Goal: Task Accomplishment & Management: Manage account settings

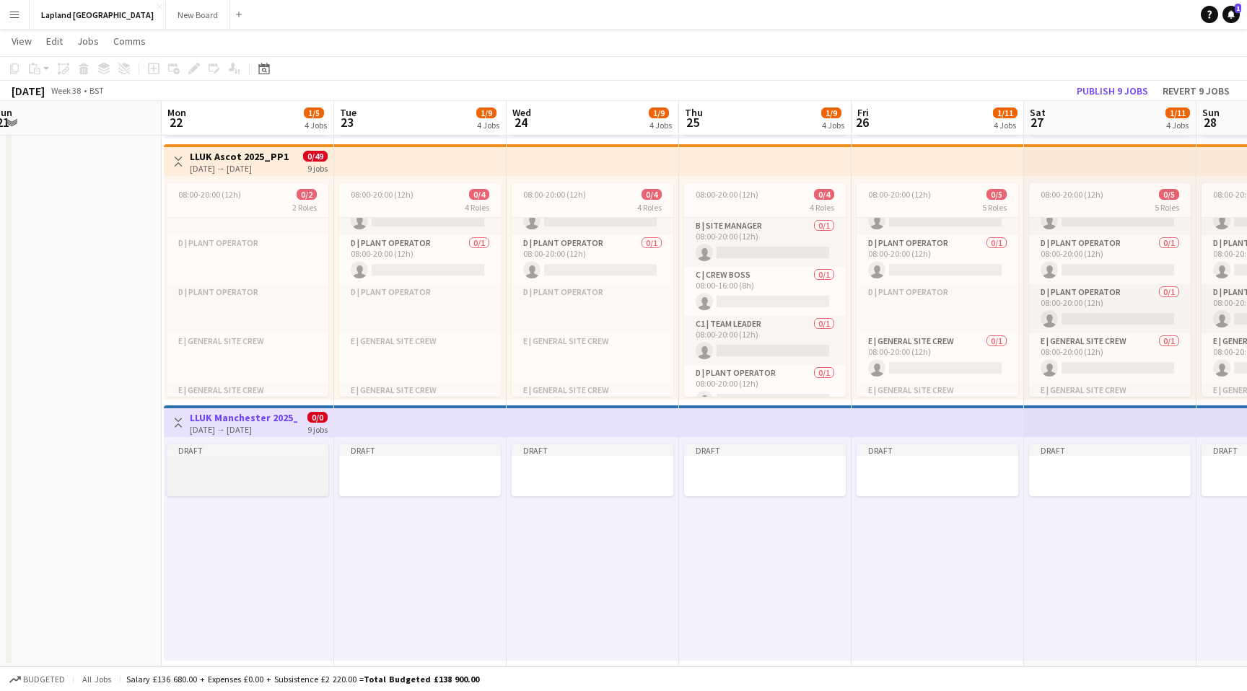
click at [245, 470] on div at bounding box center [248, 467] width 162 height 11
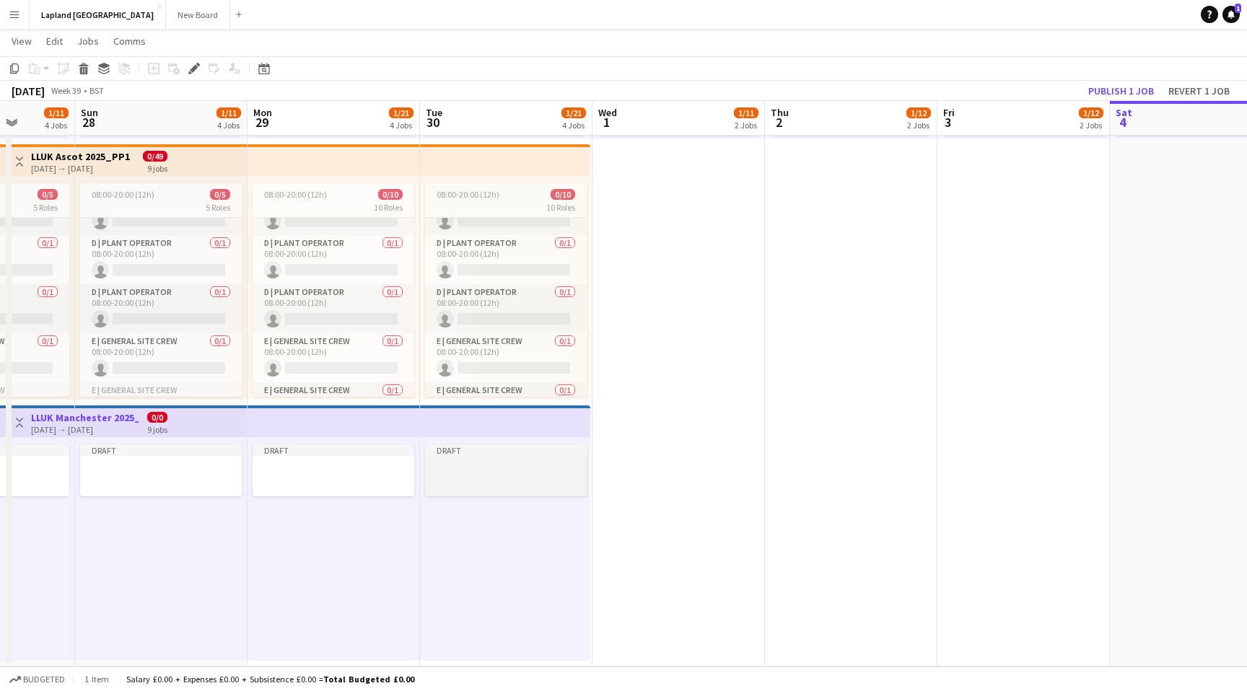
click at [537, 466] on div at bounding box center [506, 467] width 162 height 11
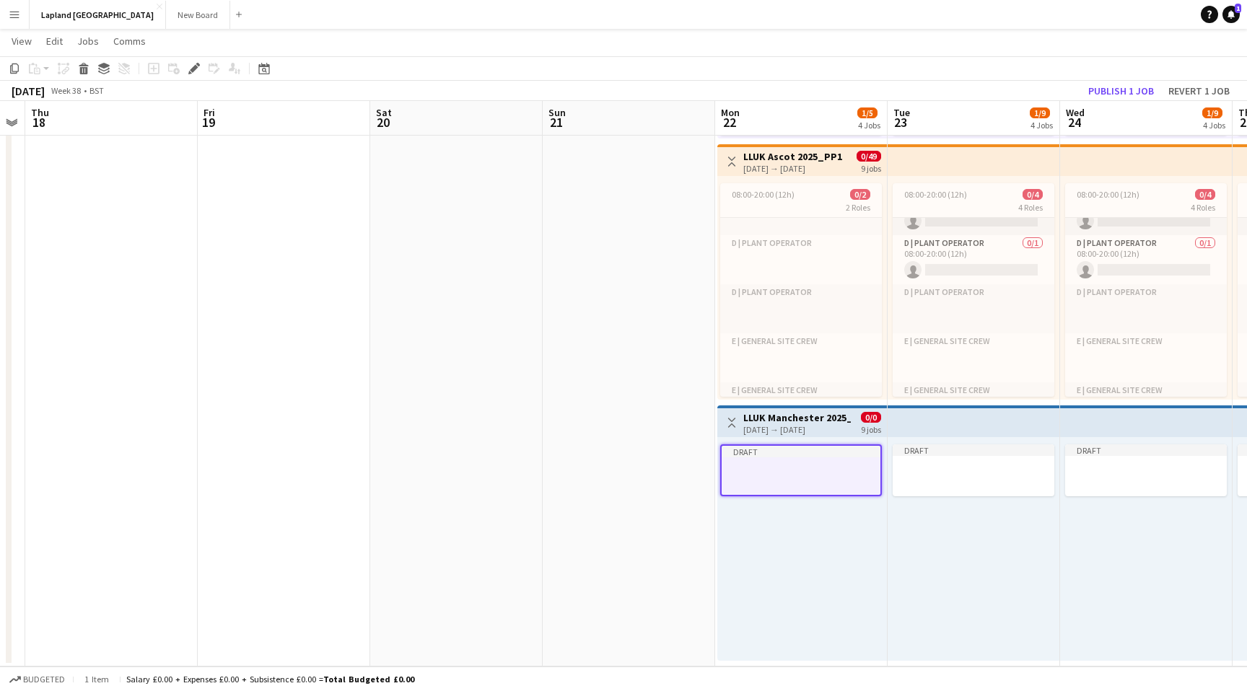
click at [762, 531] on div "Draft" at bounding box center [802, 549] width 170 height 224
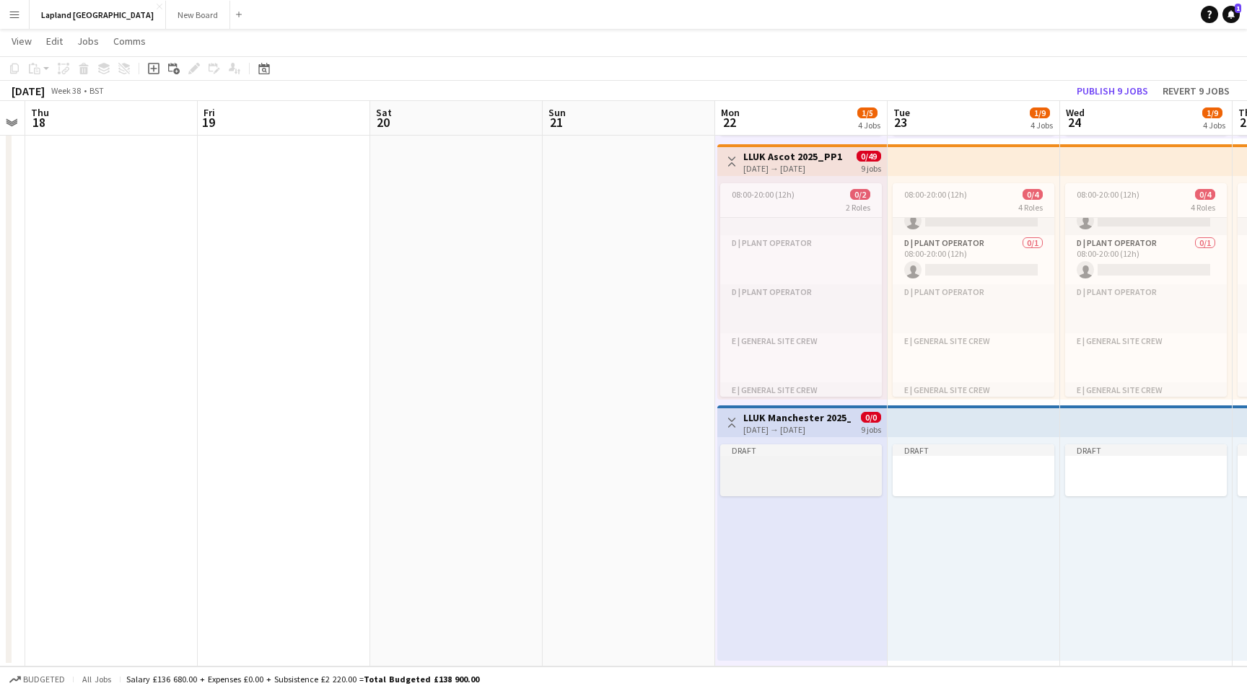
click at [780, 460] on app-job-card "Draft" at bounding box center [801, 470] width 162 height 52
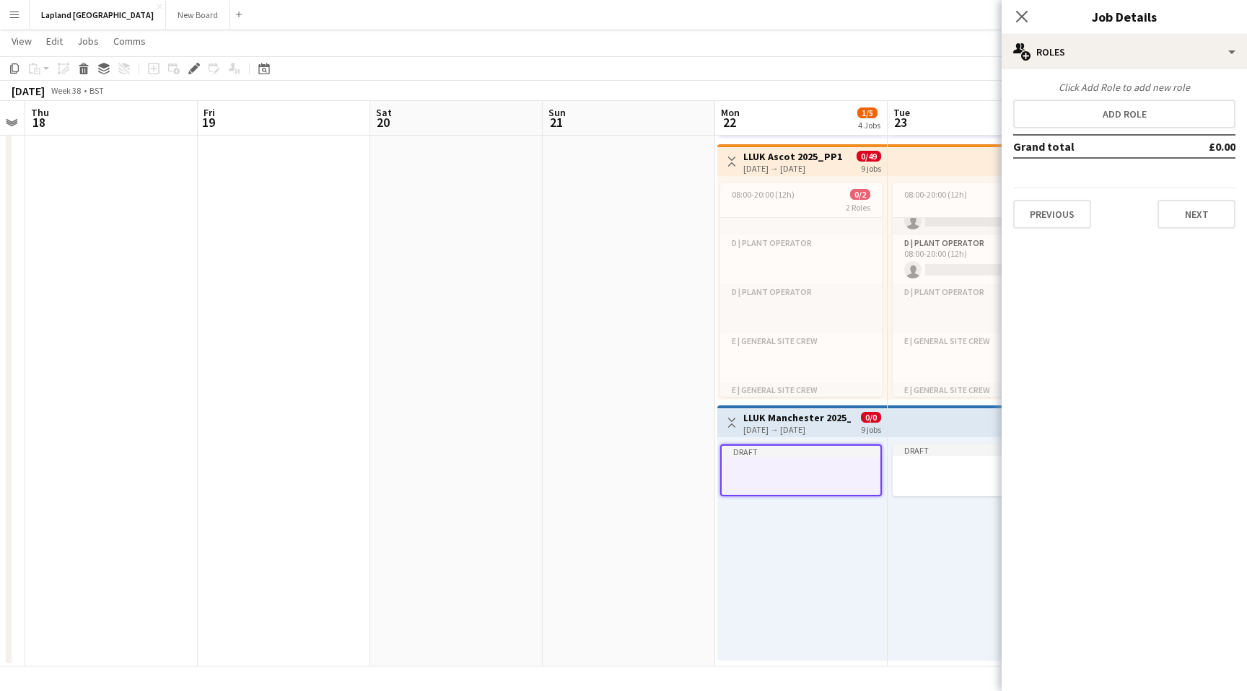
click at [780, 460] on app-job-card "Draft" at bounding box center [801, 470] width 162 height 52
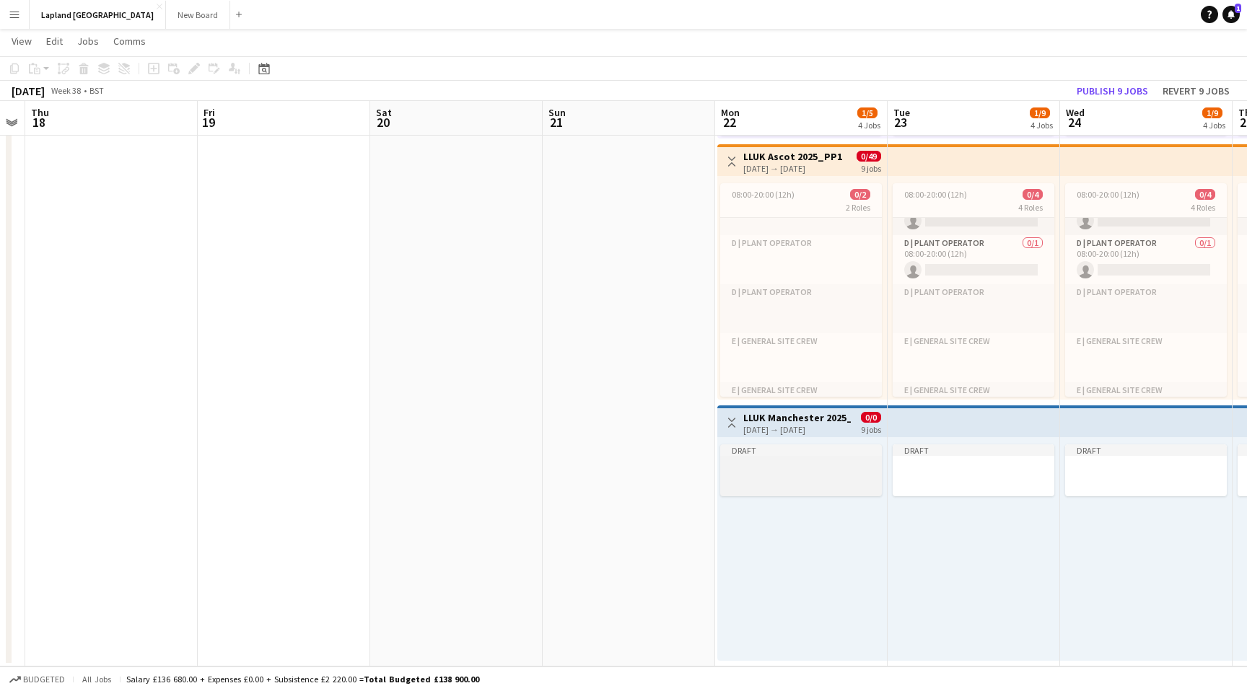
click at [780, 460] on app-job-card "Draft" at bounding box center [801, 470] width 162 height 52
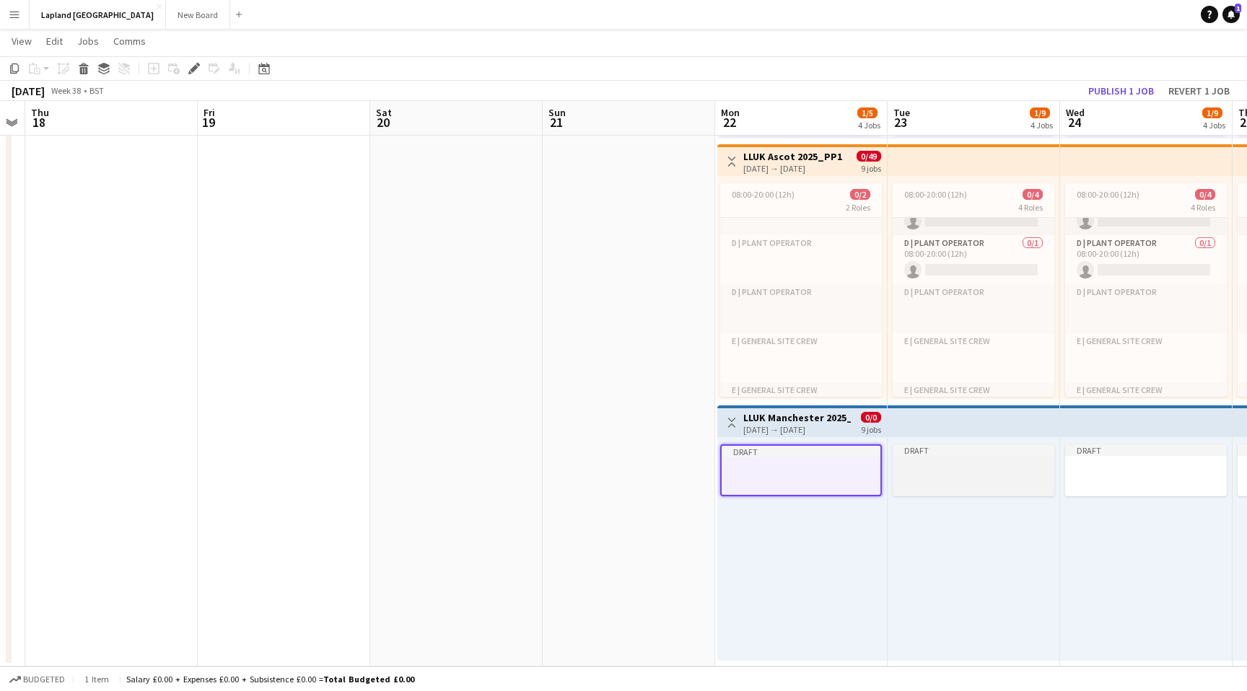
click at [975, 455] on div "Draft" at bounding box center [973, 450] width 162 height 12
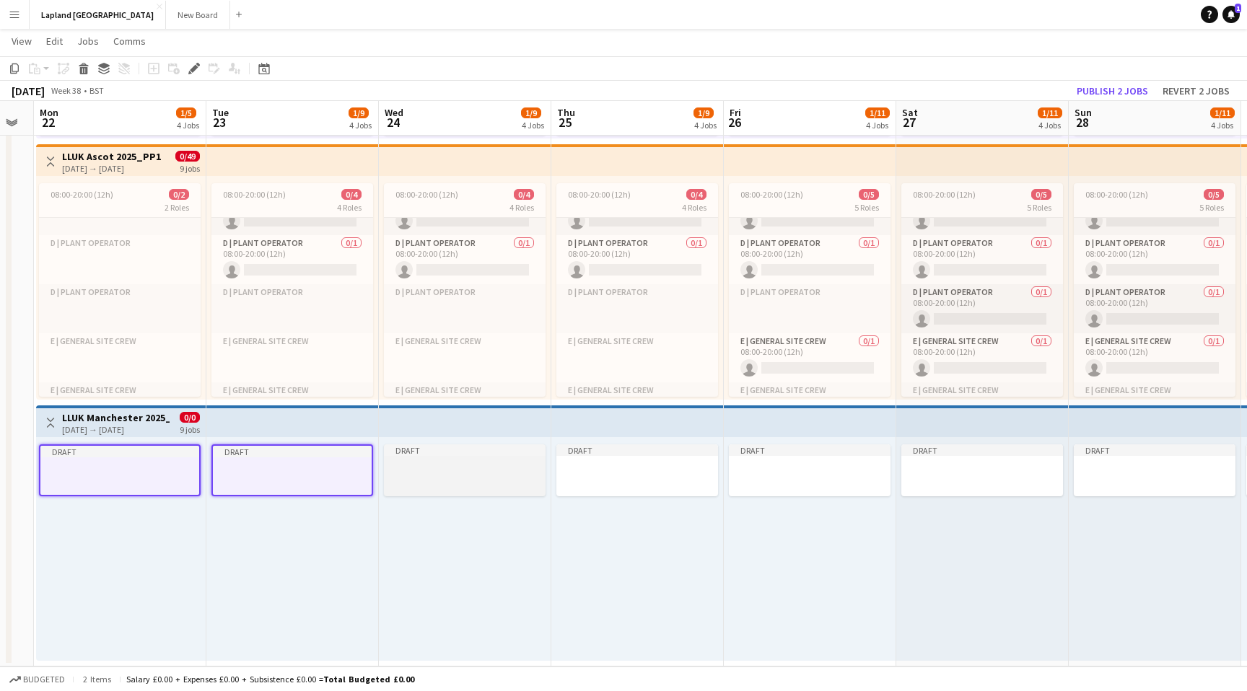
scroll to position [0, 655]
click at [486, 468] on div at bounding box center [466, 467] width 162 height 11
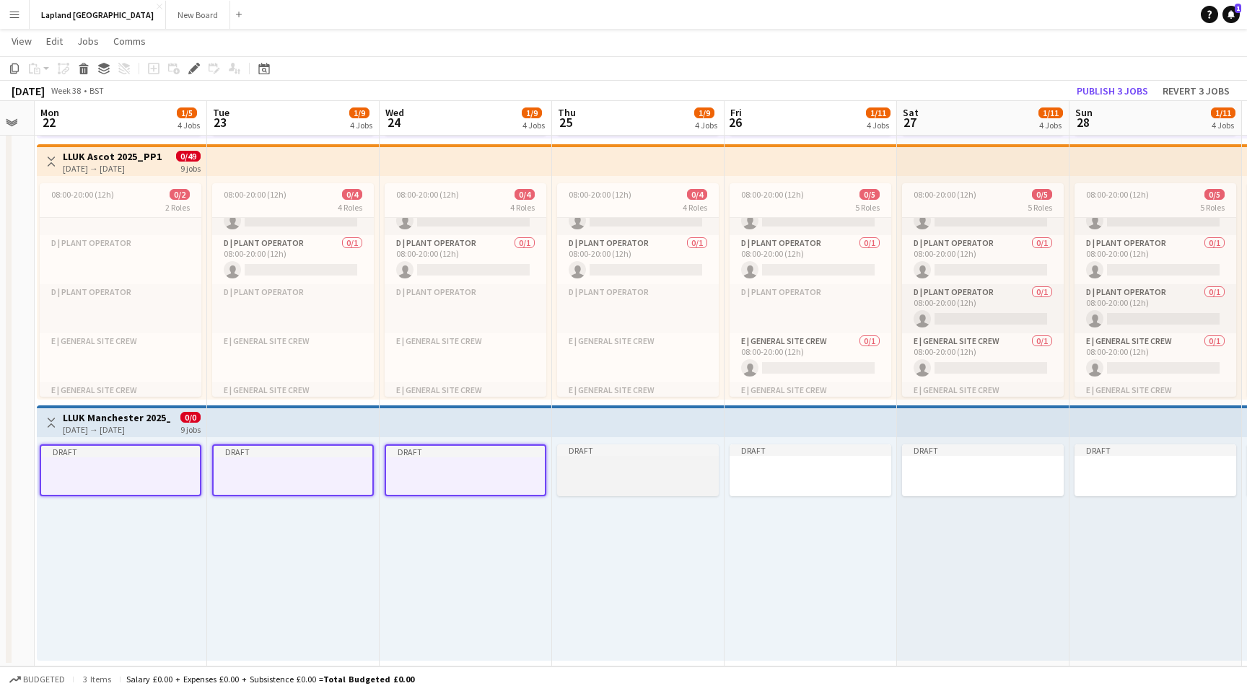
click at [656, 484] on div at bounding box center [638, 480] width 162 height 12
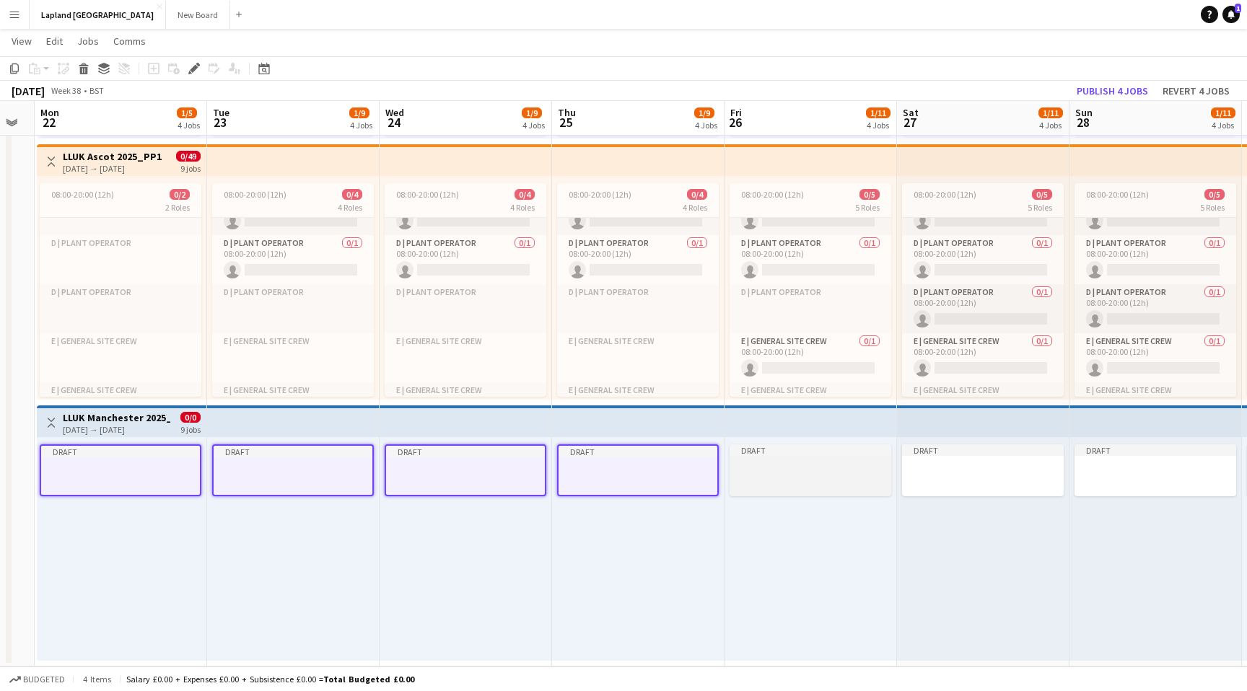
click at [821, 480] on div at bounding box center [810, 480] width 162 height 12
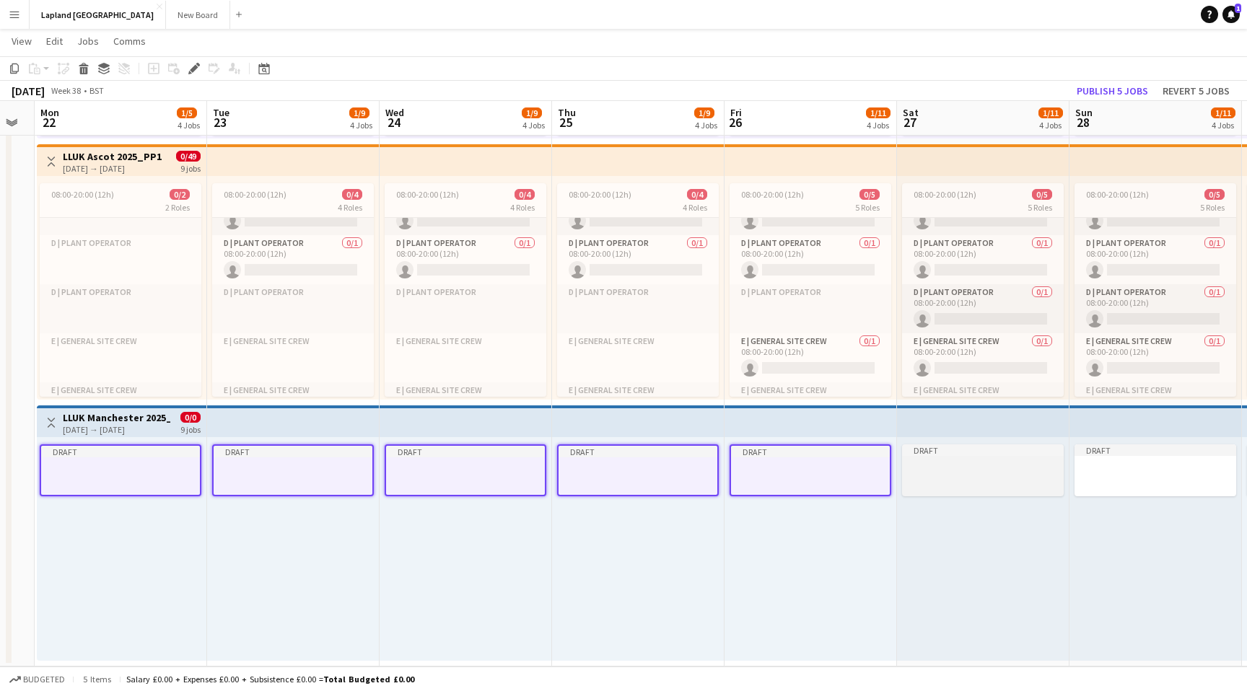
click at [986, 478] on div at bounding box center [983, 480] width 162 height 12
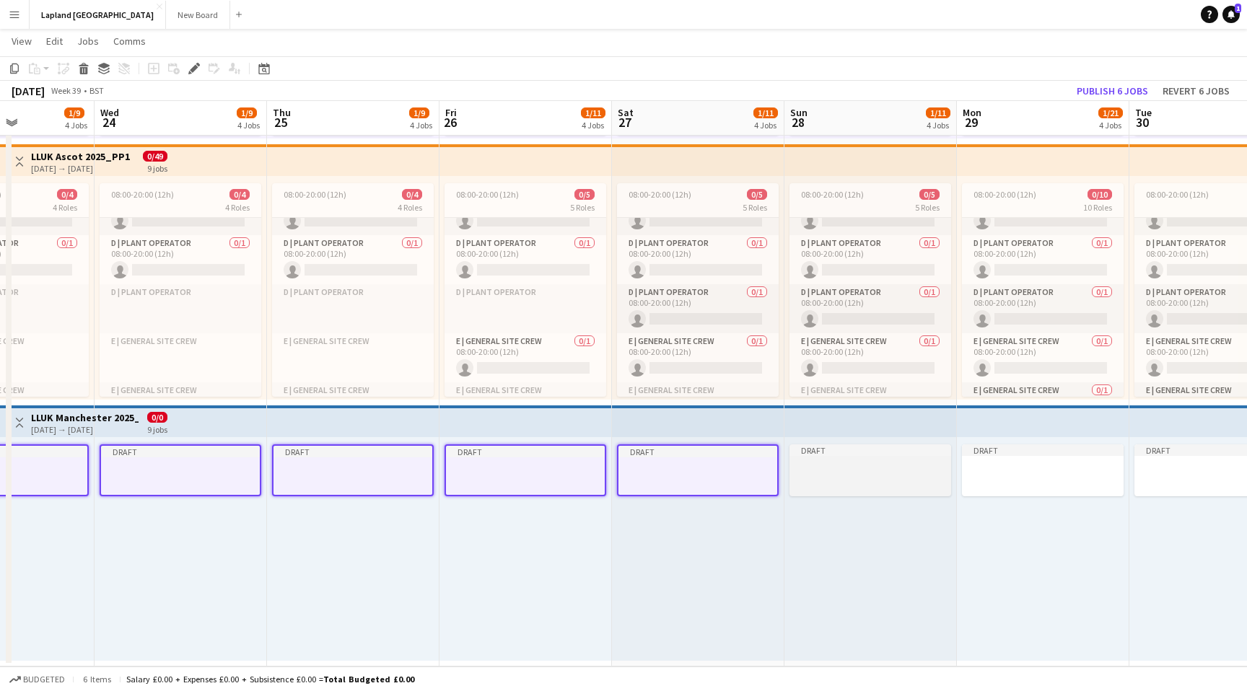
scroll to position [0, 602]
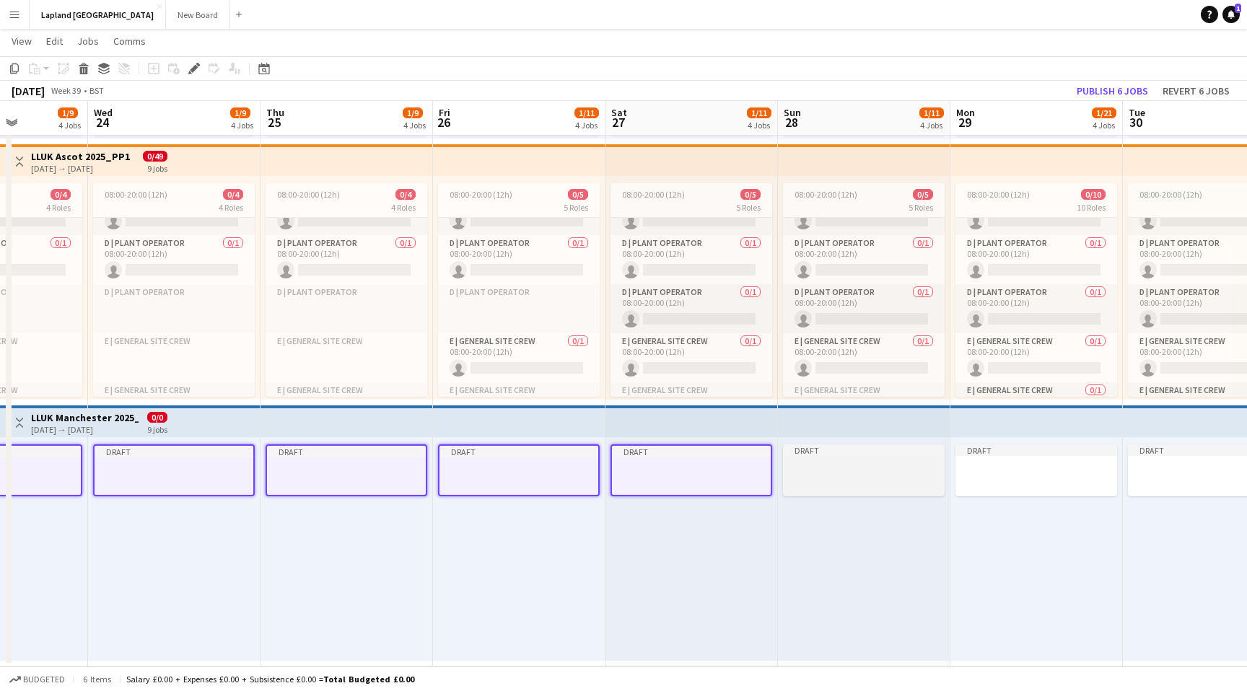
click at [887, 473] on app-job-card "Draft" at bounding box center [864, 470] width 162 height 52
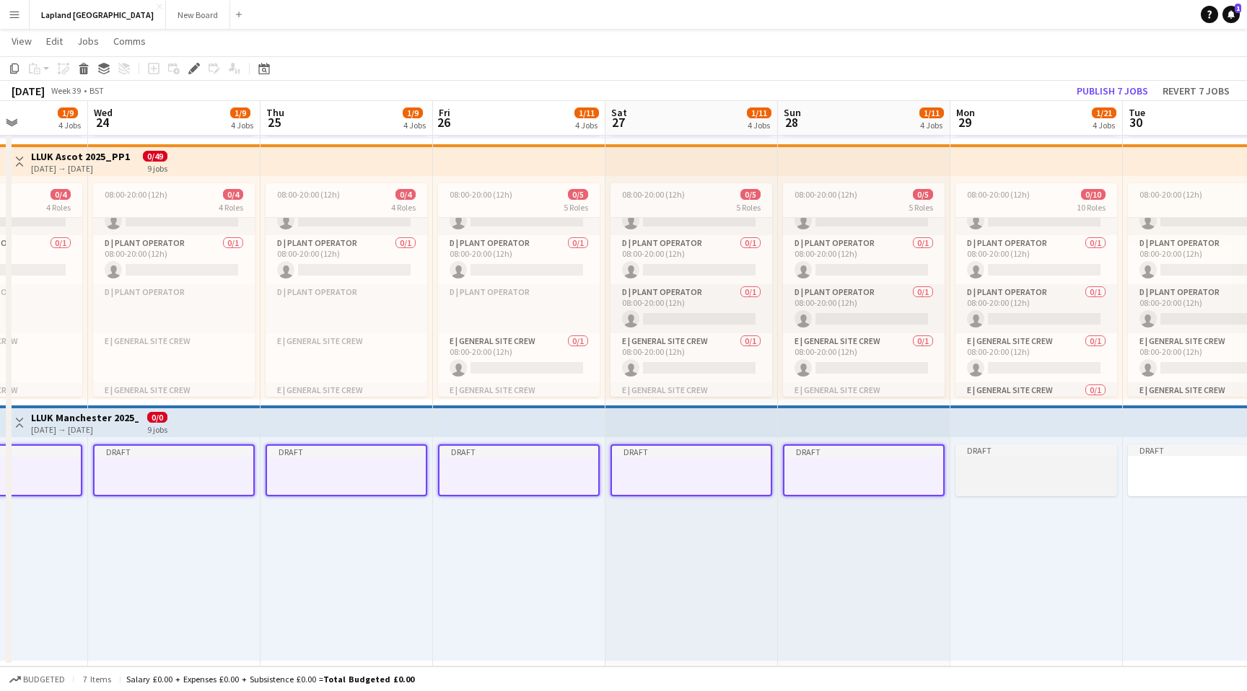
click at [1035, 474] on div at bounding box center [1036, 480] width 162 height 12
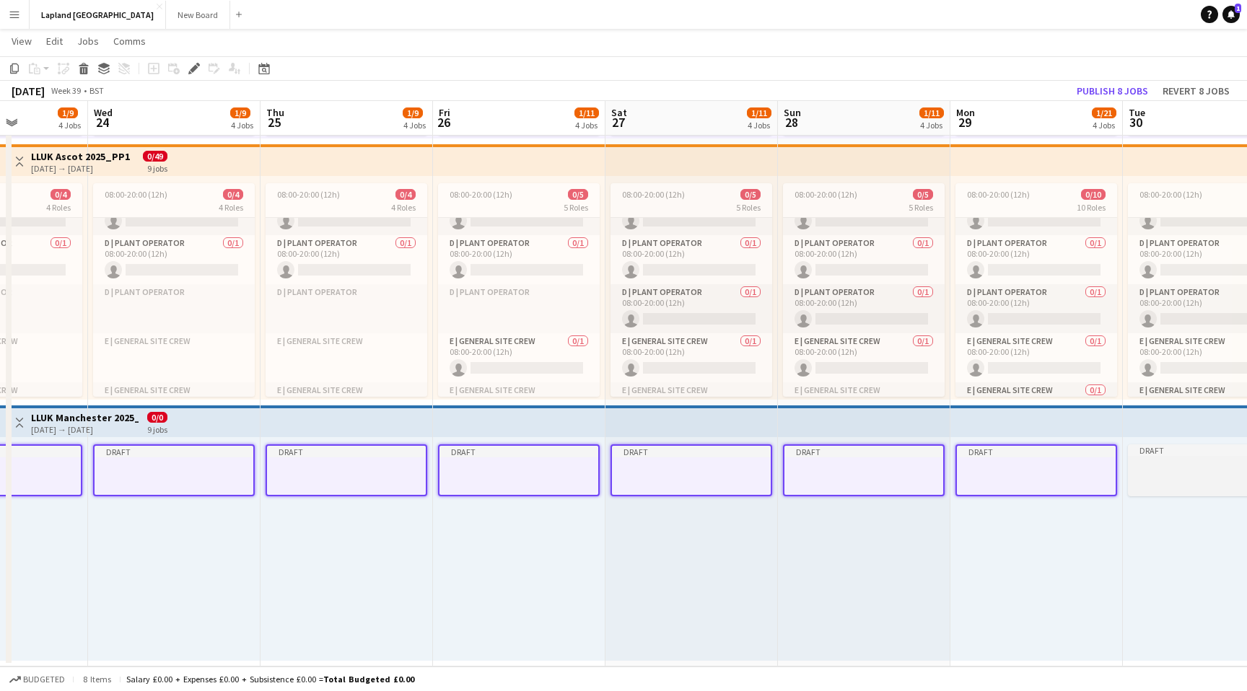
click at [1150, 474] on div at bounding box center [1209, 480] width 162 height 12
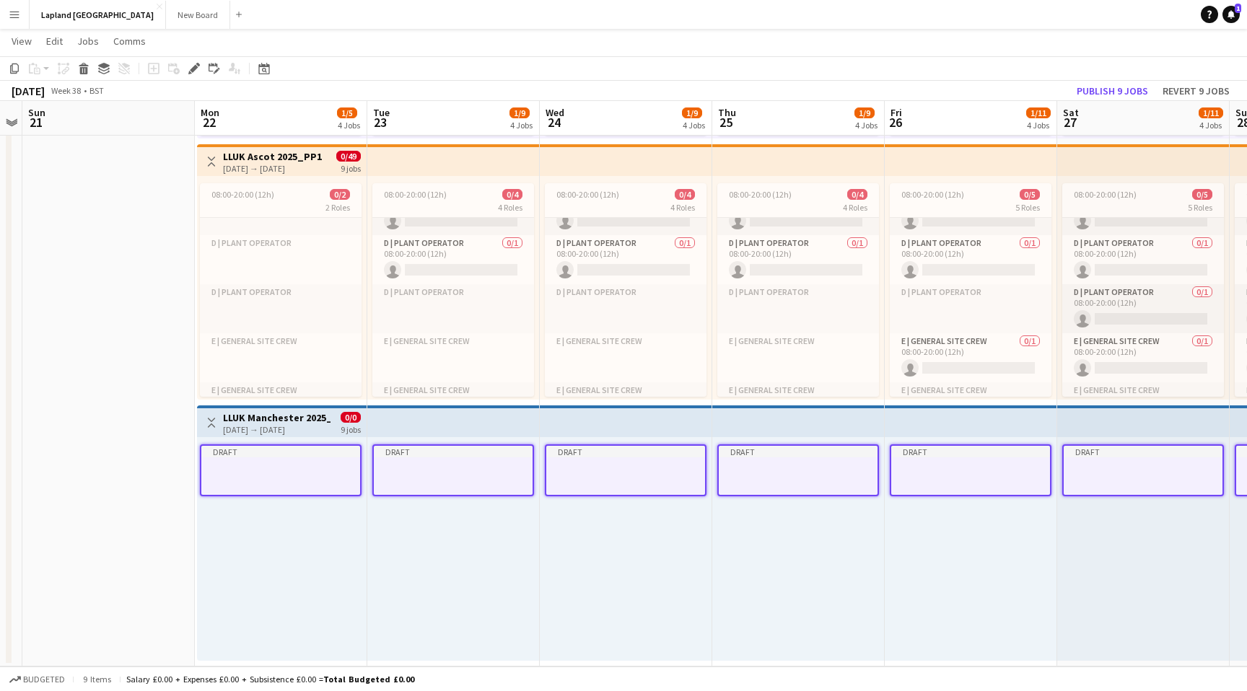
scroll to position [0, 324]
click at [195, 69] on icon at bounding box center [194, 69] width 8 height 8
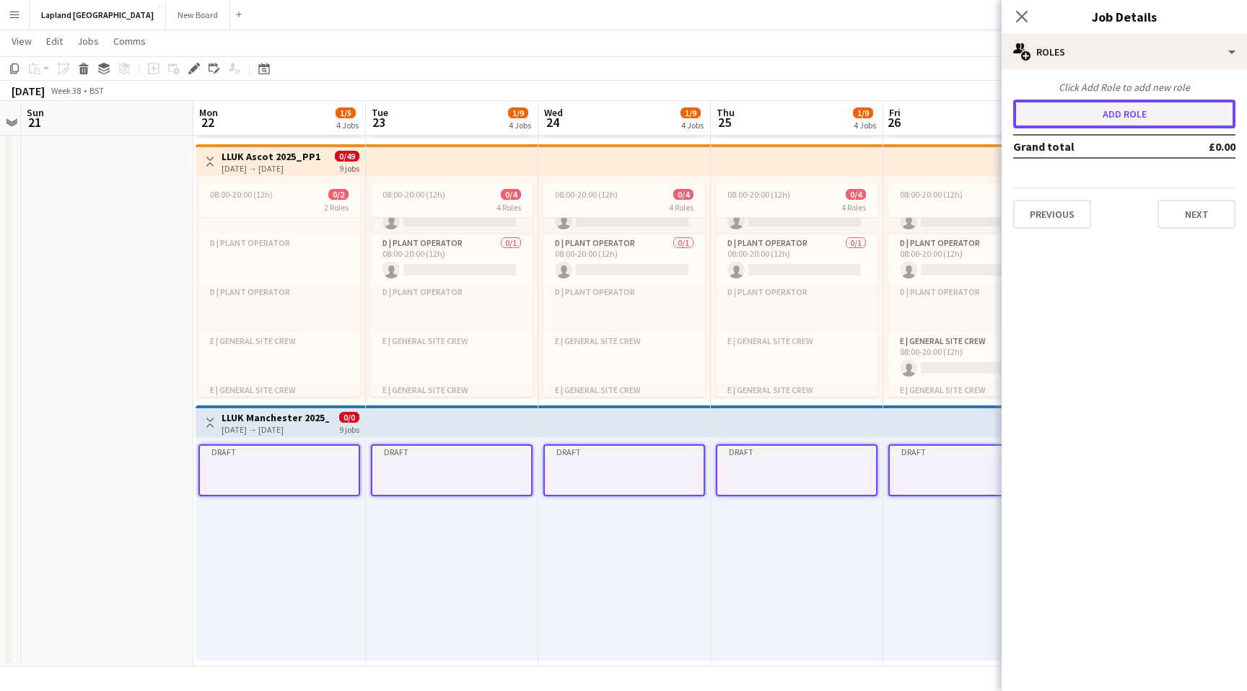
click at [1148, 110] on button "Add role" at bounding box center [1124, 114] width 222 height 29
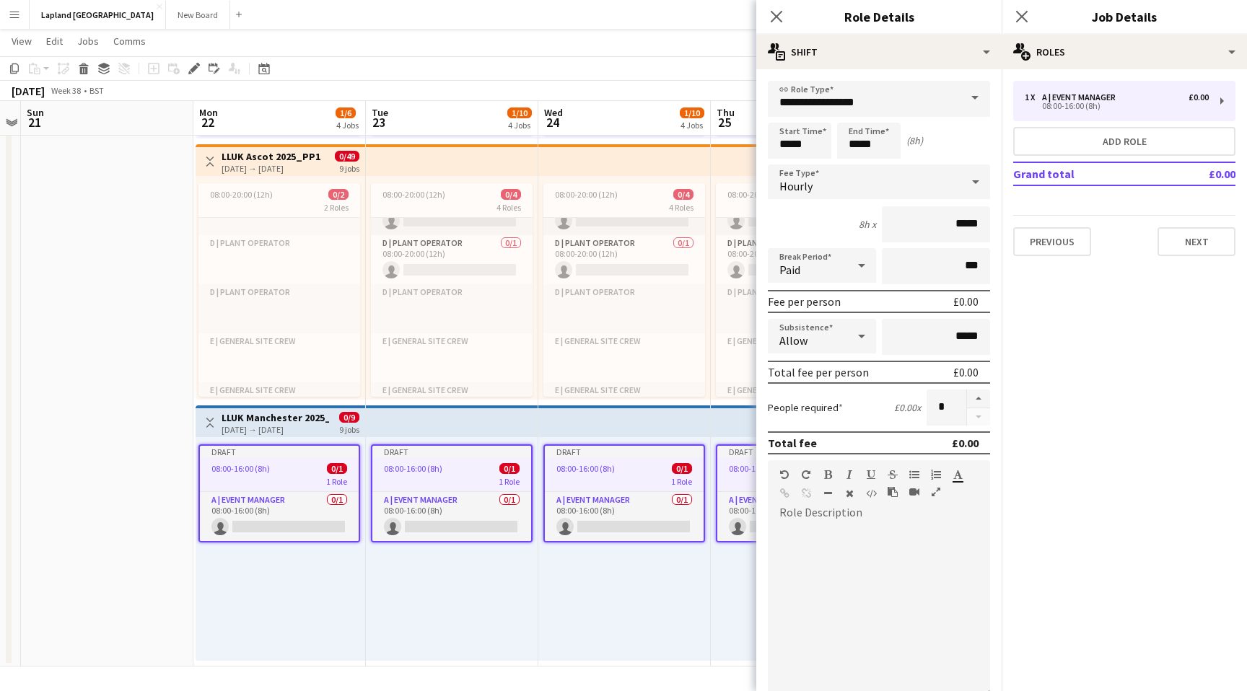
click at [980, 95] on span at bounding box center [975, 98] width 30 height 35
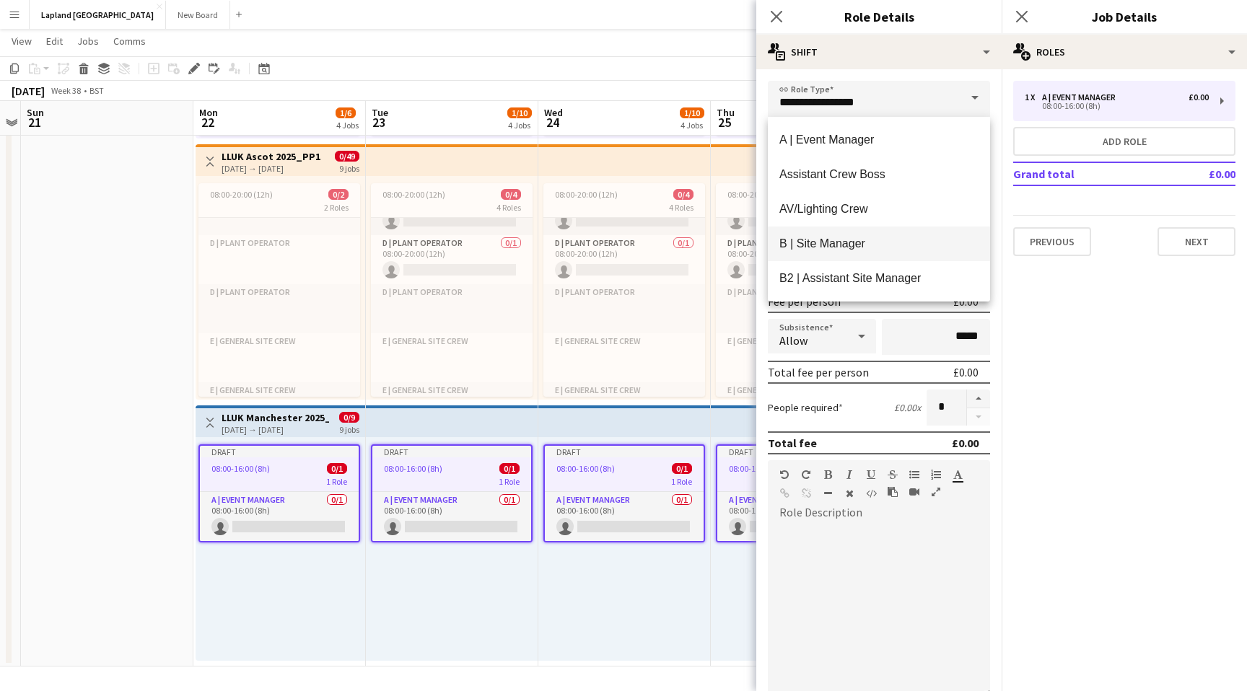
click at [837, 240] on span "B | Site Manager" at bounding box center [878, 244] width 199 height 14
type input "**********"
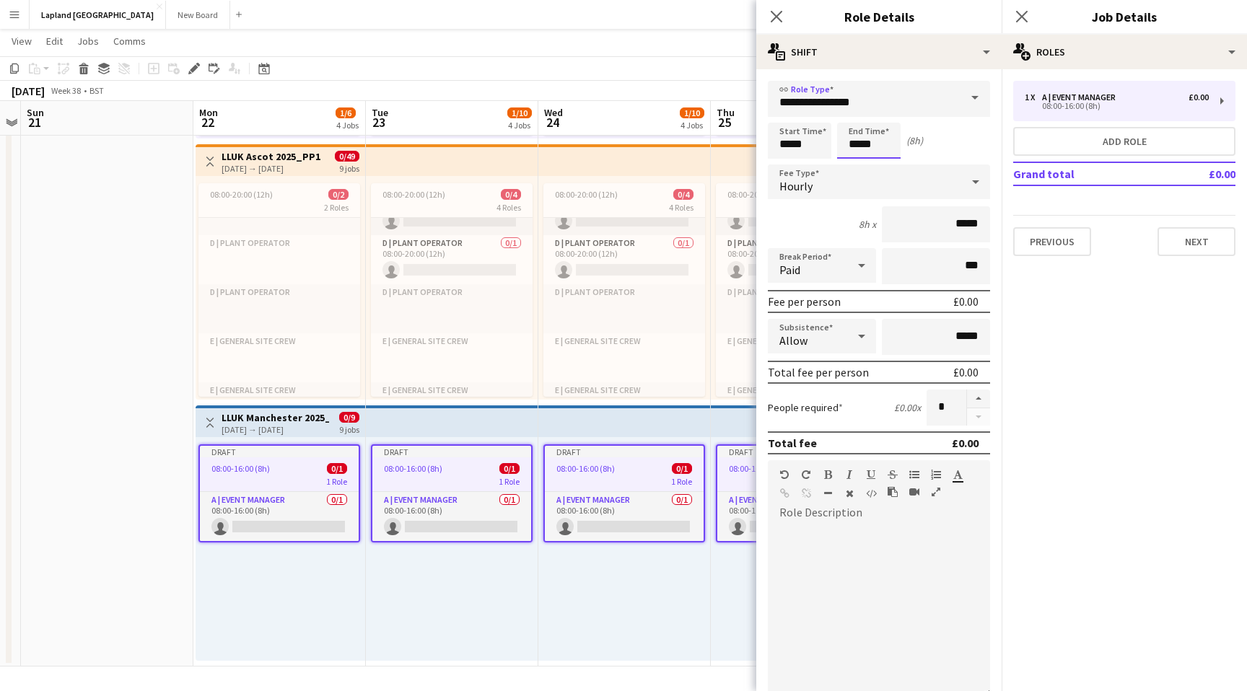
click at [859, 143] on input "*****" at bounding box center [868, 141] width 63 height 36
type input "*****"
click at [964, 225] on input "*****" at bounding box center [936, 224] width 108 height 36
click at [945, 182] on div "Hourly" at bounding box center [864, 181] width 193 height 35
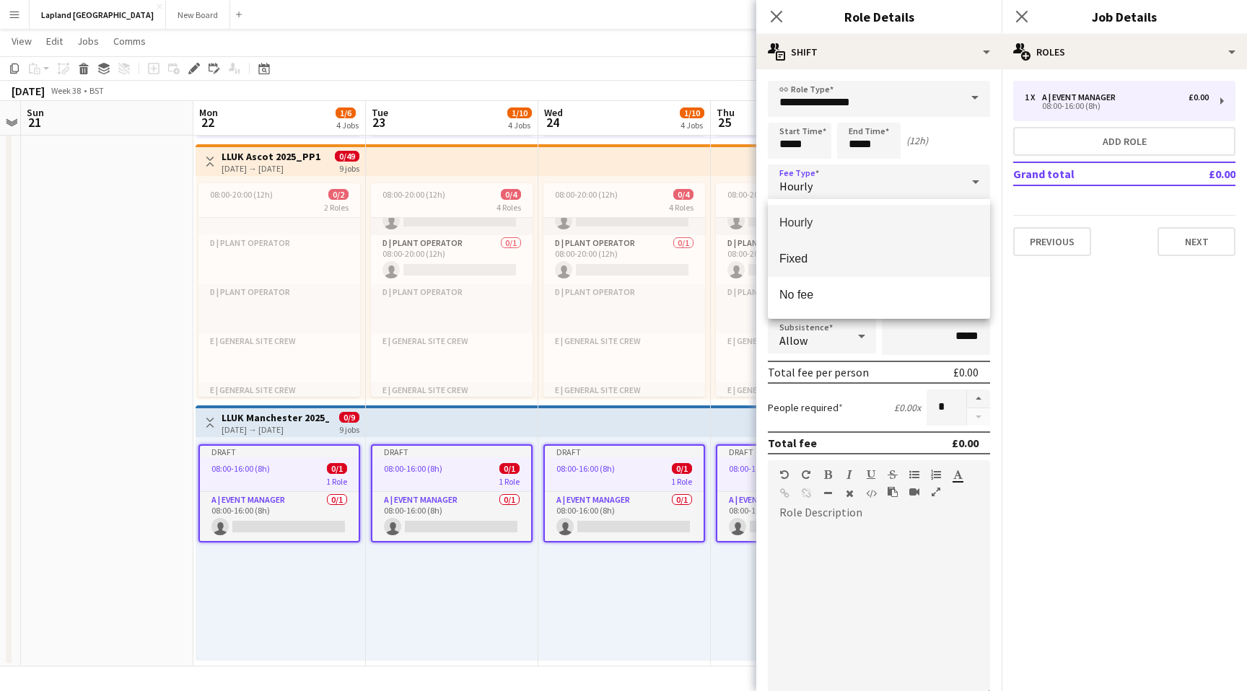
click at [823, 260] on span "Fixed" at bounding box center [878, 259] width 199 height 14
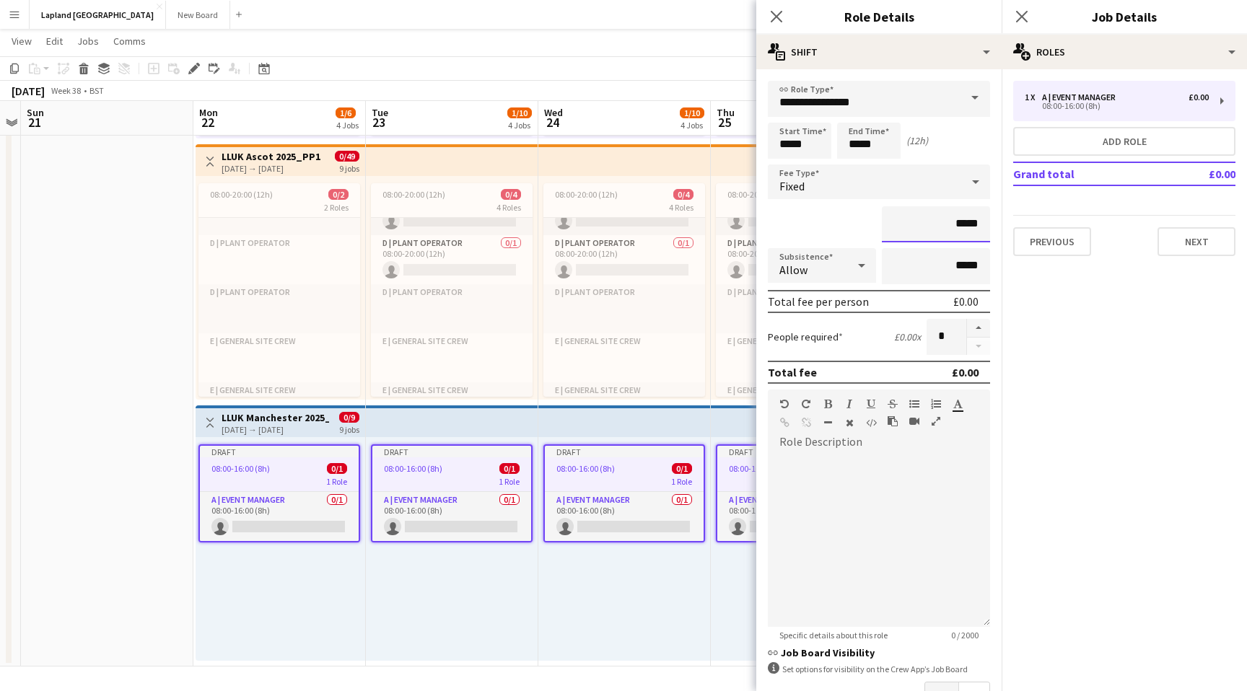
drag, startPoint x: 978, startPoint y: 225, endPoint x: 905, endPoint y: 225, distance: 73.6
click at [905, 225] on input "*****" at bounding box center [936, 224] width 108 height 36
type input "**"
type input "****"
drag, startPoint x: 979, startPoint y: 268, endPoint x: 888, endPoint y: 263, distance: 91.0
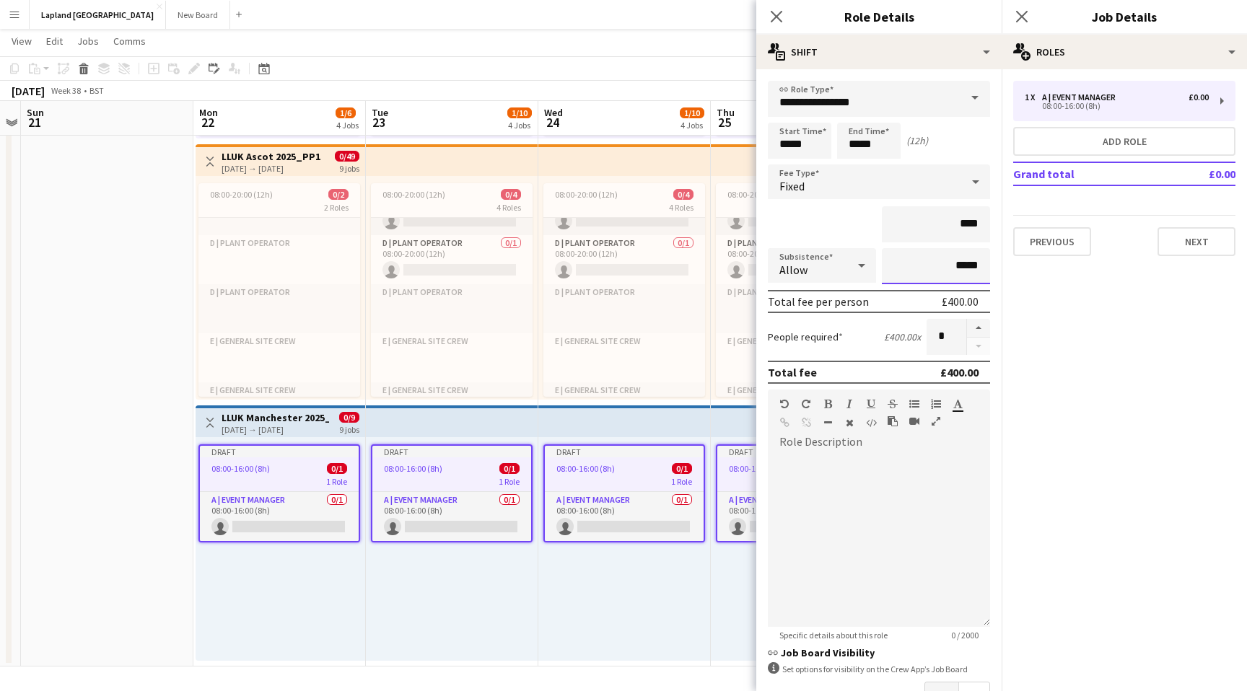
click at [890, 263] on input "*****" at bounding box center [936, 266] width 108 height 36
click at [861, 219] on div "****" at bounding box center [879, 224] width 222 height 36
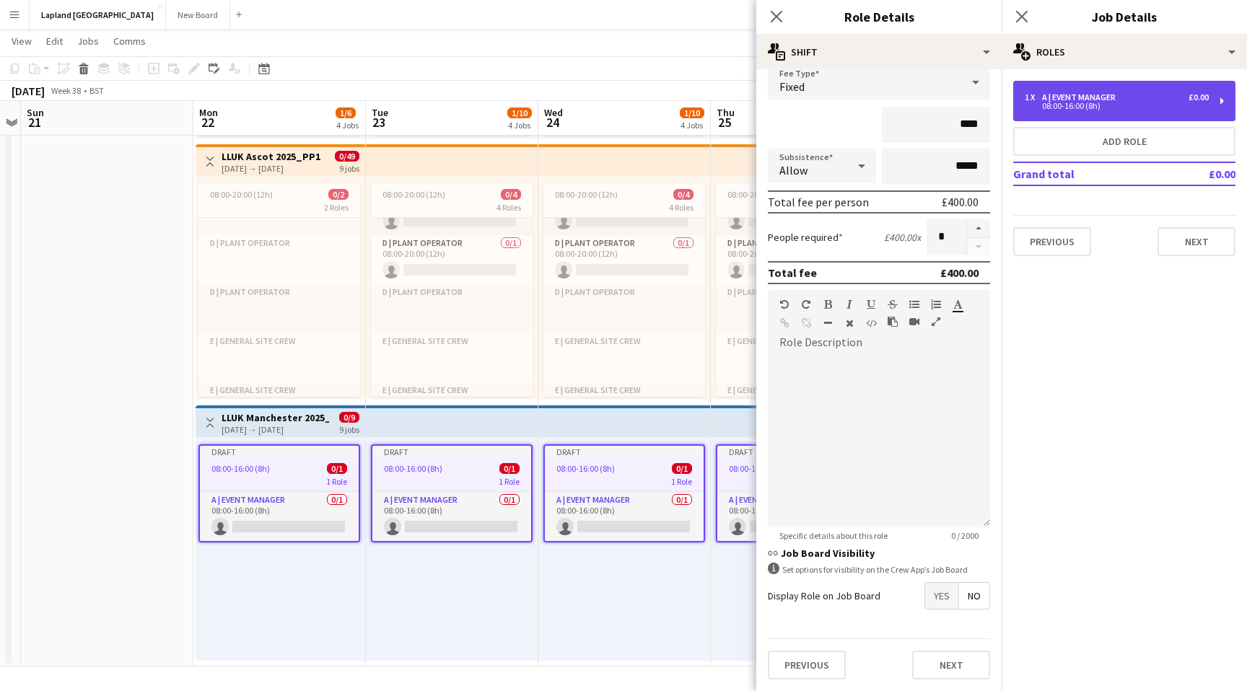
click at [1219, 100] on div "1 x A | Event Manager £0.00 08:00-16:00 (8h)" at bounding box center [1124, 101] width 222 height 40
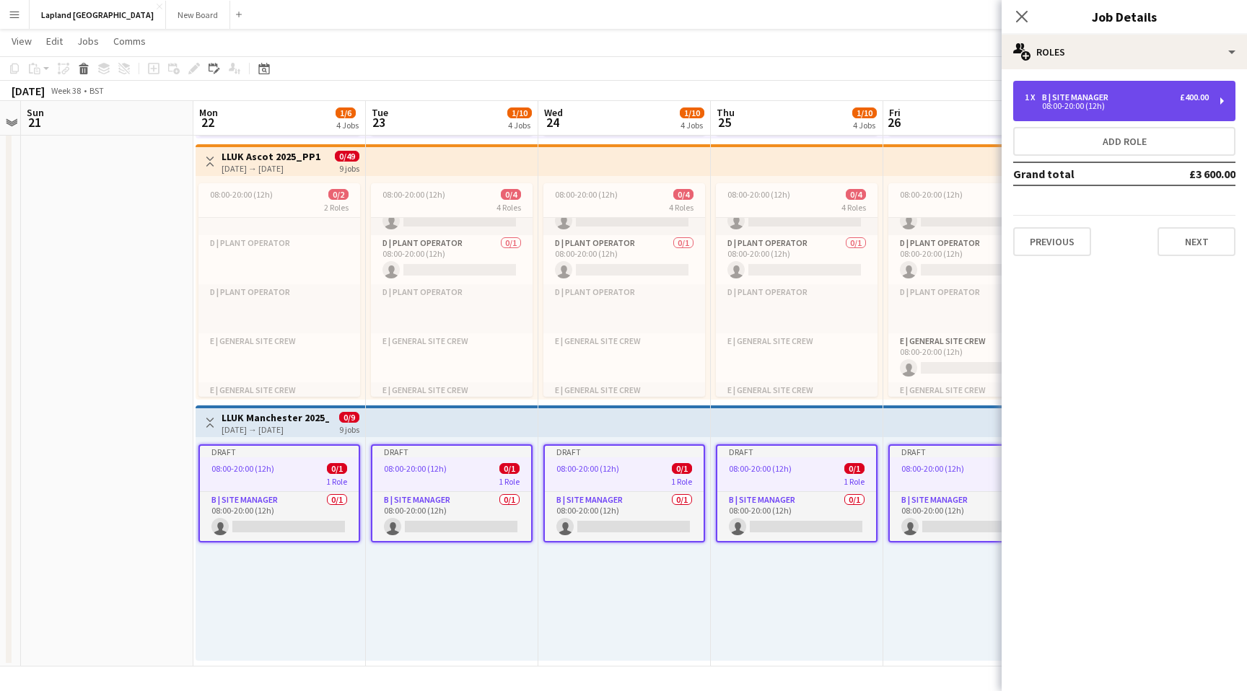
click at [1223, 99] on div "1 x B | Site Manager £400.00 08:00-20:00 (12h)" at bounding box center [1124, 101] width 222 height 40
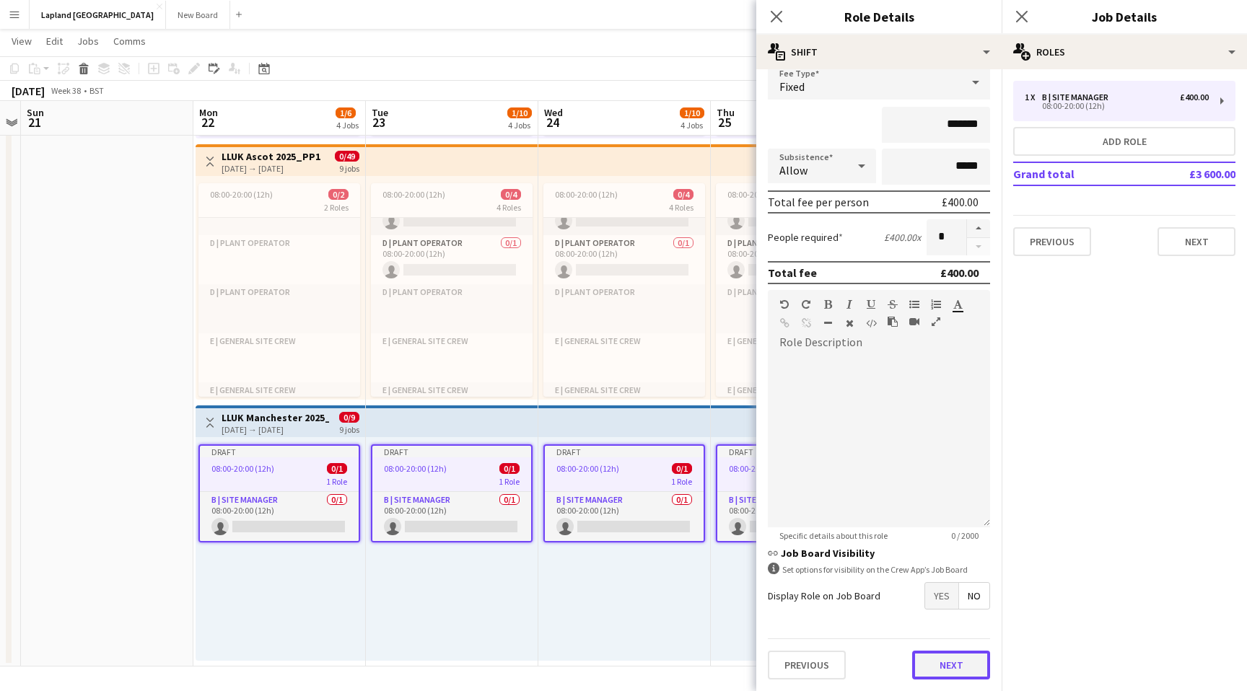
click at [950, 663] on button "Next" at bounding box center [951, 665] width 78 height 29
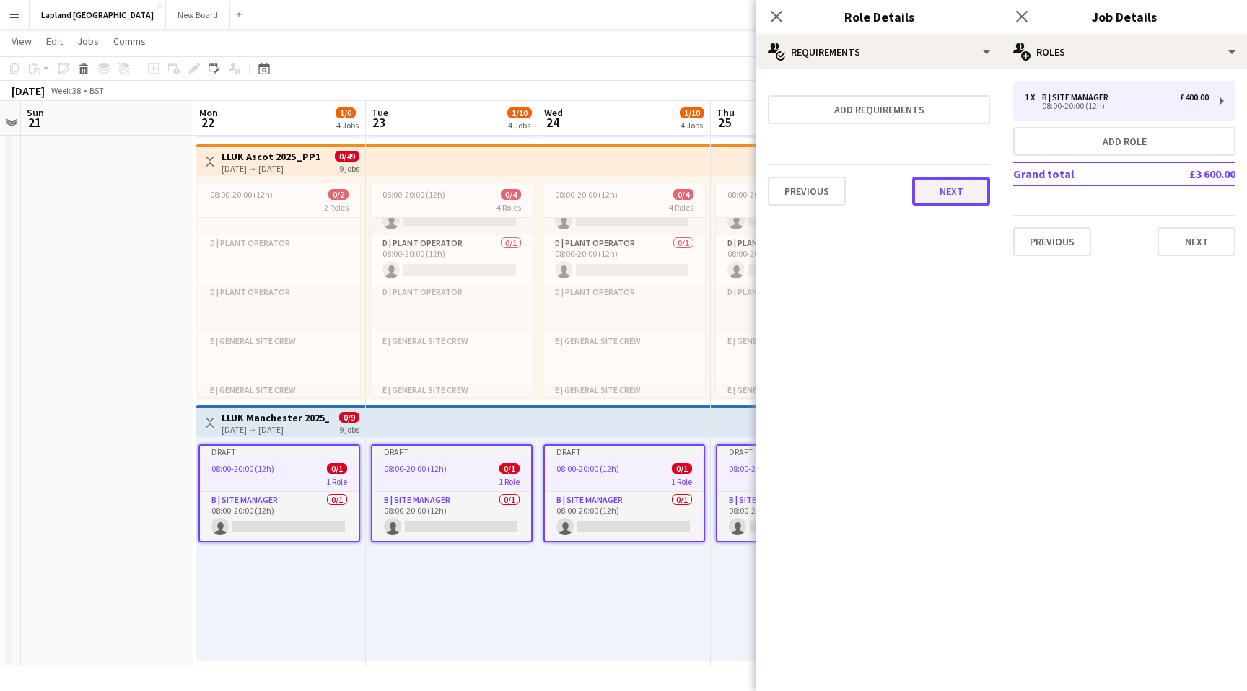
click at [957, 194] on button "Next" at bounding box center [951, 191] width 78 height 29
click at [957, 194] on button "Finish" at bounding box center [963, 193] width 54 height 29
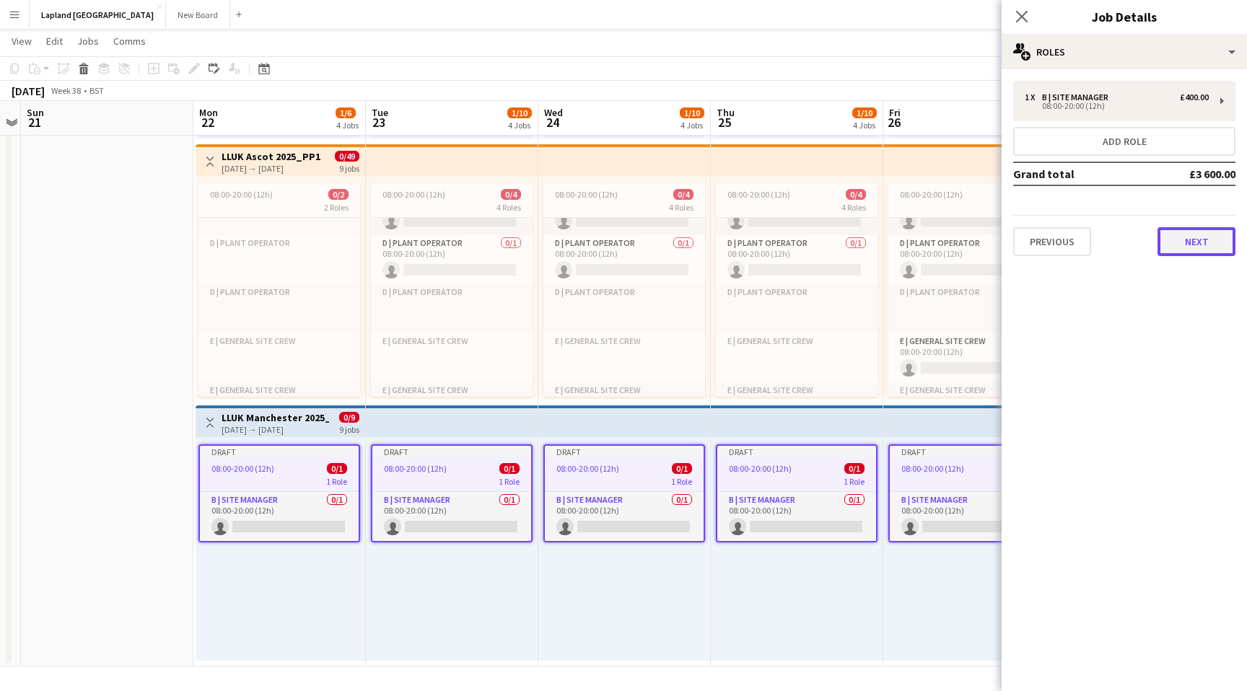
click at [1218, 245] on button "Next" at bounding box center [1196, 241] width 78 height 29
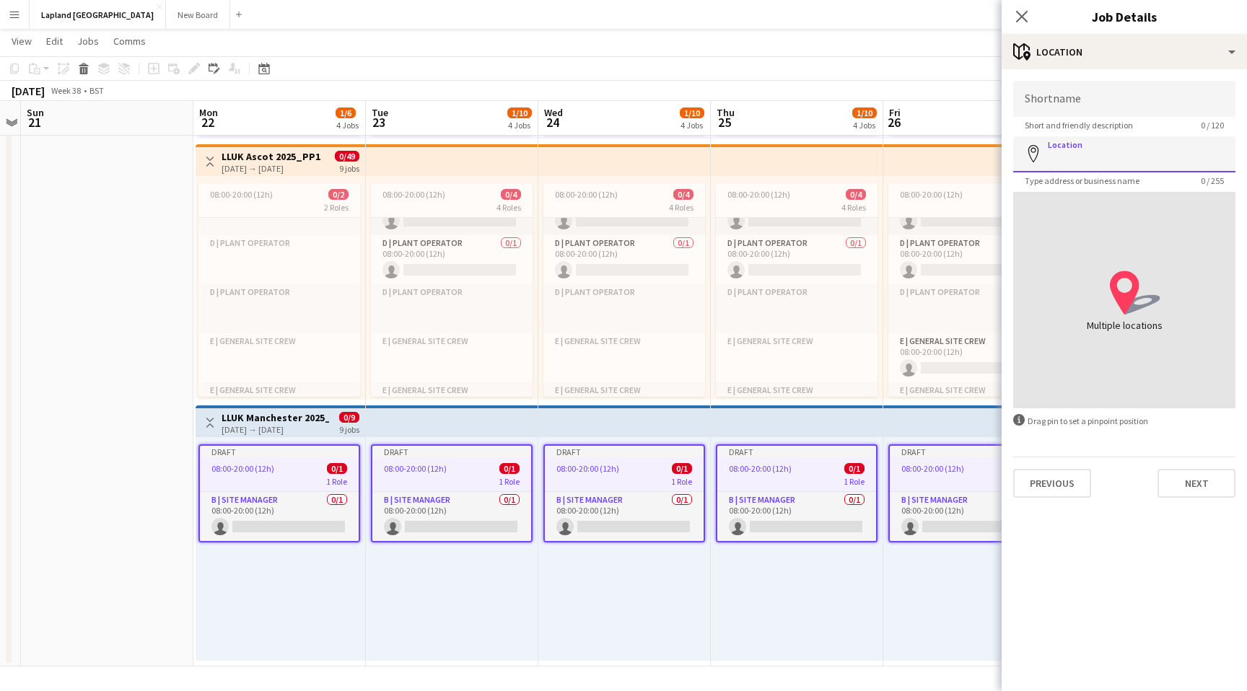
click at [1076, 157] on input "Location" at bounding box center [1124, 154] width 222 height 36
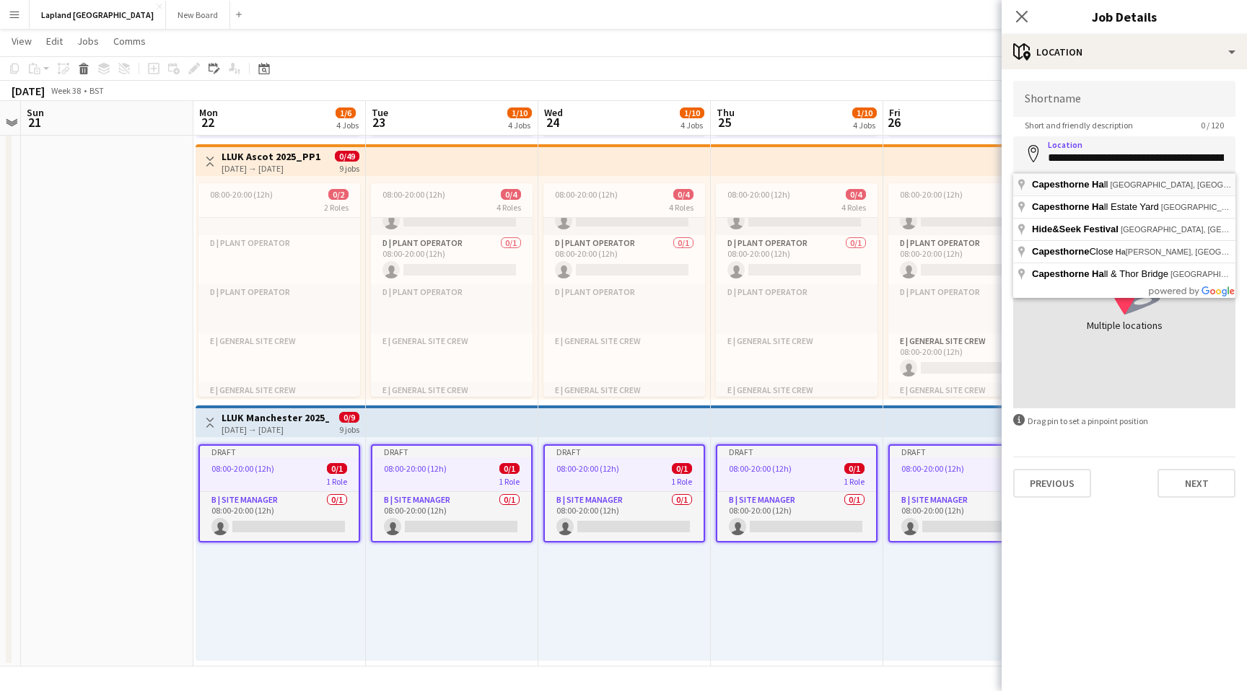
type input "**********"
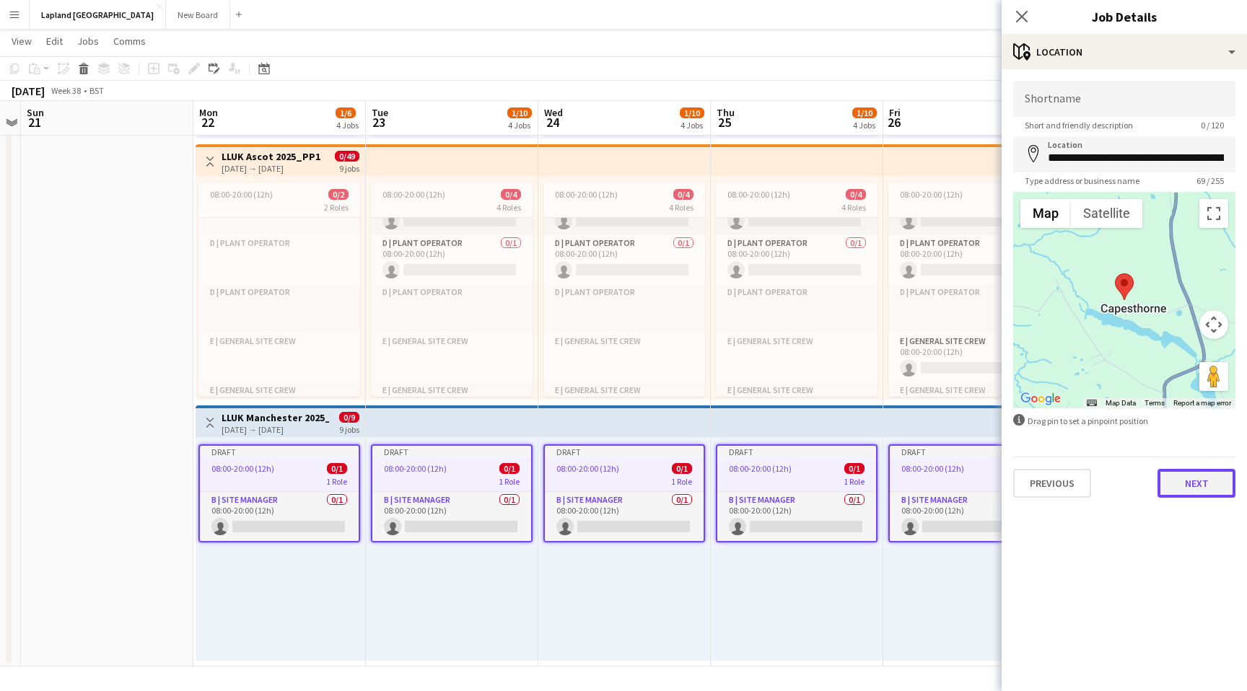
click at [1205, 482] on button "Next" at bounding box center [1196, 483] width 78 height 29
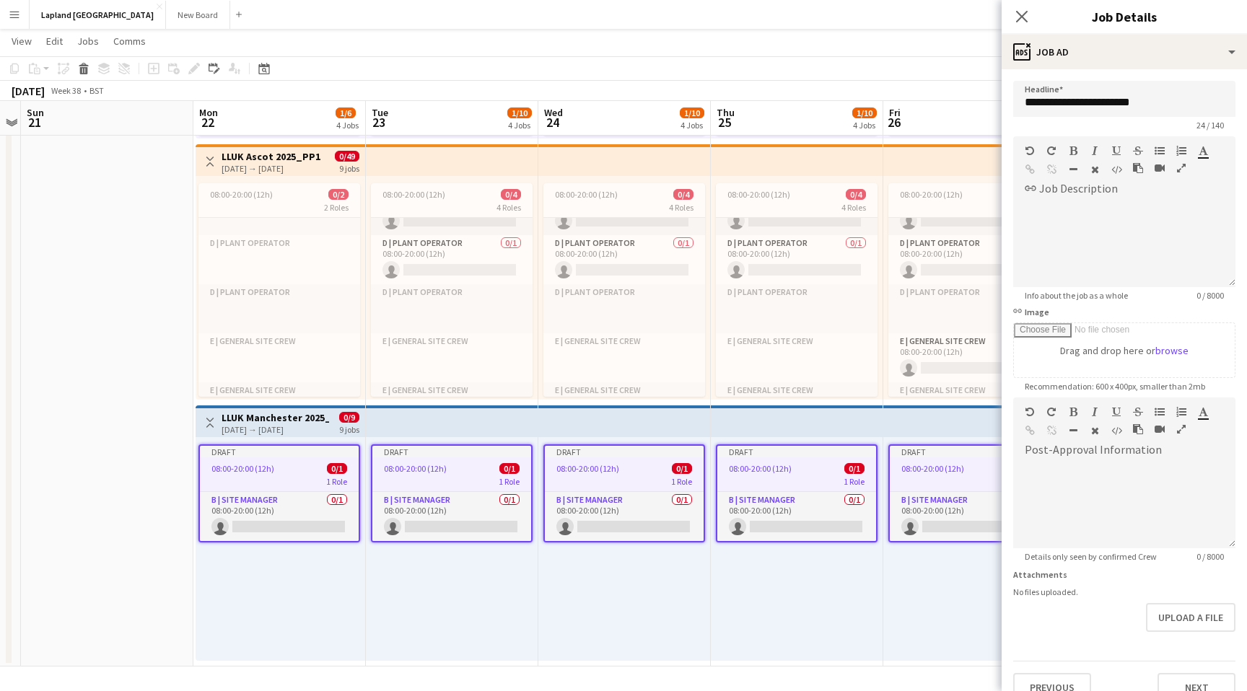
scroll to position [22, 0]
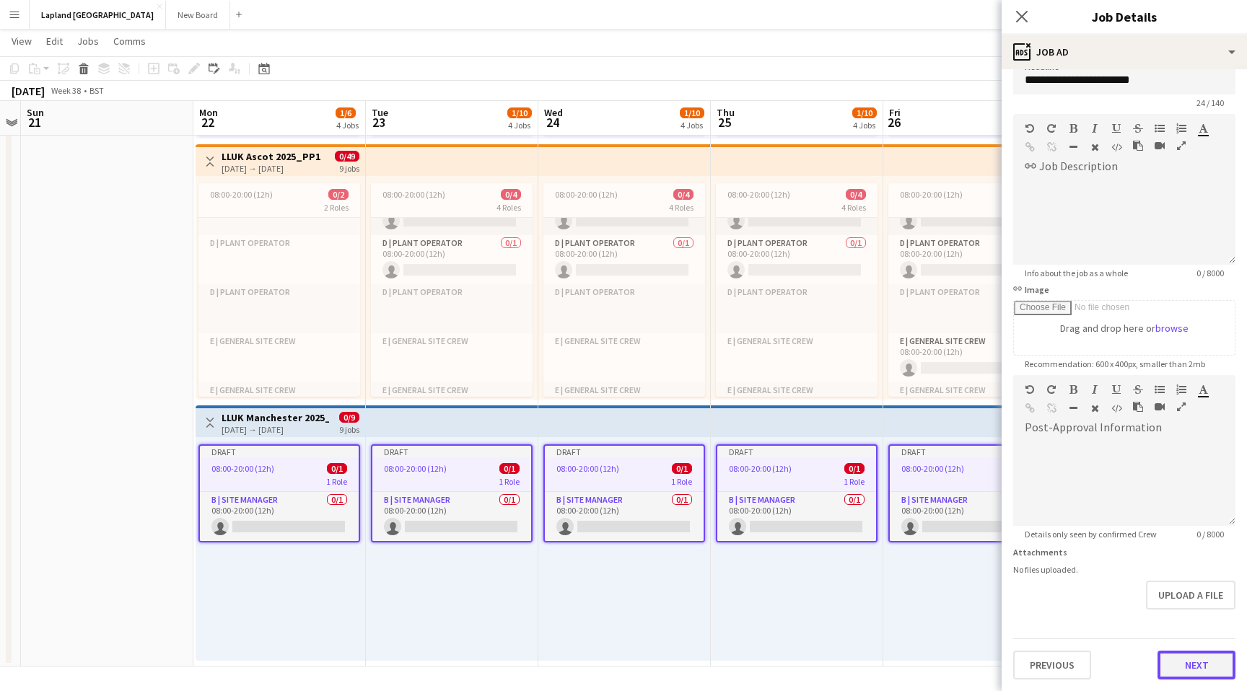
click at [1198, 662] on button "Next" at bounding box center [1196, 665] width 78 height 29
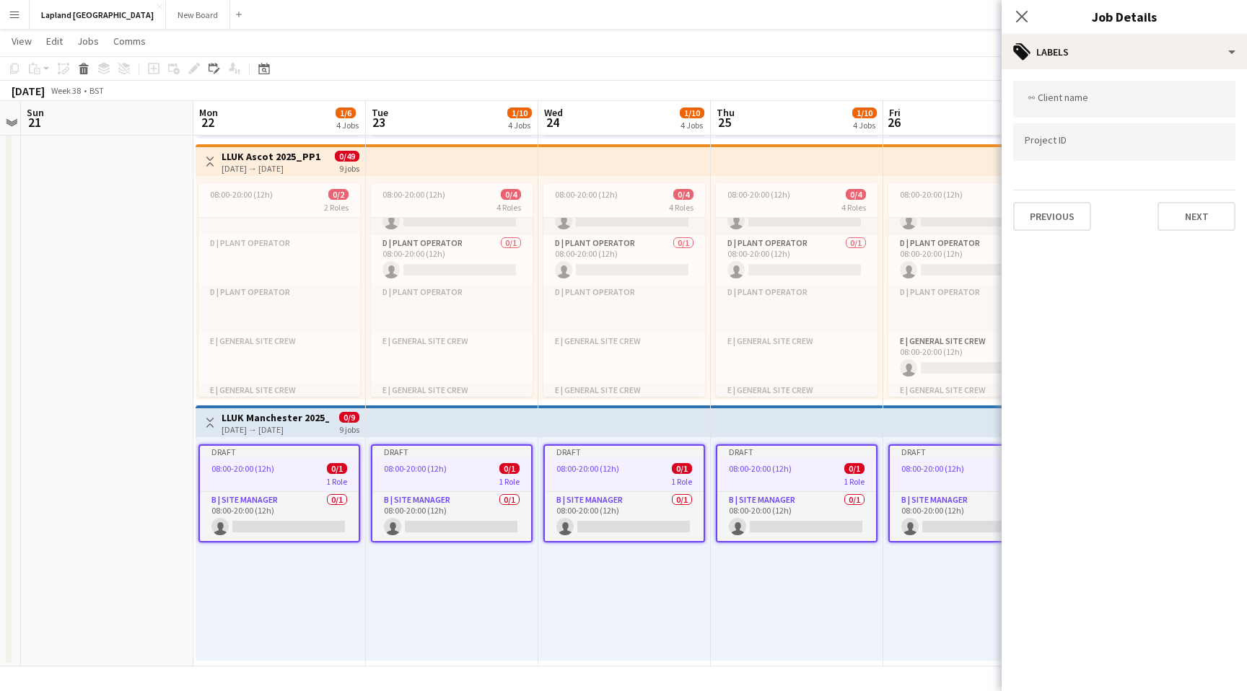
scroll to position [0, 0]
click at [1107, 96] on form at bounding box center [1124, 98] width 199 height 15
type input "*****"
click at [1069, 144] on div "Lapland [GEOGRAPHIC_DATA]" at bounding box center [1124, 143] width 222 height 35
click at [1181, 211] on button "Next" at bounding box center [1196, 216] width 78 height 29
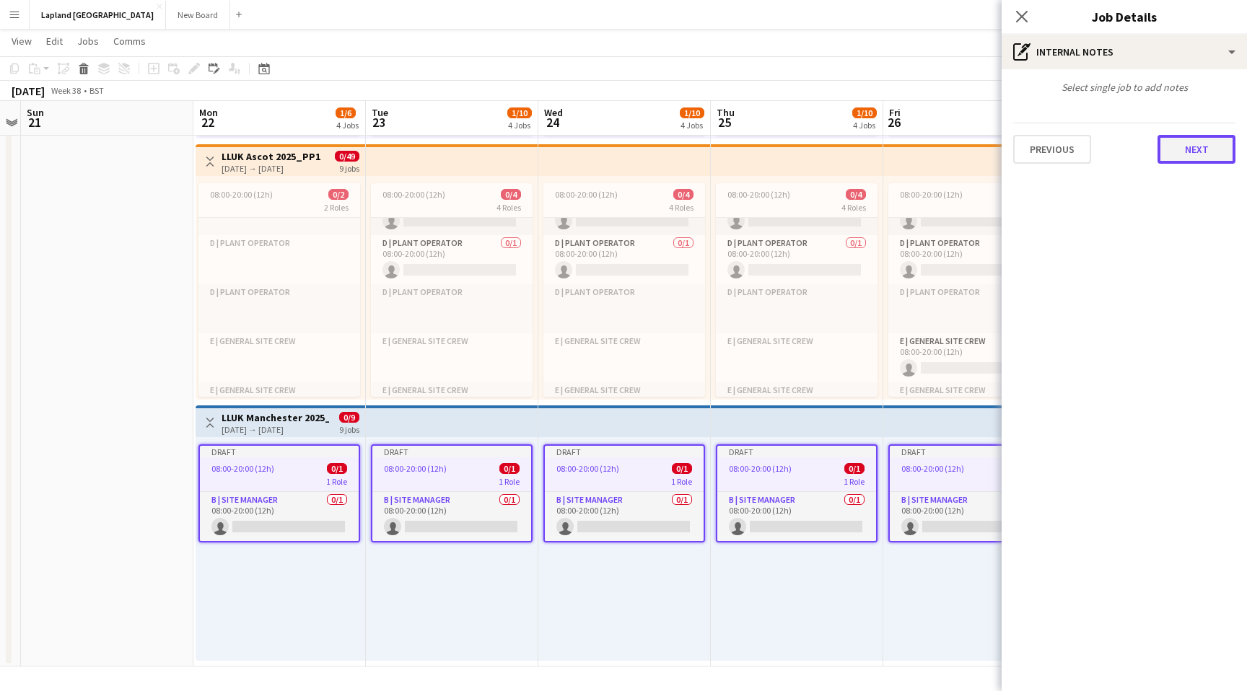
click at [1198, 147] on button "Next" at bounding box center [1196, 149] width 78 height 29
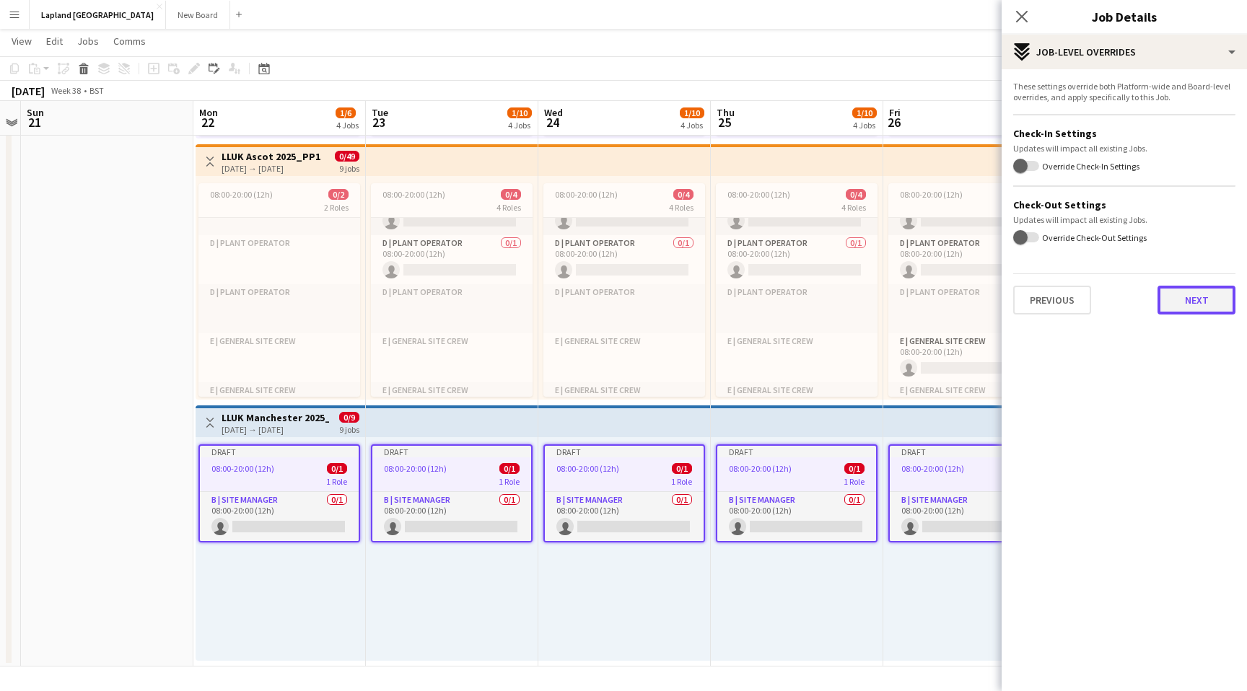
click at [1190, 300] on button "Next" at bounding box center [1196, 300] width 78 height 29
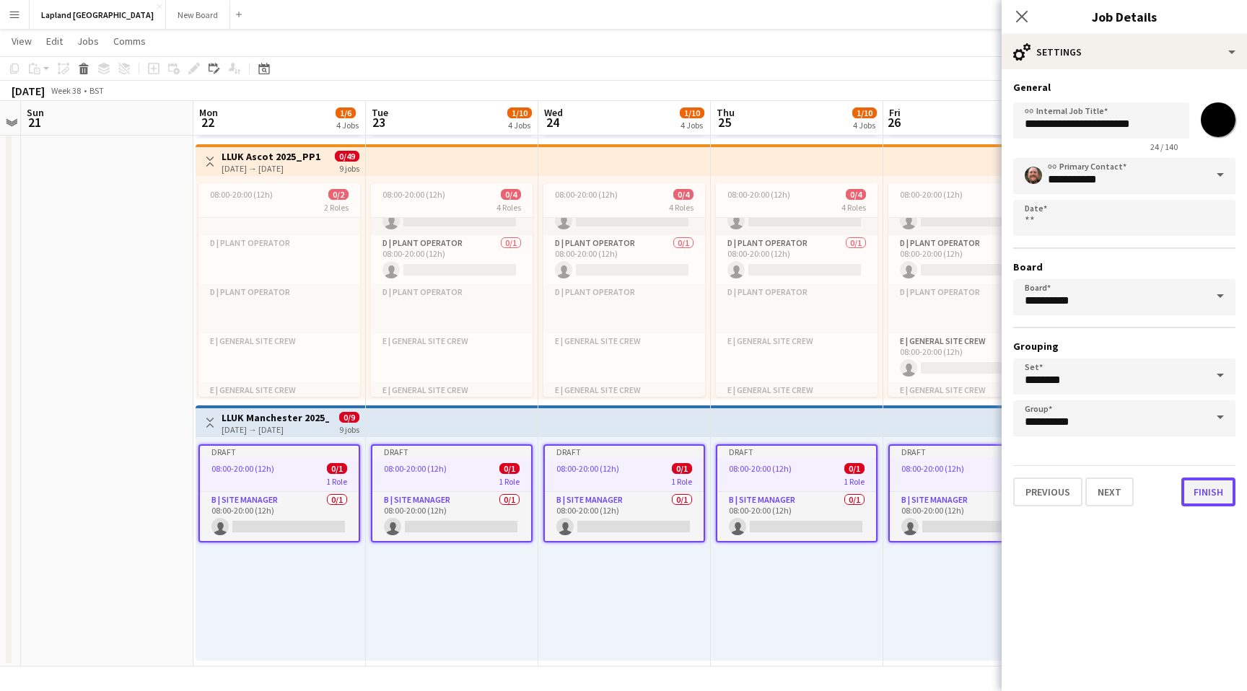
click at [1214, 488] on button "Finish" at bounding box center [1208, 492] width 54 height 29
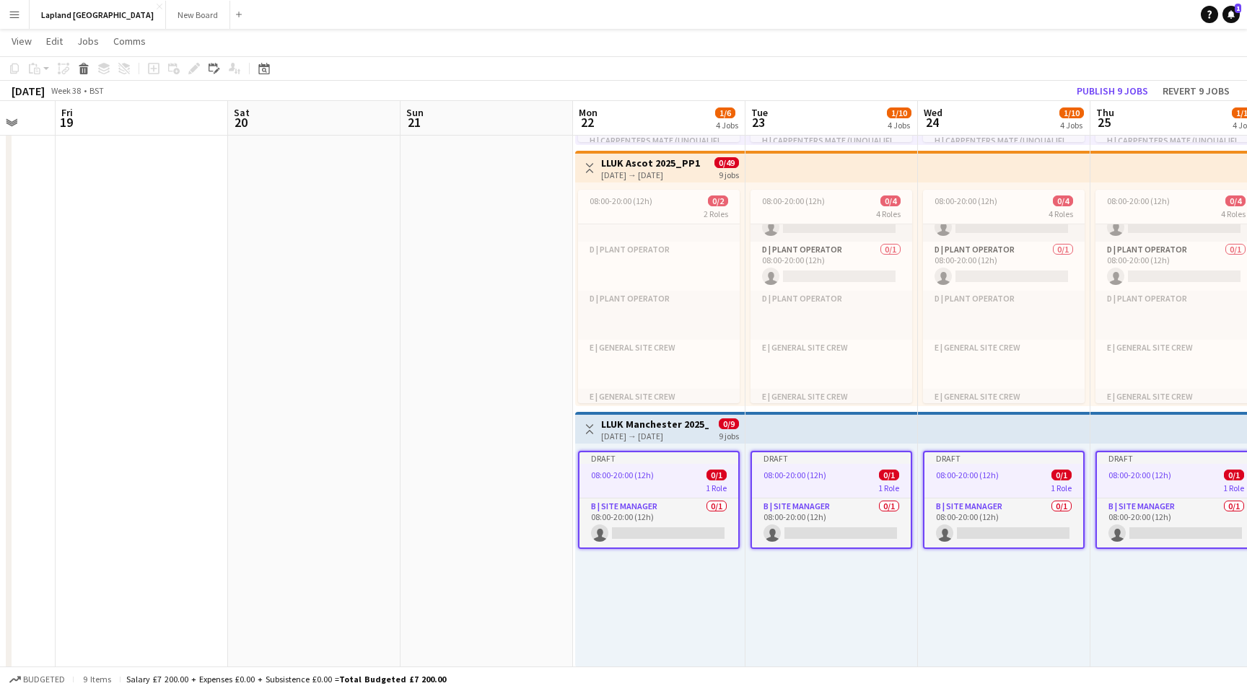
scroll to position [0, 453]
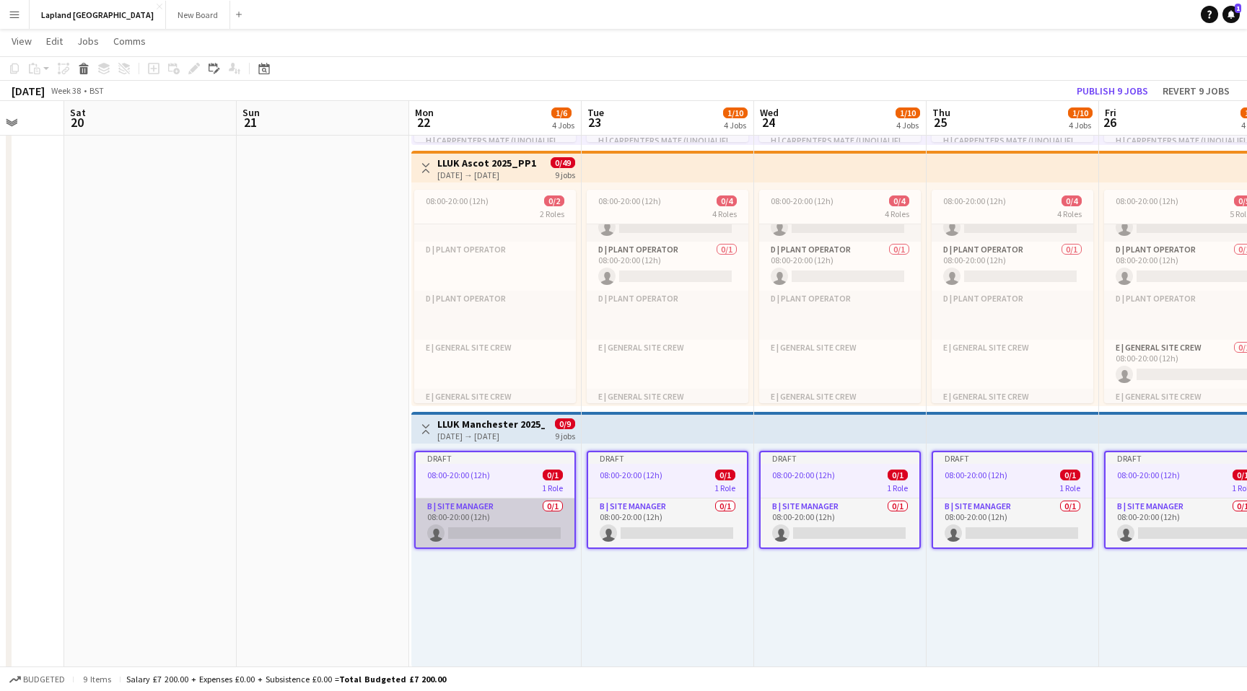
click at [474, 514] on app-card-role "B | Site Manager 0/1 08:00-20:00 (12h) single-neutral-actions" at bounding box center [495, 523] width 159 height 49
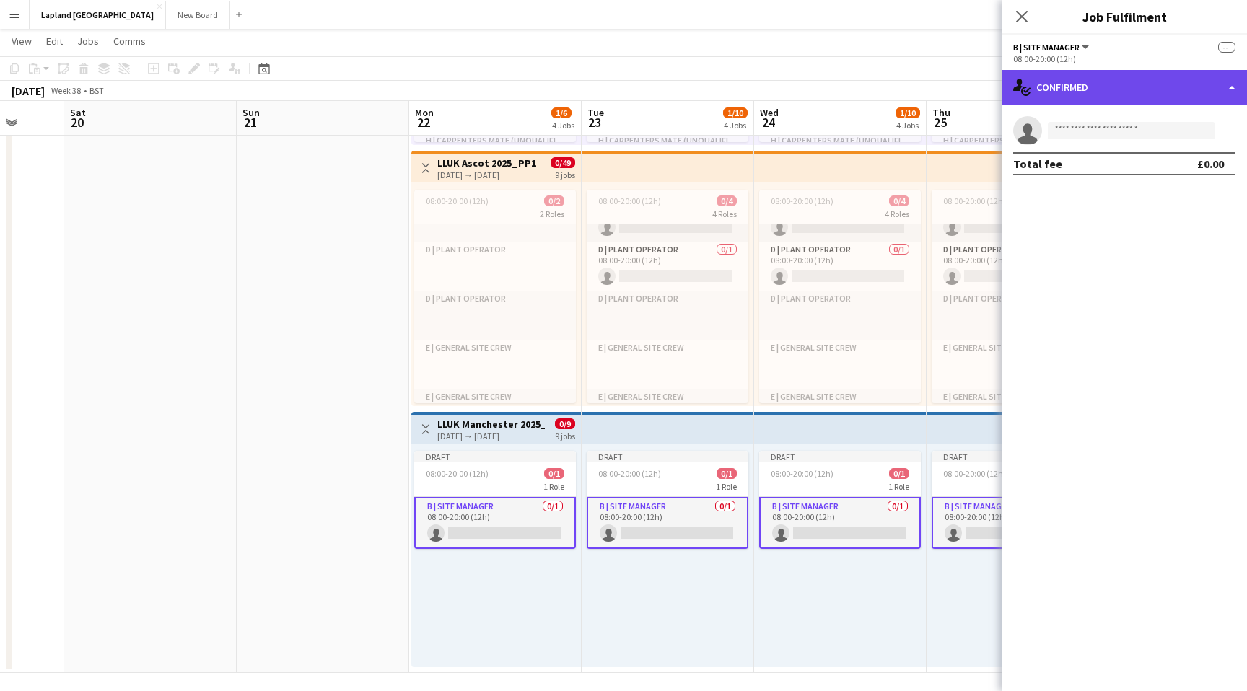
click at [1232, 85] on div "single-neutral-actions-check-2 Confirmed" at bounding box center [1123, 87] width 245 height 35
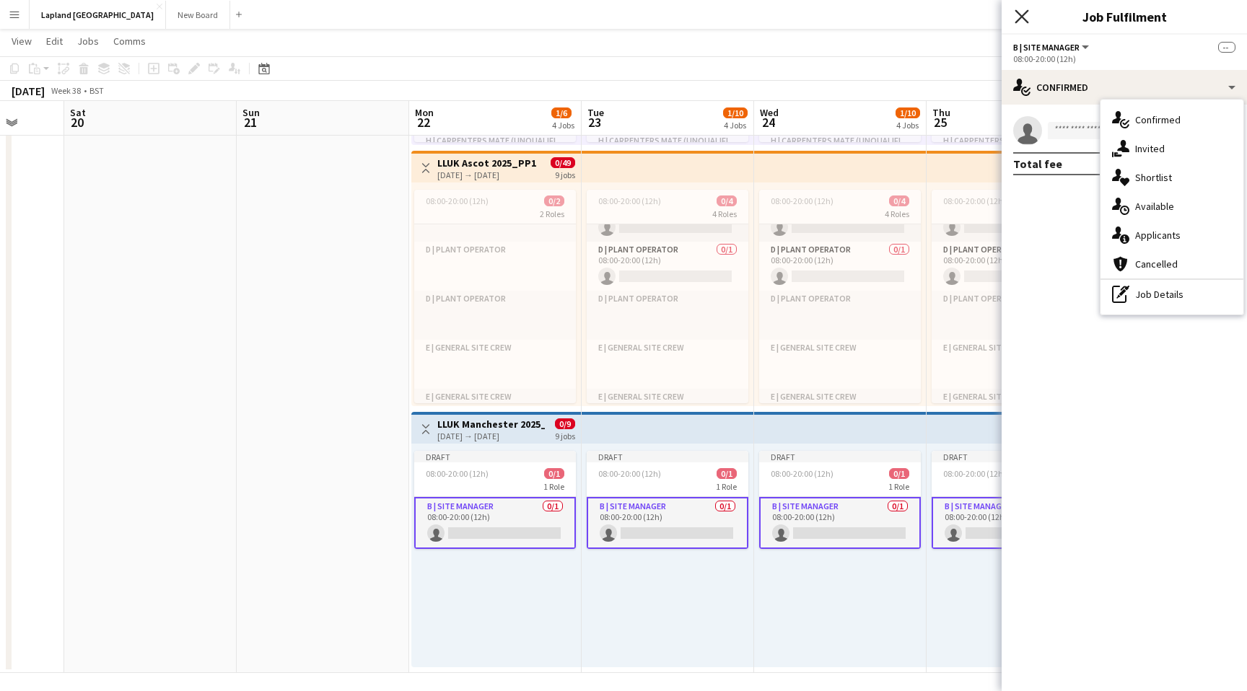
click at [1022, 13] on icon "Close pop-in" at bounding box center [1021, 16] width 14 height 14
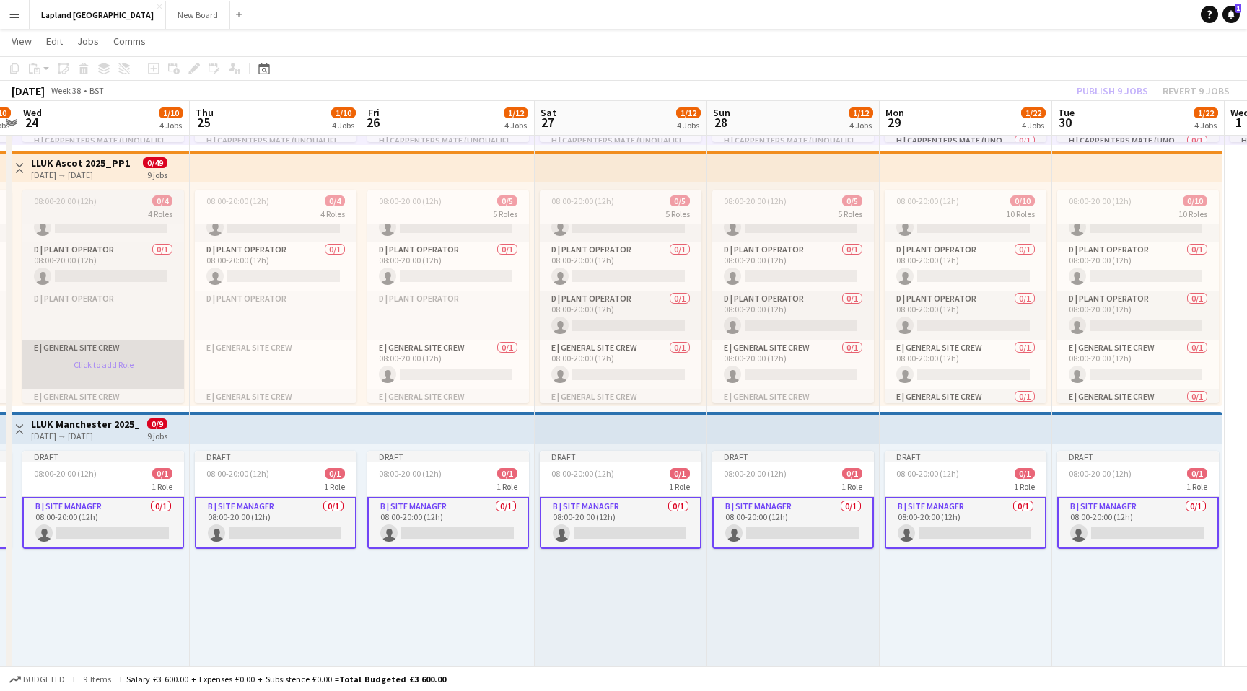
scroll to position [0, 551]
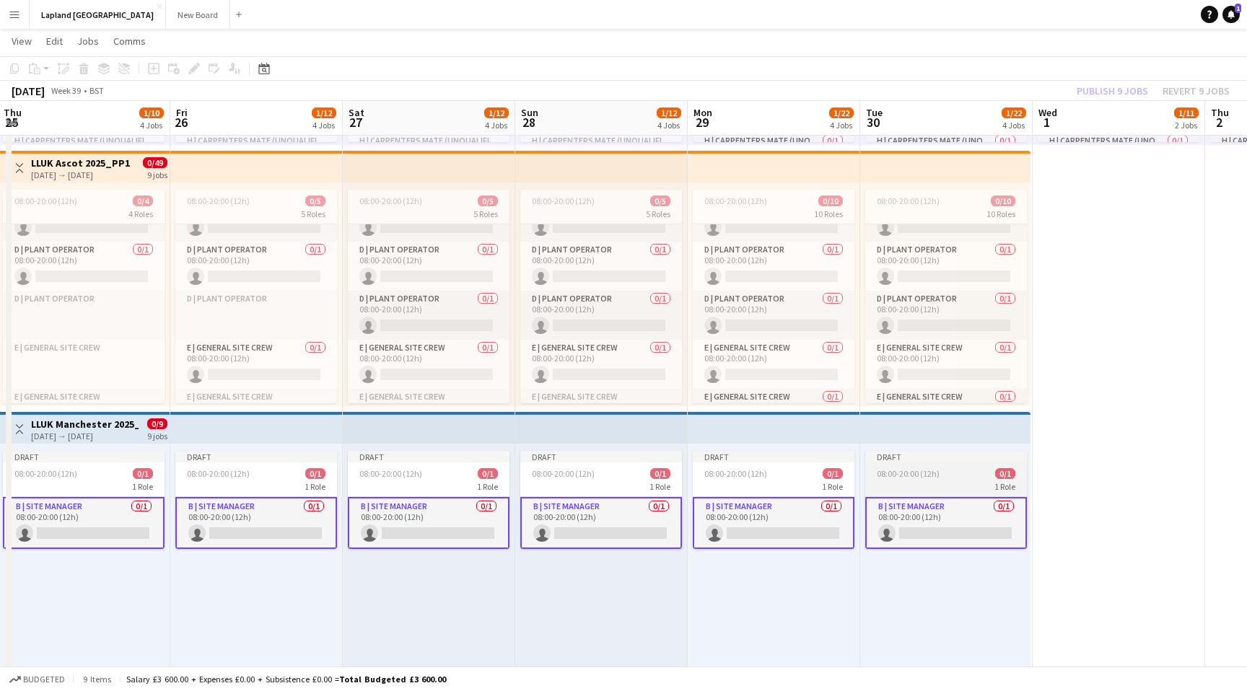
click at [883, 471] on span "08:00-20:00 (12h)" at bounding box center [908, 473] width 63 height 11
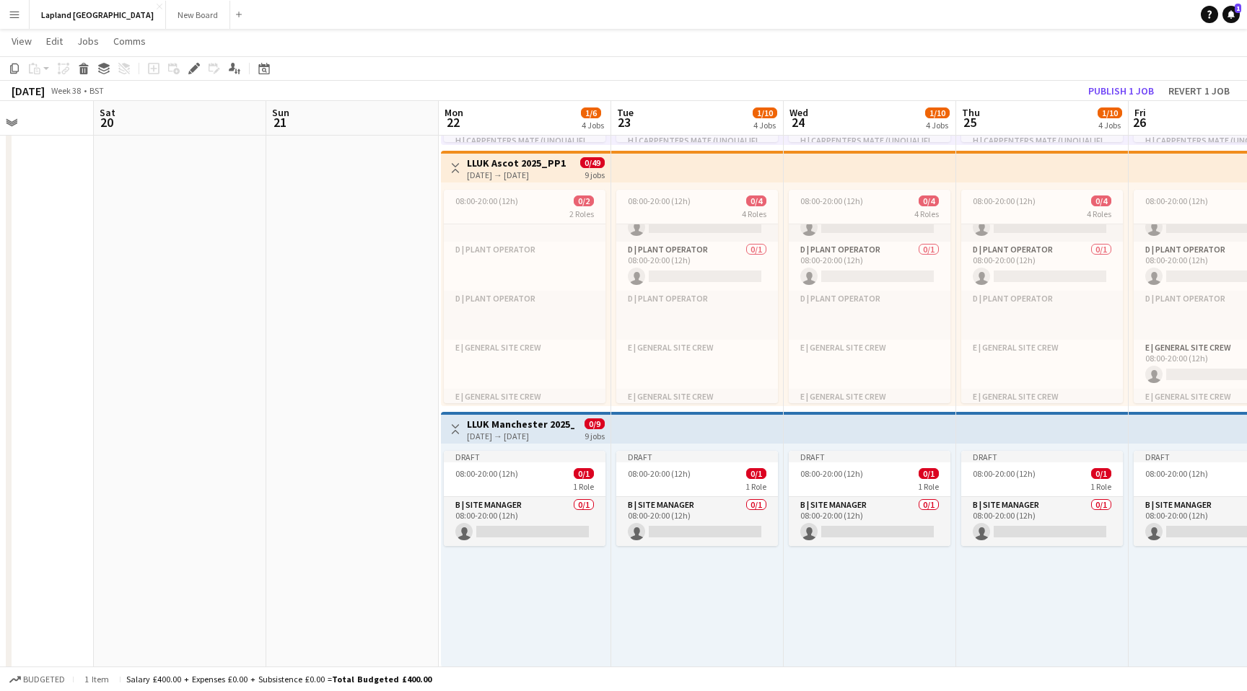
click at [518, 424] on h3 "LLUK Manchester 2025_PP1" at bounding box center [521, 424] width 108 height 13
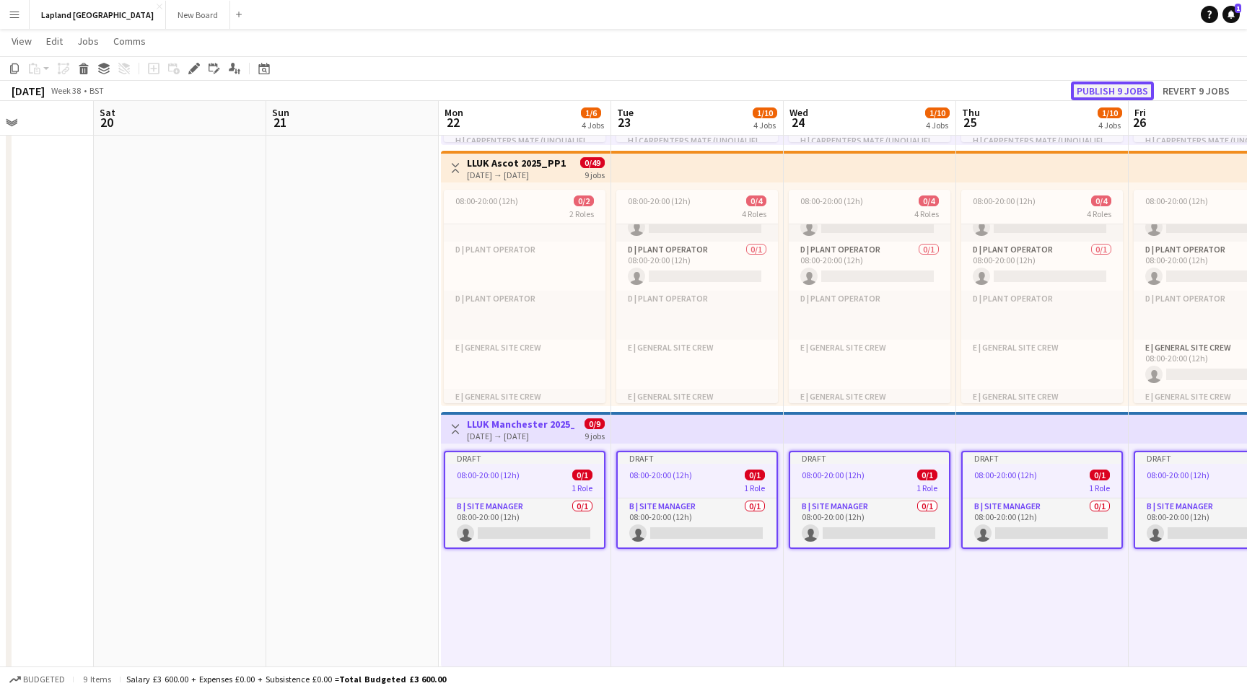
click at [1113, 86] on button "Publish 9 jobs" at bounding box center [1112, 91] width 83 height 19
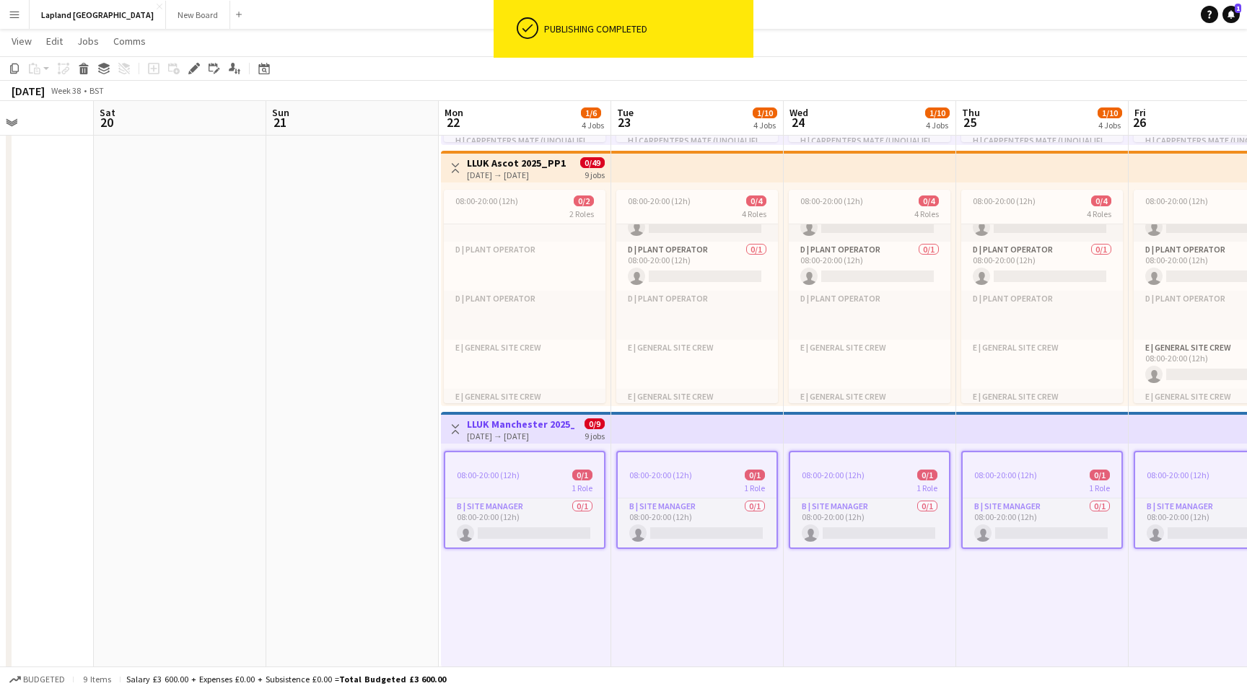
click at [15, 10] on app-icon "Menu" at bounding box center [15, 15] width 12 height 12
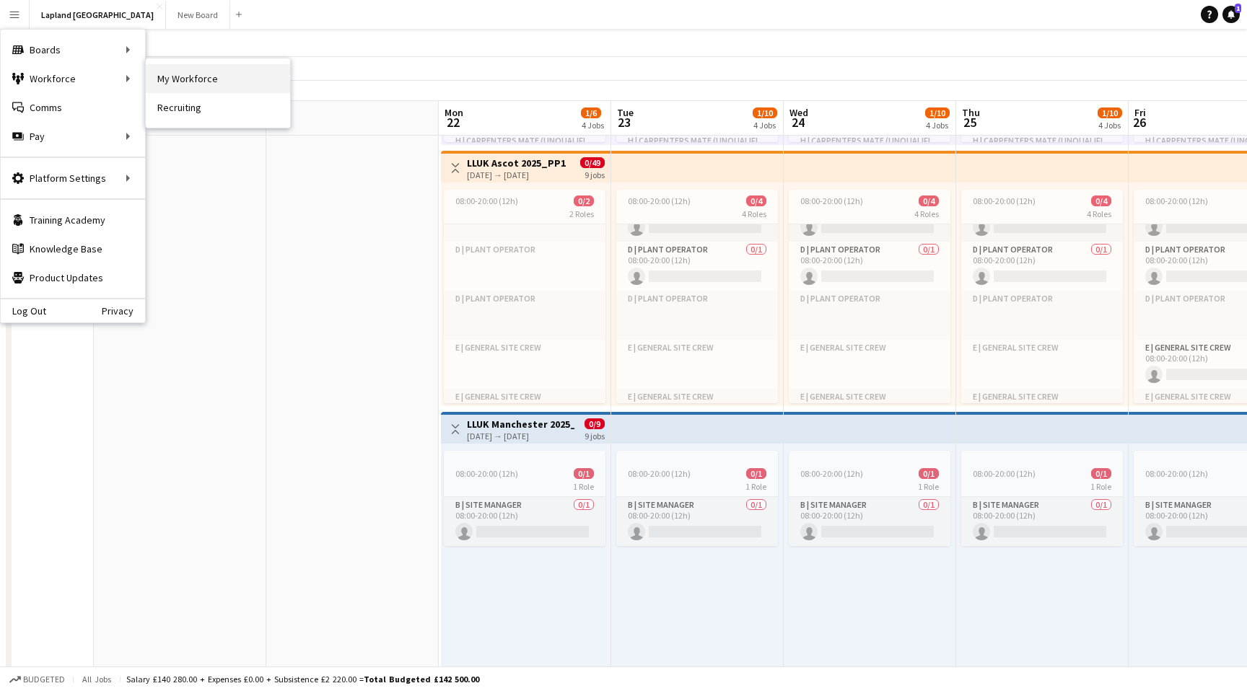
click at [190, 80] on link "My Workforce" at bounding box center [218, 78] width 144 height 29
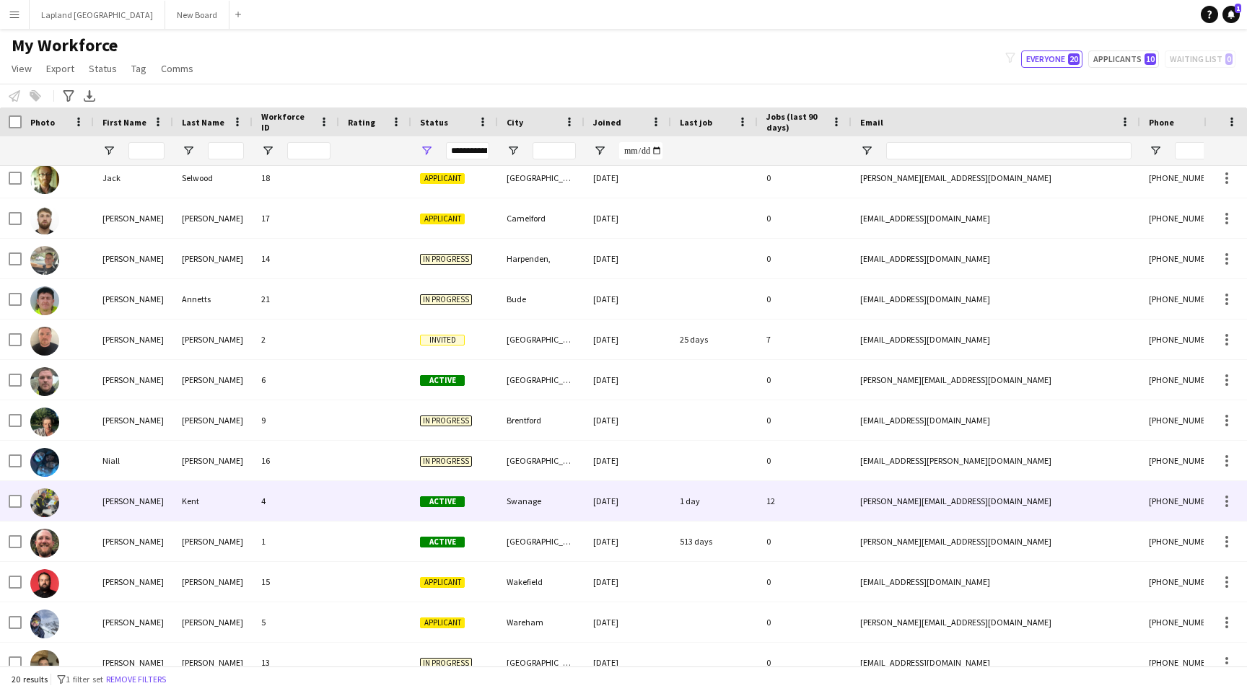
click at [892, 498] on div "[PERSON_NAME][EMAIL_ADDRESS][DOMAIN_NAME]" at bounding box center [995, 501] width 289 height 40
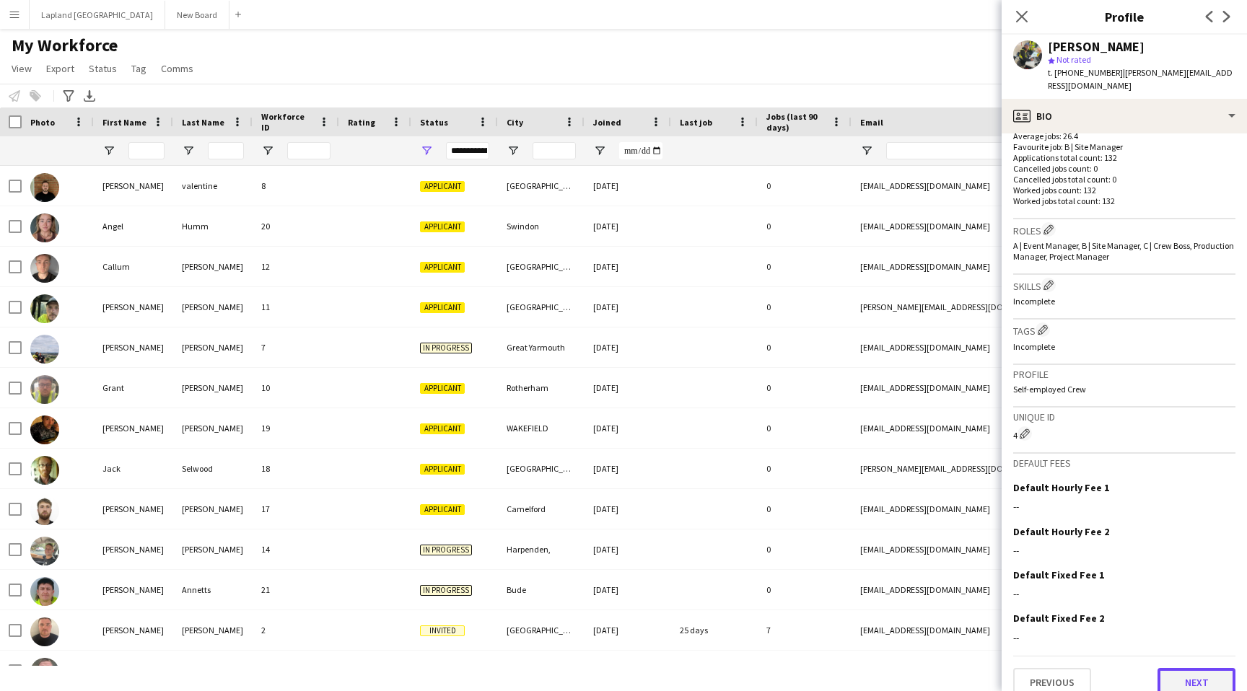
click at [1194, 674] on button "Next" at bounding box center [1196, 682] width 78 height 29
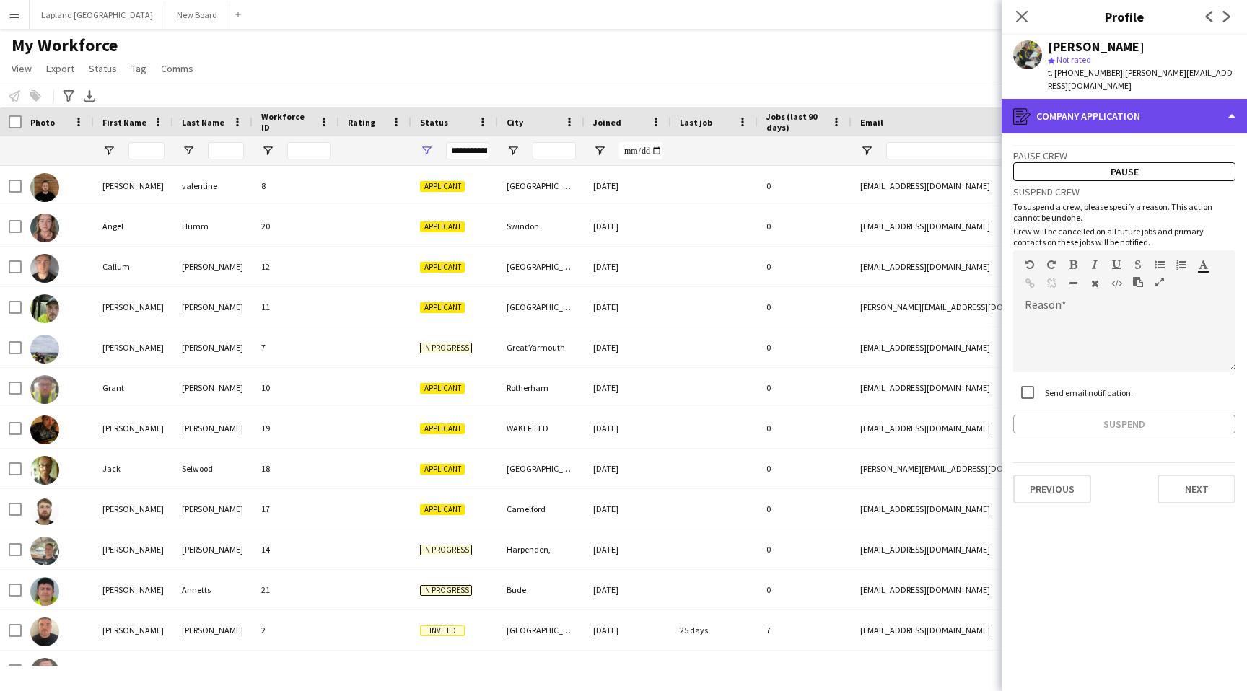
click at [1231, 102] on div "register Company application" at bounding box center [1123, 116] width 245 height 35
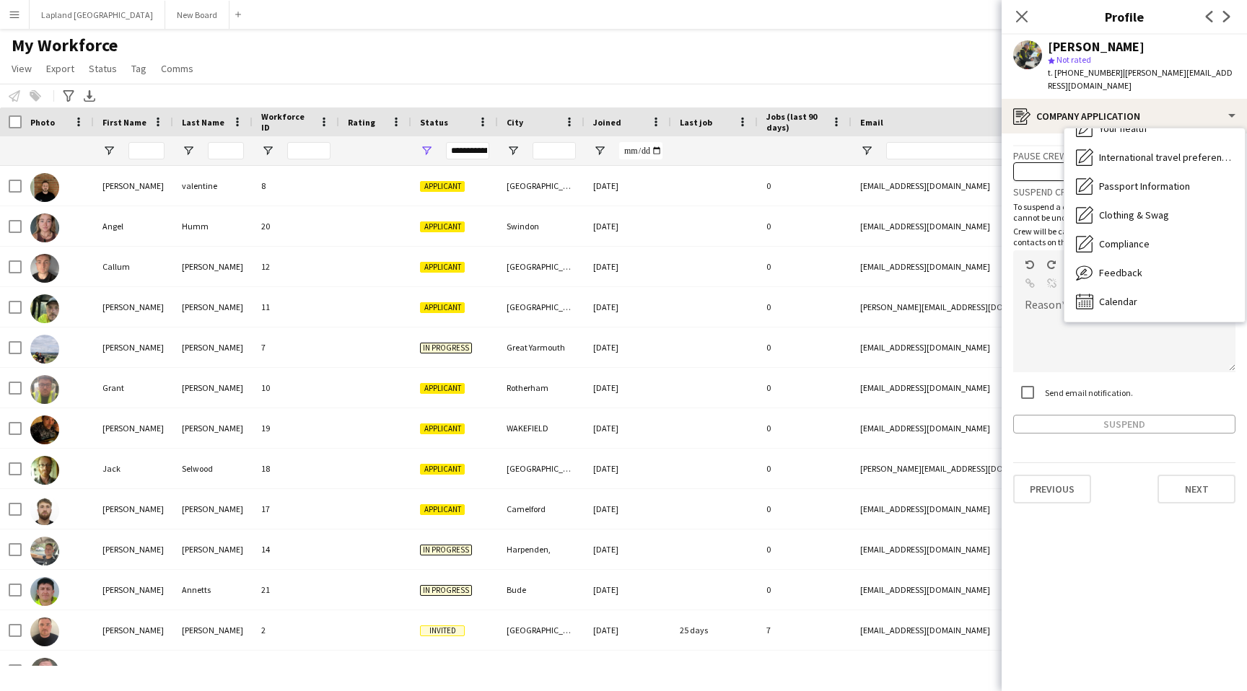
click at [1141, 486] on div "Previous Next" at bounding box center [1124, 482] width 222 height 41
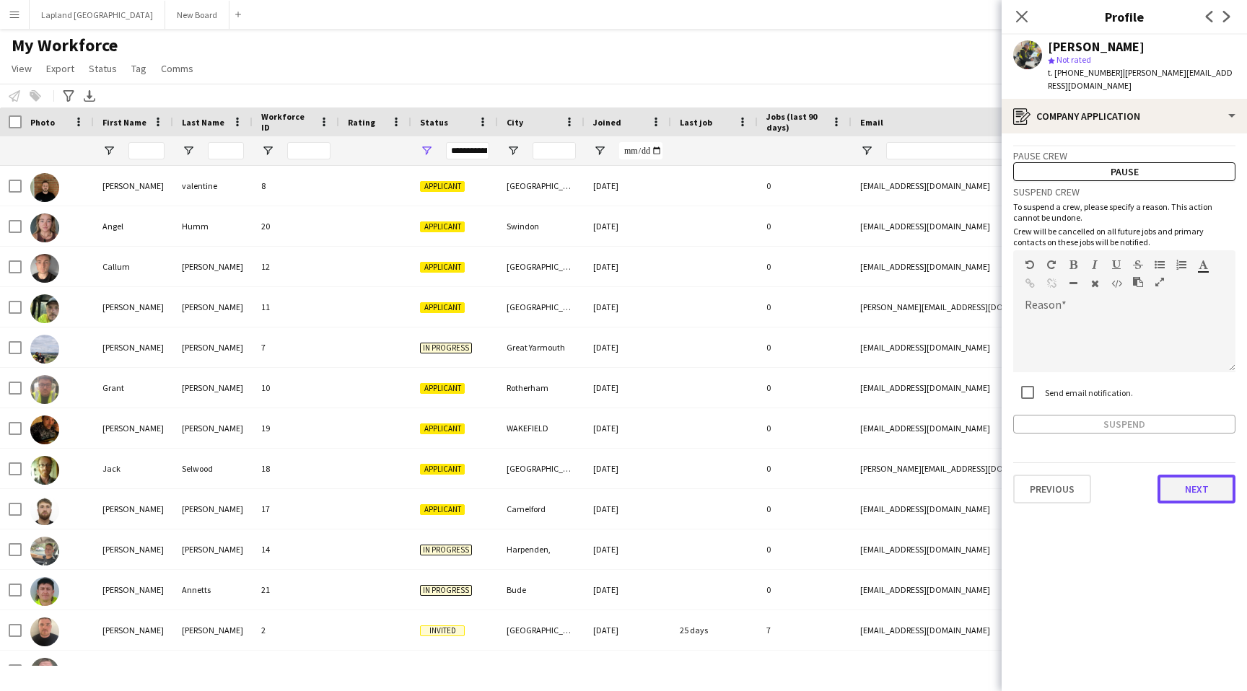
click at [1211, 481] on button "Next" at bounding box center [1196, 489] width 78 height 29
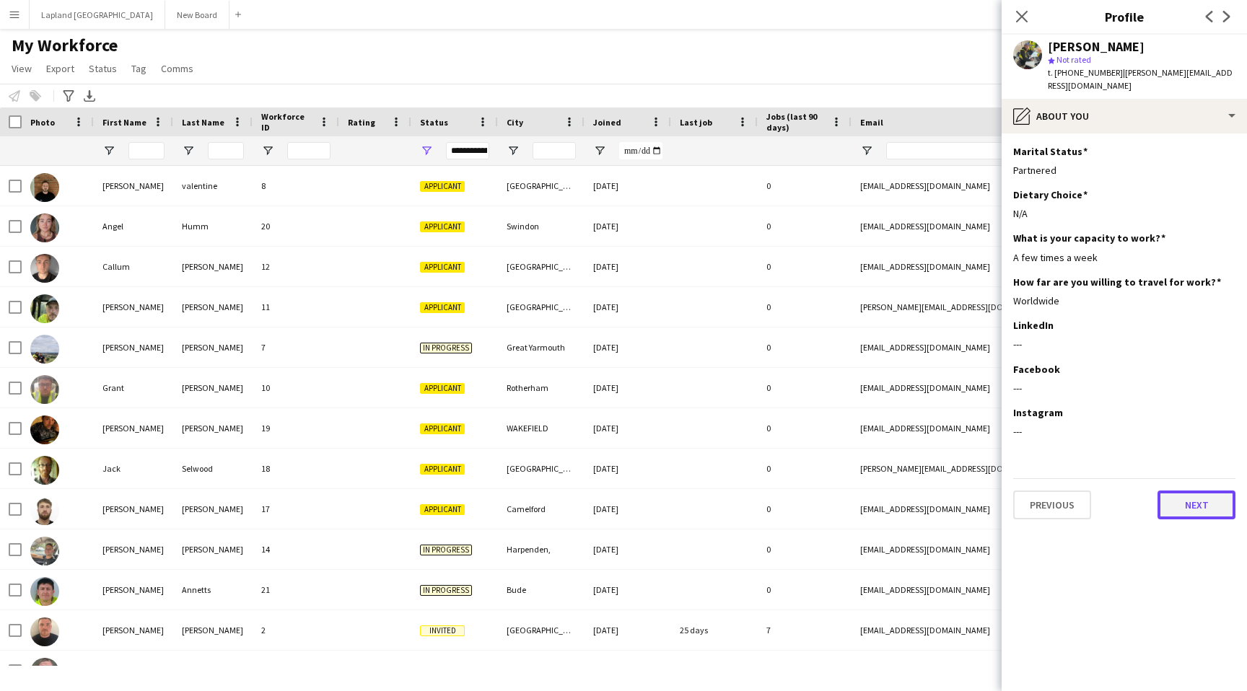
click at [1203, 498] on button "Next" at bounding box center [1196, 505] width 78 height 29
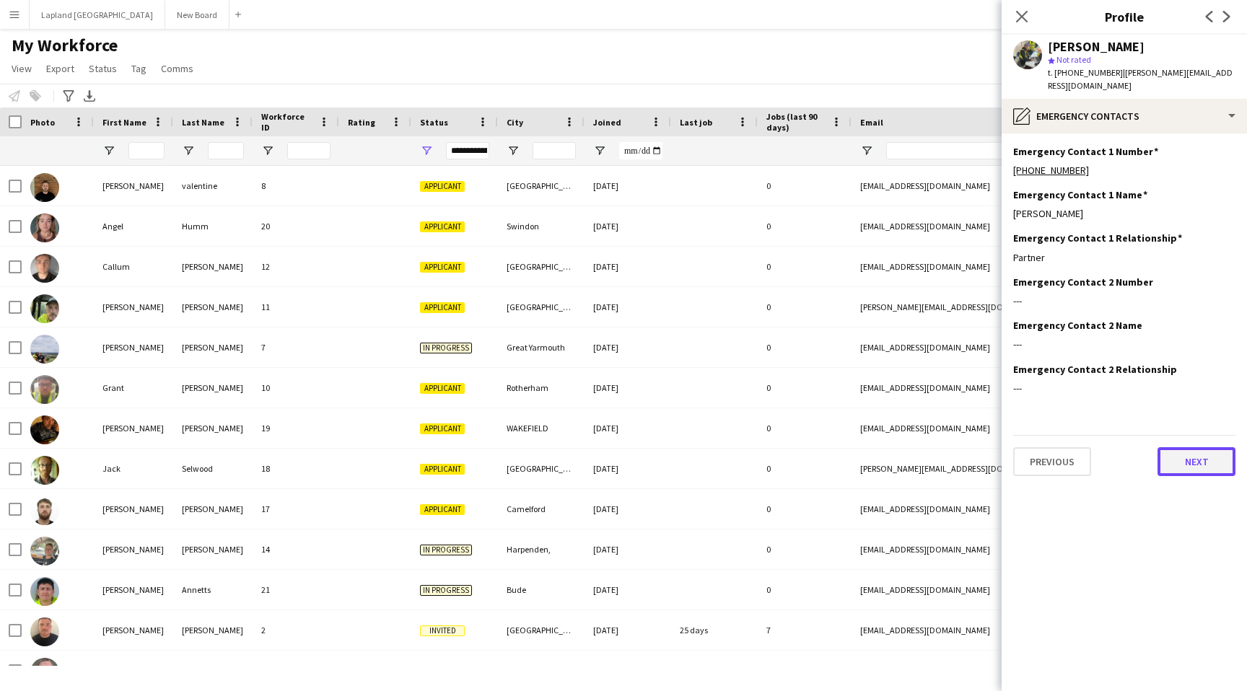
click at [1197, 447] on button "Next" at bounding box center [1196, 461] width 78 height 29
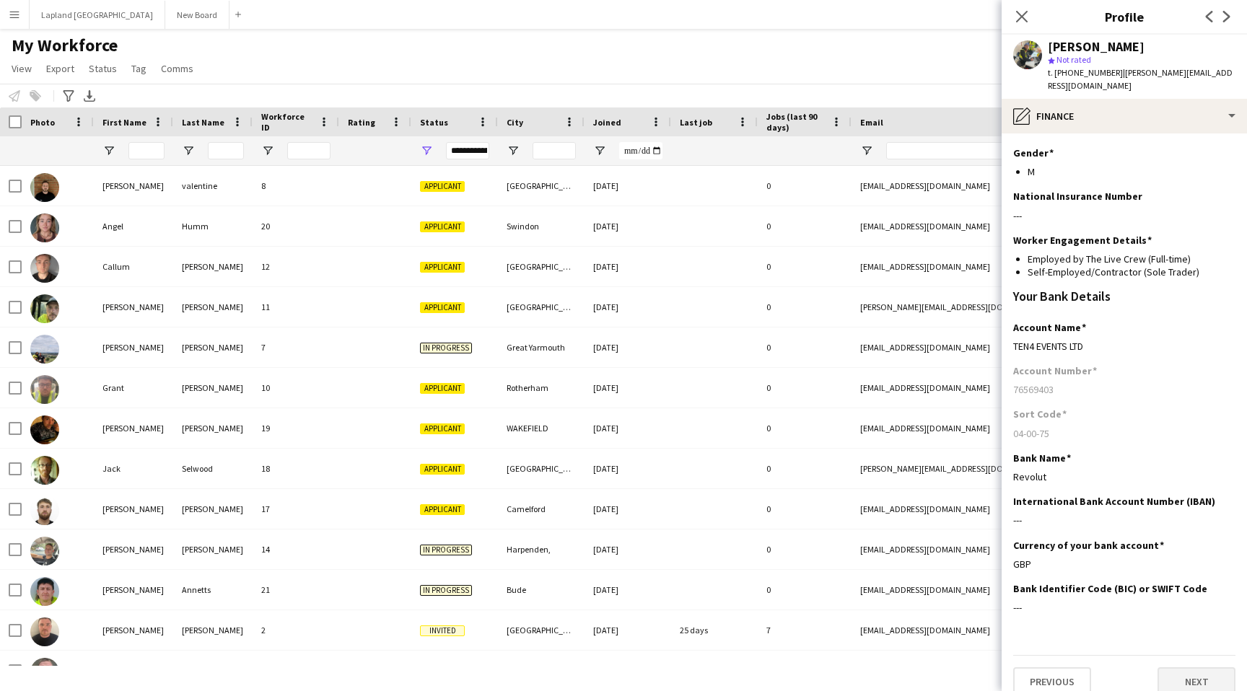
scroll to position [139, 0]
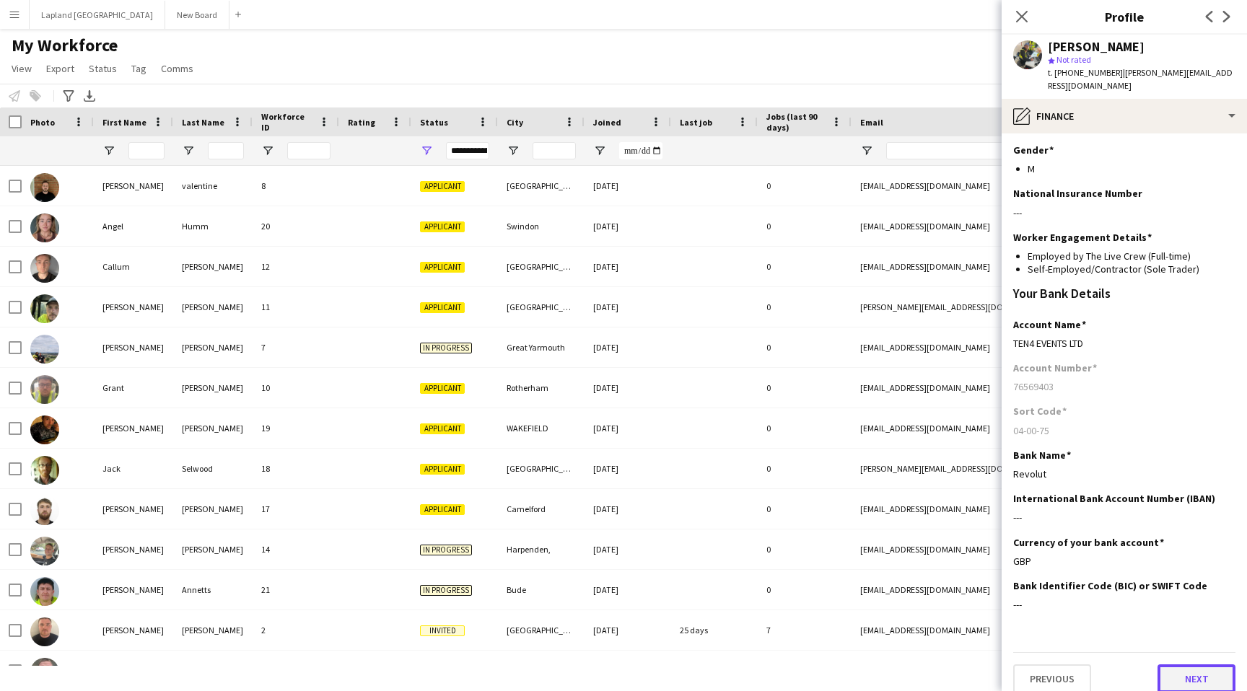
click at [1200, 664] on button "Next" at bounding box center [1196, 678] width 78 height 29
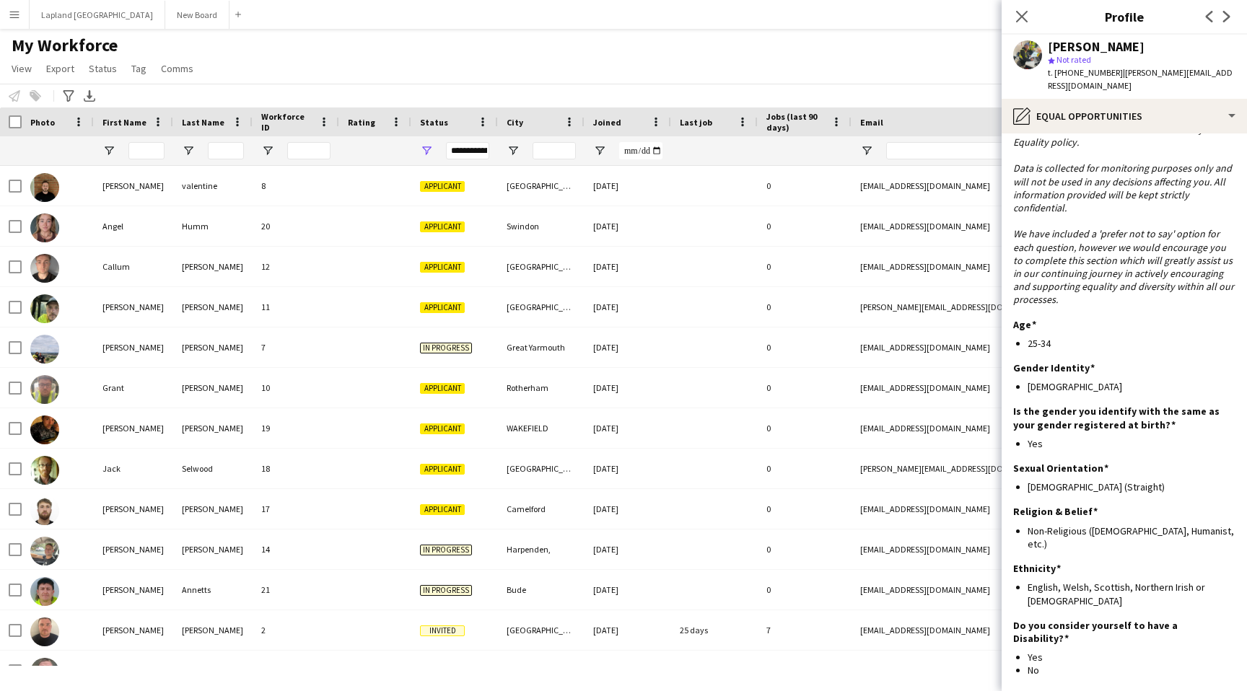
scroll to position [61, 0]
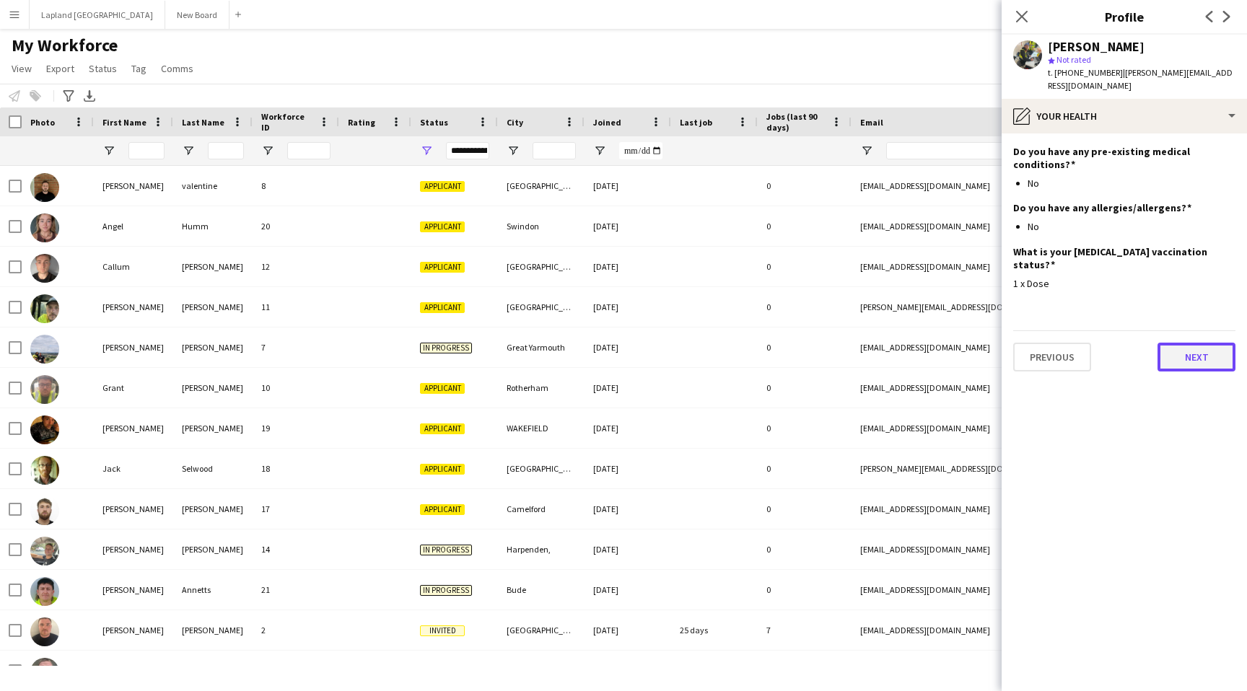
click at [1190, 343] on button "Next" at bounding box center [1196, 357] width 78 height 29
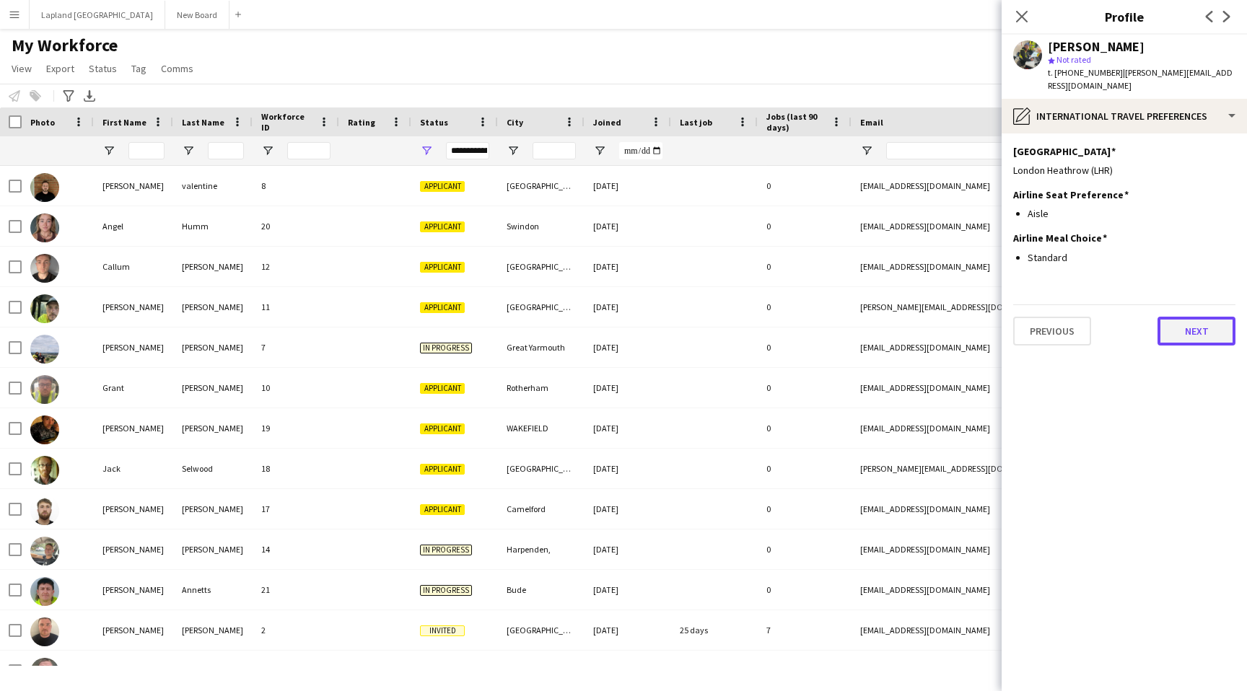
click at [1190, 317] on button "Next" at bounding box center [1196, 331] width 78 height 29
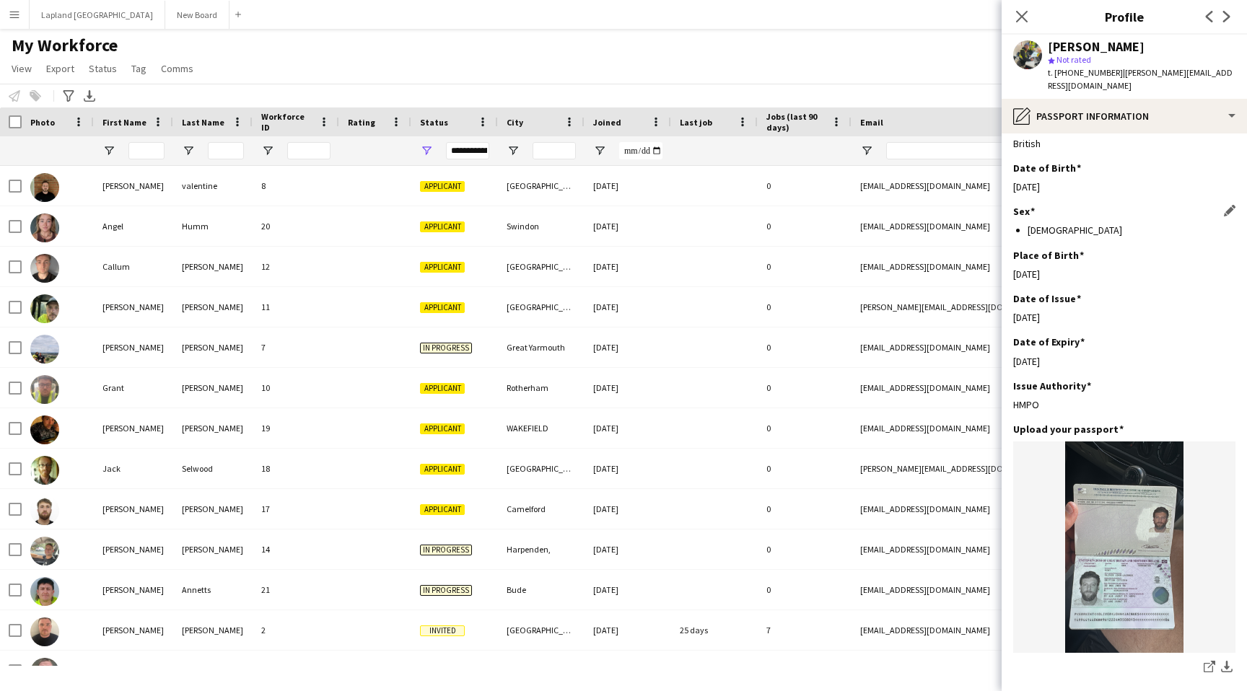
scroll to position [280, 0]
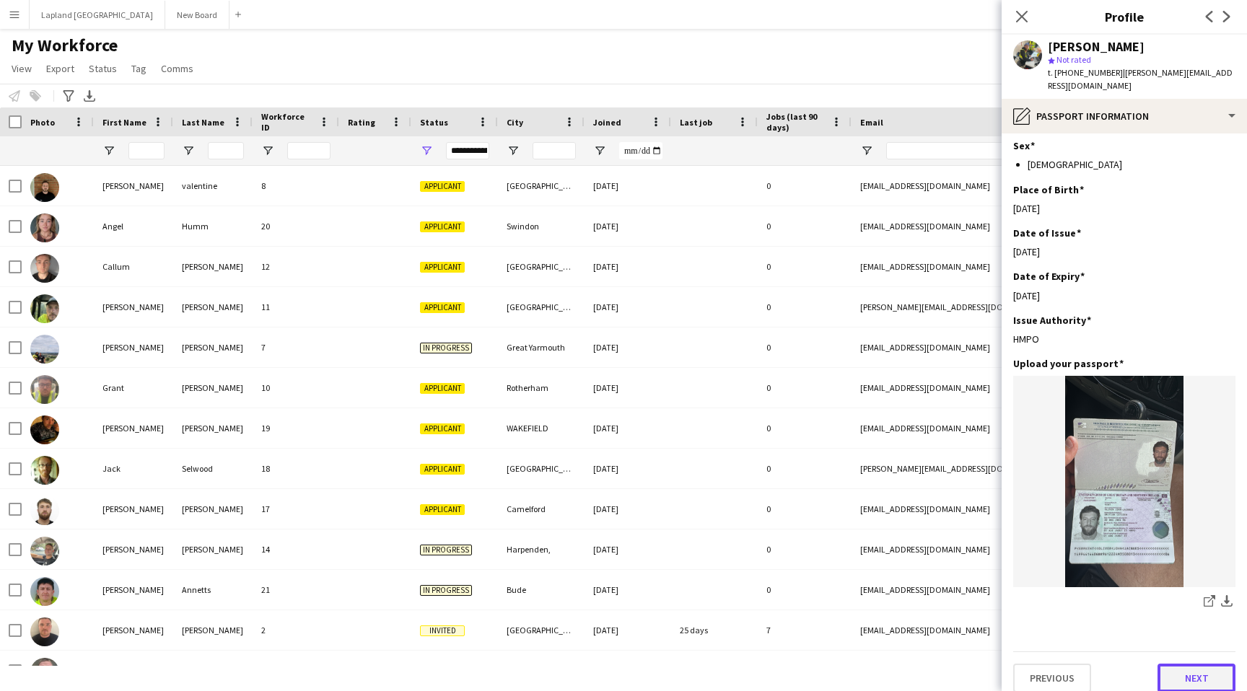
click at [1194, 669] on button "Next" at bounding box center [1196, 678] width 78 height 29
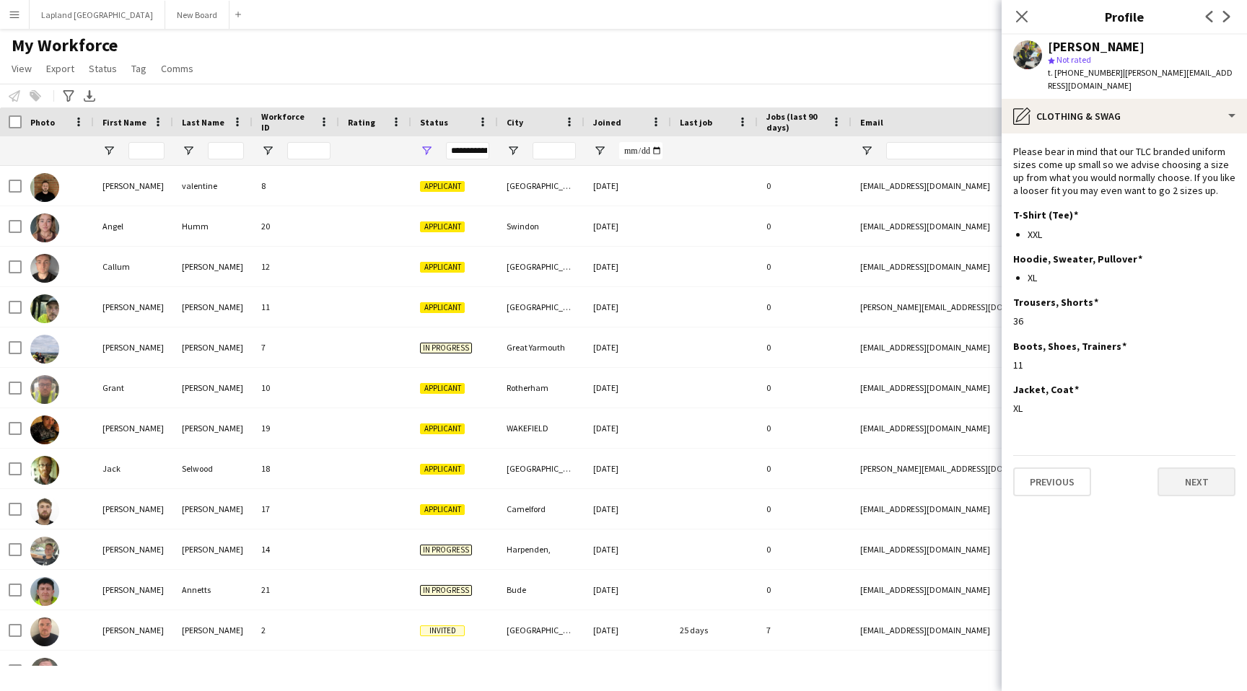
scroll to position [0, 0]
click at [1194, 469] on button "Next" at bounding box center [1196, 482] width 78 height 29
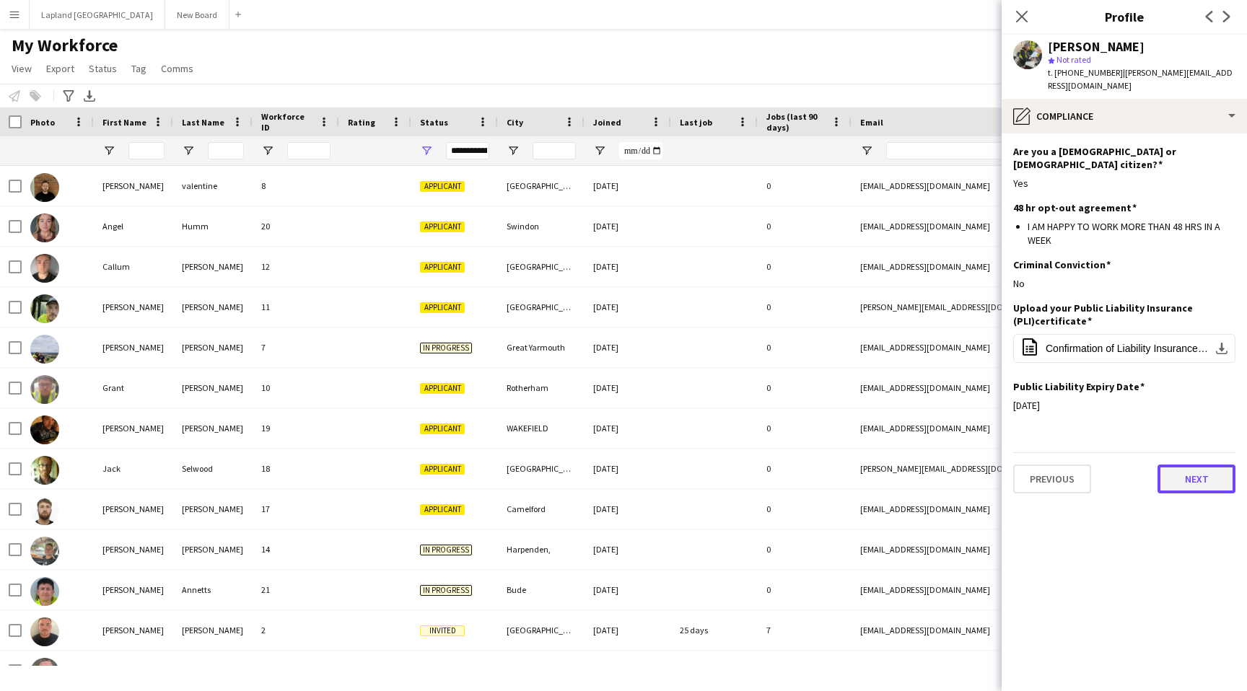
click at [1201, 465] on button "Next" at bounding box center [1196, 479] width 78 height 29
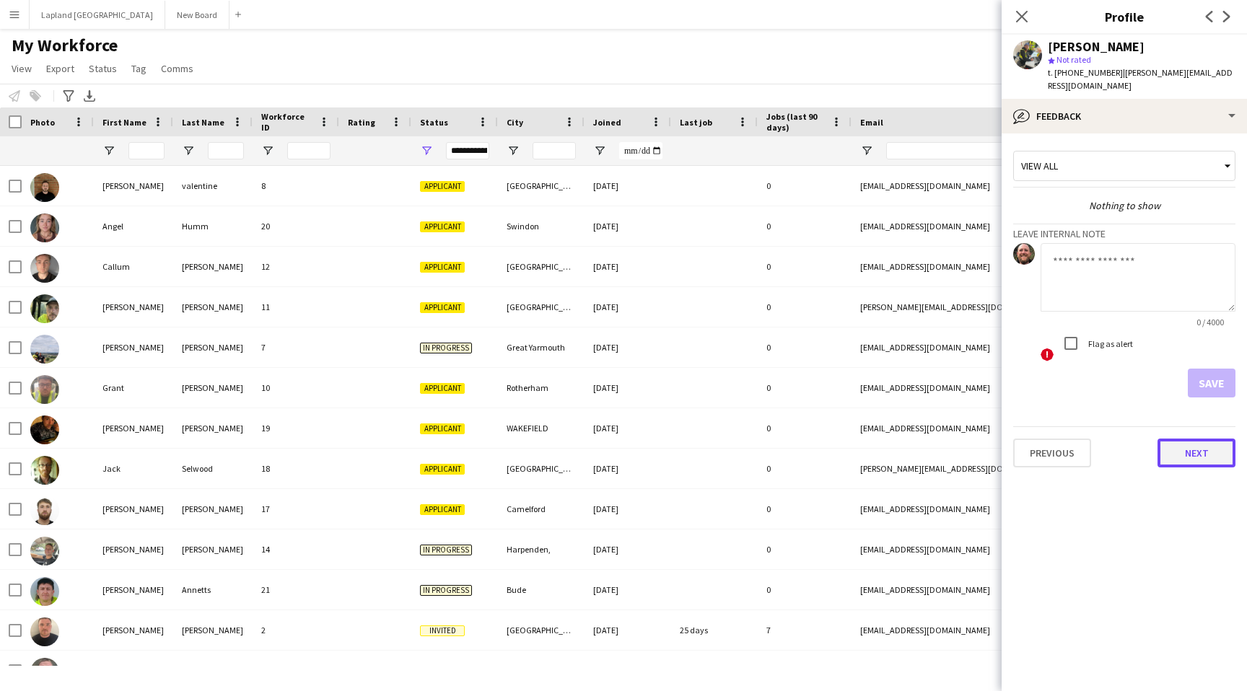
click at [1199, 445] on button "Next" at bounding box center [1196, 453] width 78 height 29
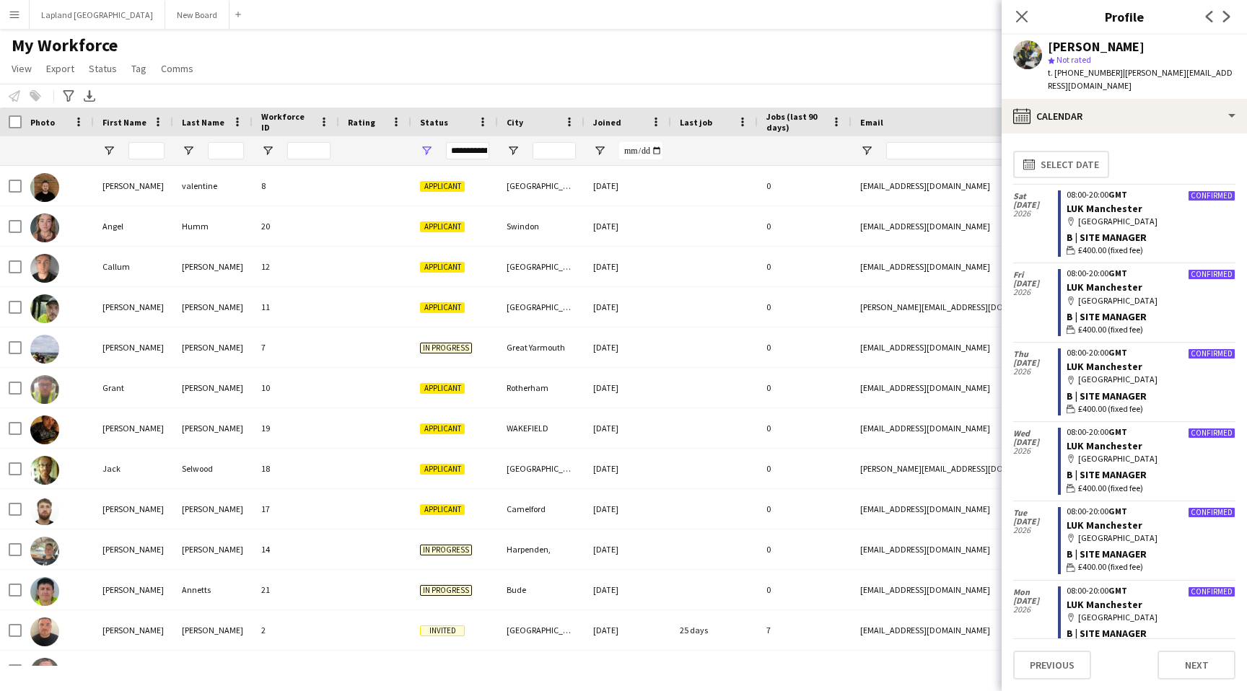
click at [1131, 215] on div "map-marker [GEOGRAPHIC_DATA]" at bounding box center [1150, 221] width 169 height 13
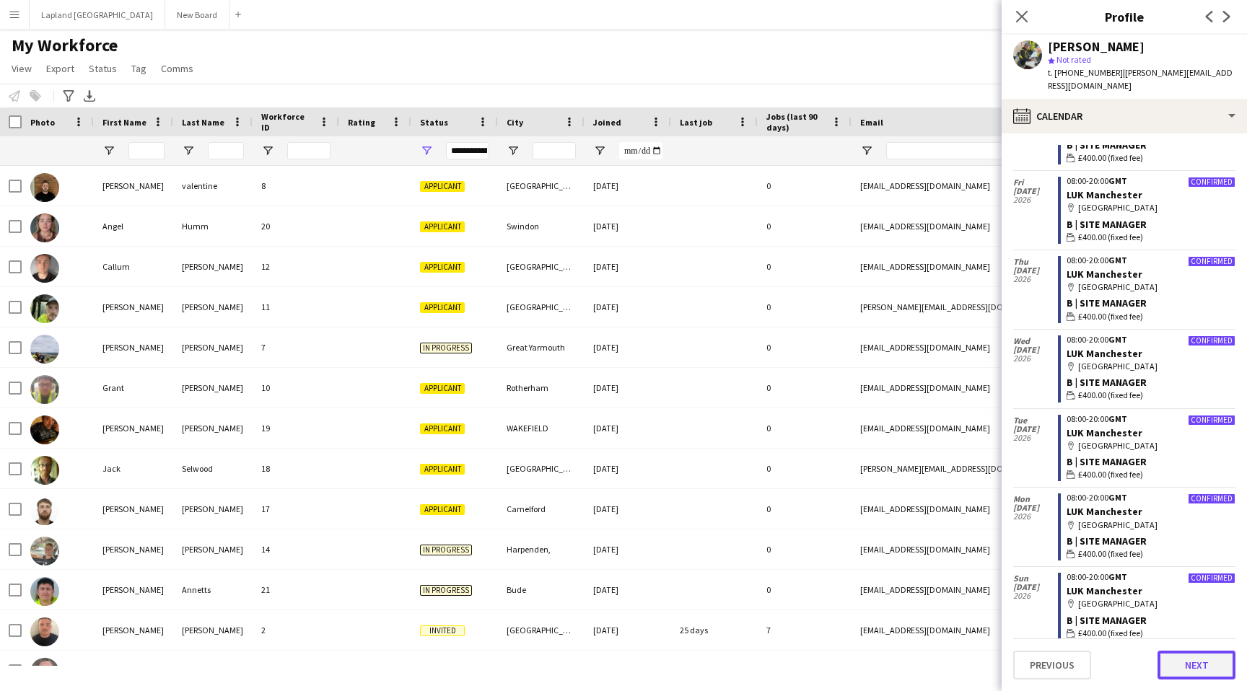
click at [1193, 667] on button "Next" at bounding box center [1196, 665] width 78 height 29
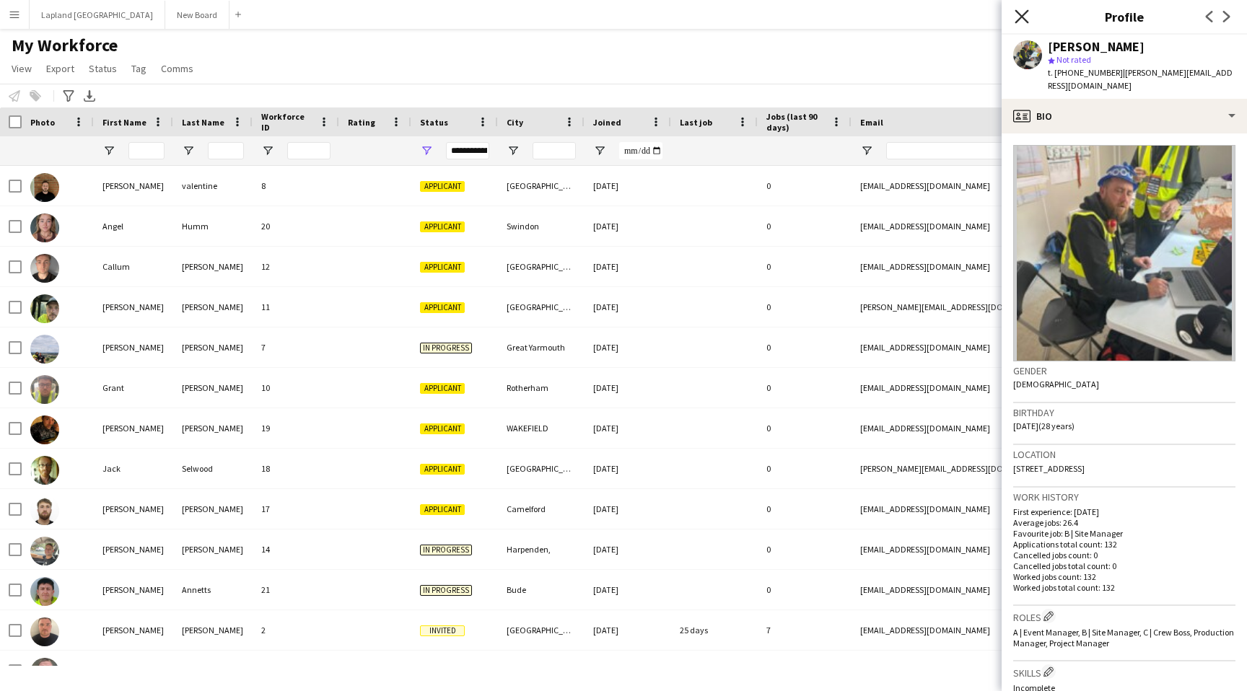
click at [1019, 15] on icon at bounding box center [1021, 16] width 14 height 14
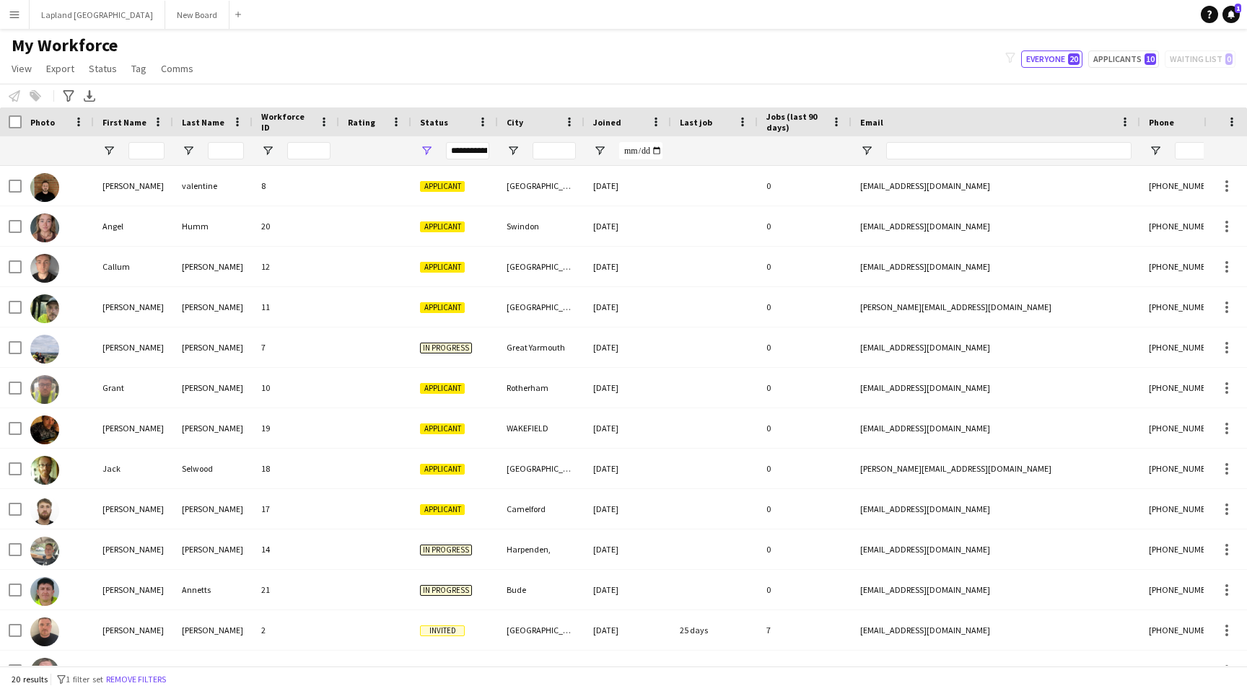
click at [17, 10] on app-icon "Menu" at bounding box center [15, 15] width 12 height 12
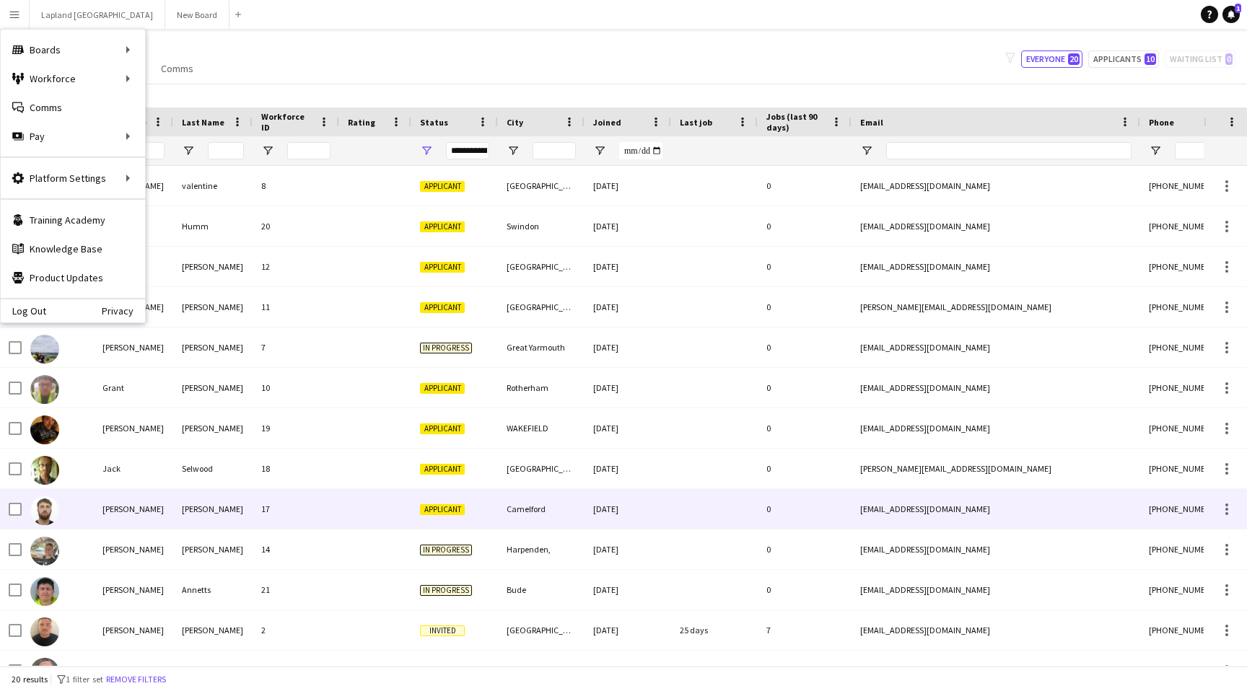
click at [929, 509] on div "[EMAIL_ADDRESS][DOMAIN_NAME]" at bounding box center [995, 509] width 289 height 40
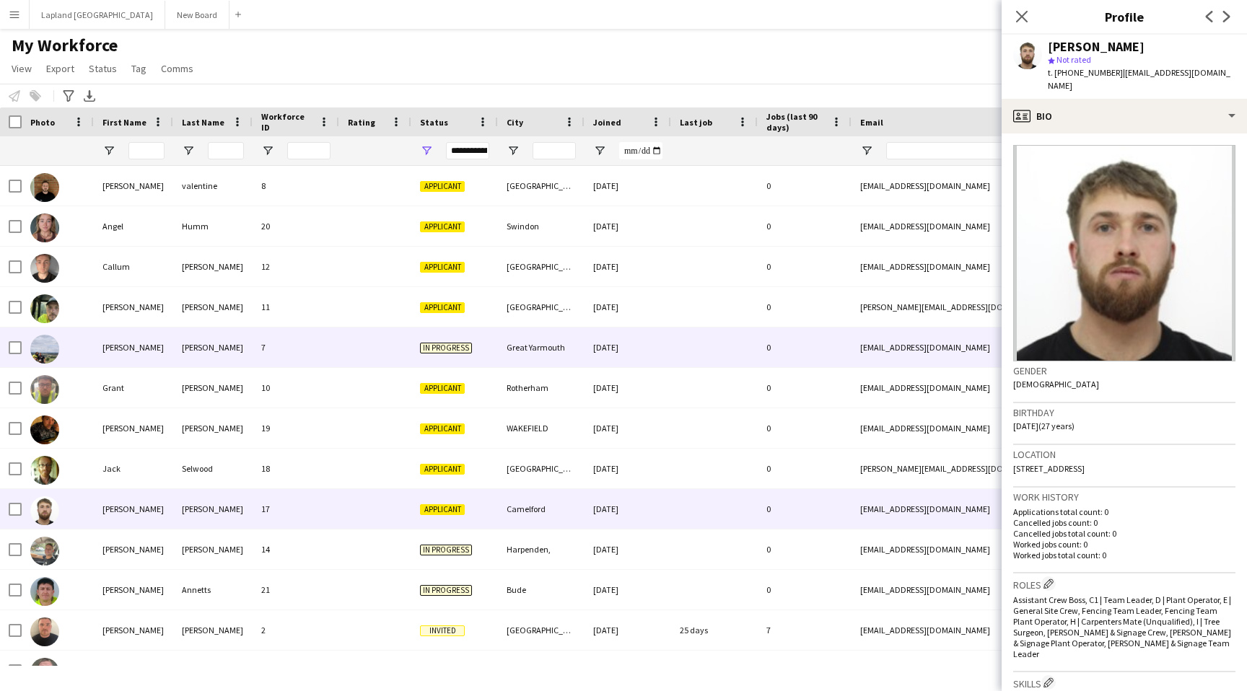
click at [923, 364] on div "[EMAIL_ADDRESS][DOMAIN_NAME]" at bounding box center [995, 348] width 289 height 40
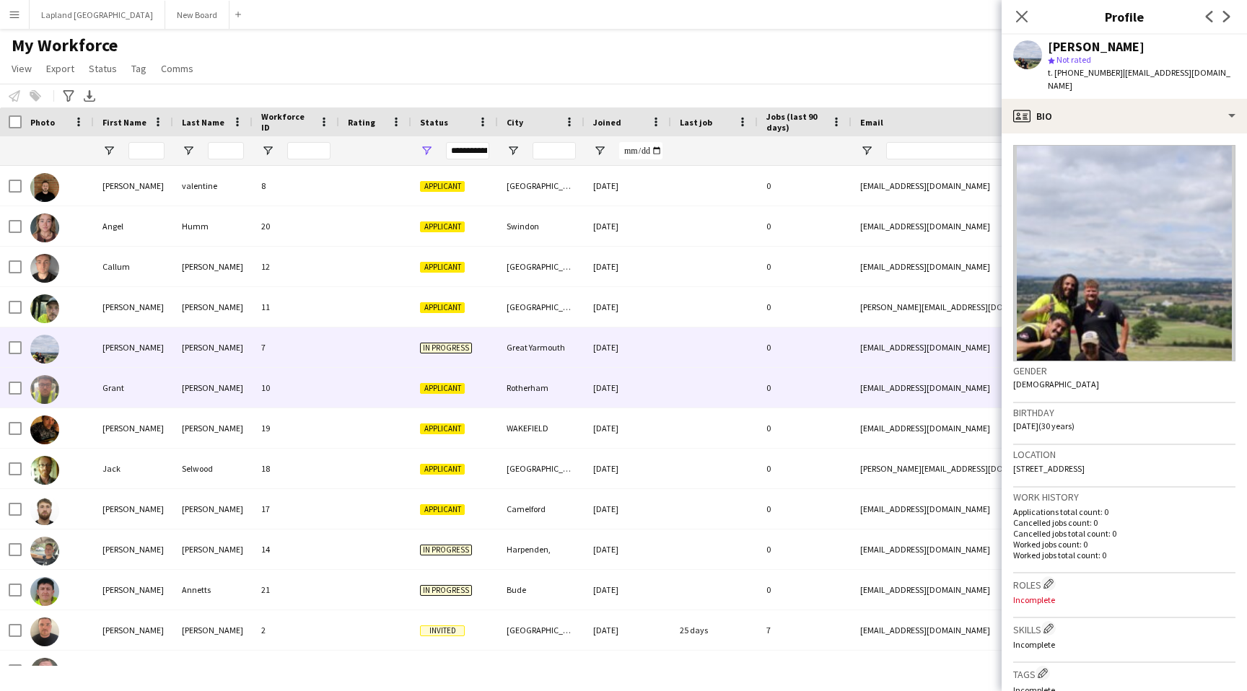
click at [921, 383] on div "[EMAIL_ADDRESS][DOMAIN_NAME]" at bounding box center [995, 388] width 289 height 40
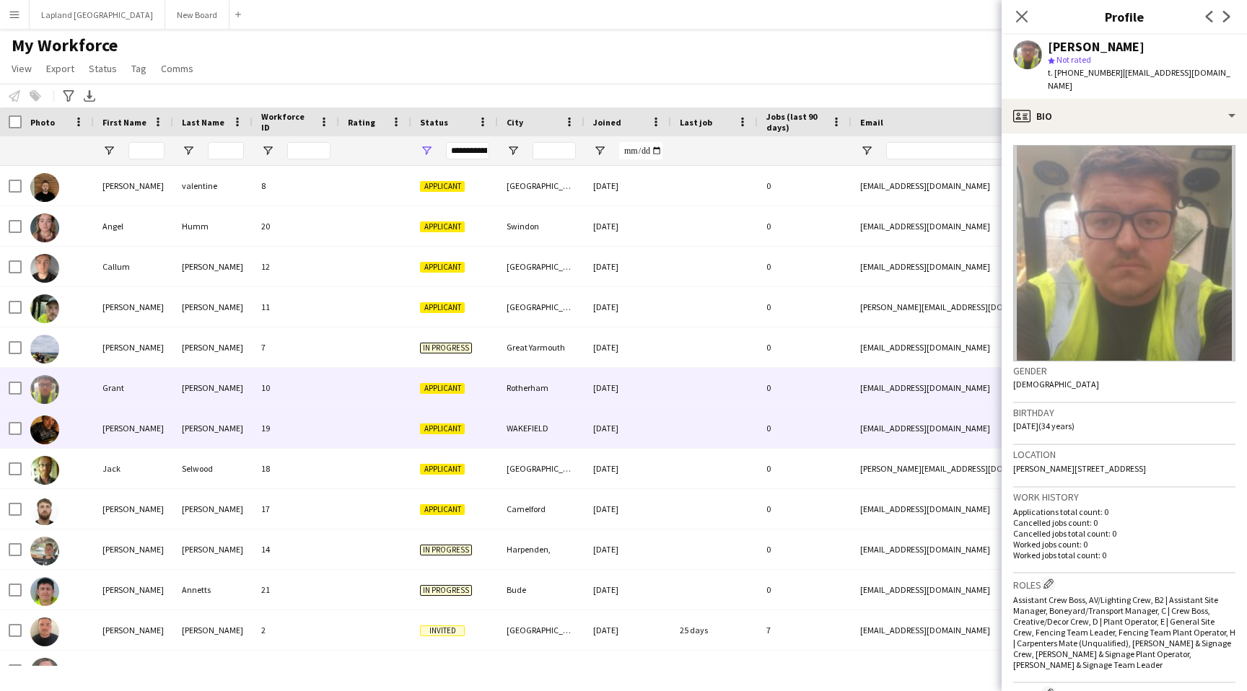
click at [924, 434] on div "[EMAIL_ADDRESS][DOMAIN_NAME]" at bounding box center [995, 428] width 289 height 40
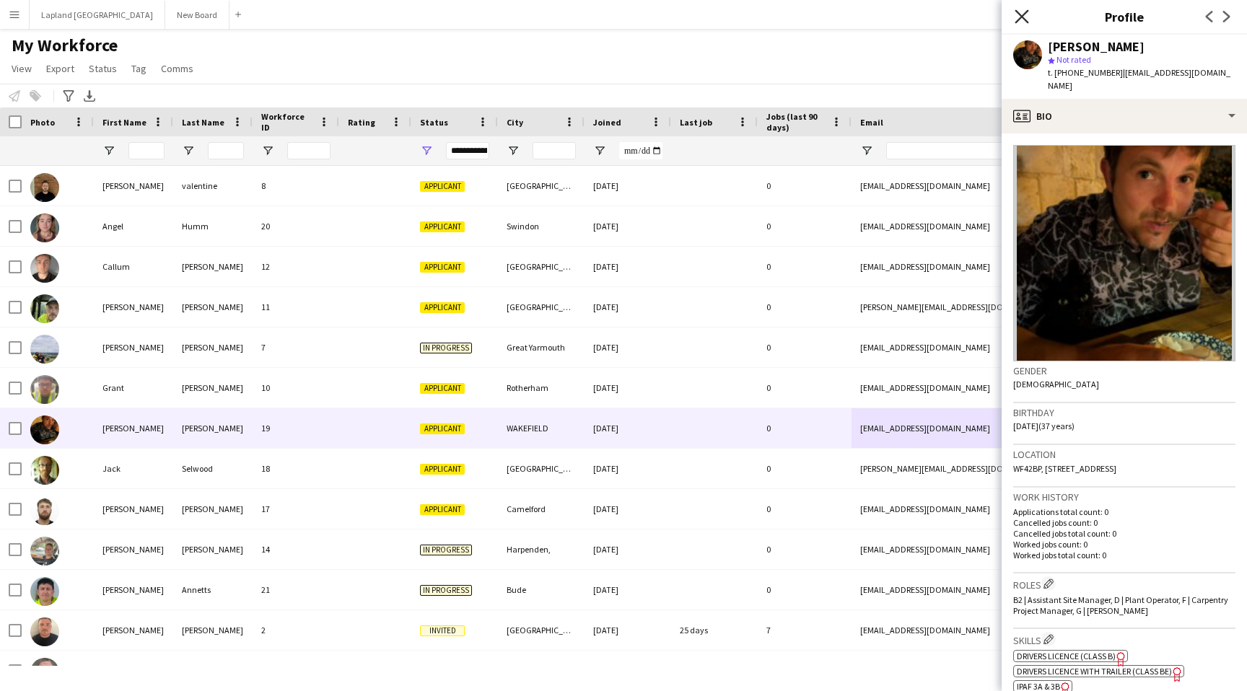
click at [1025, 12] on icon at bounding box center [1021, 16] width 14 height 14
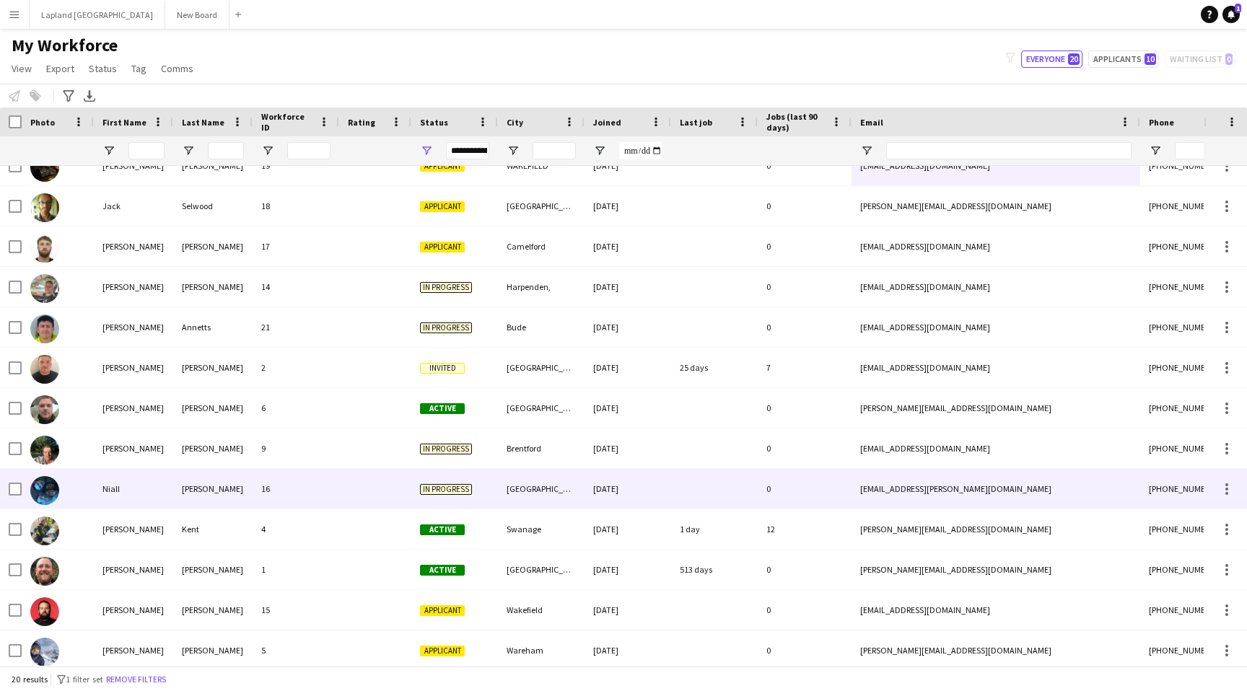
scroll to position [308, 0]
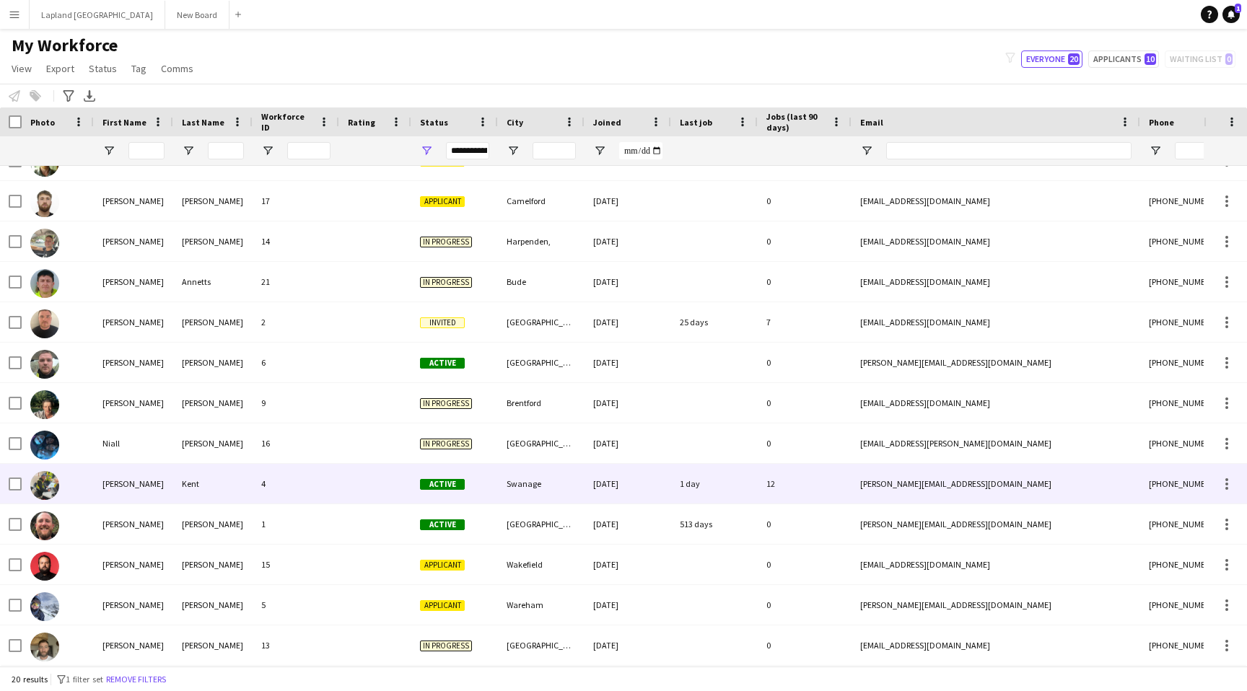
click at [339, 485] on div at bounding box center [375, 484] width 72 height 40
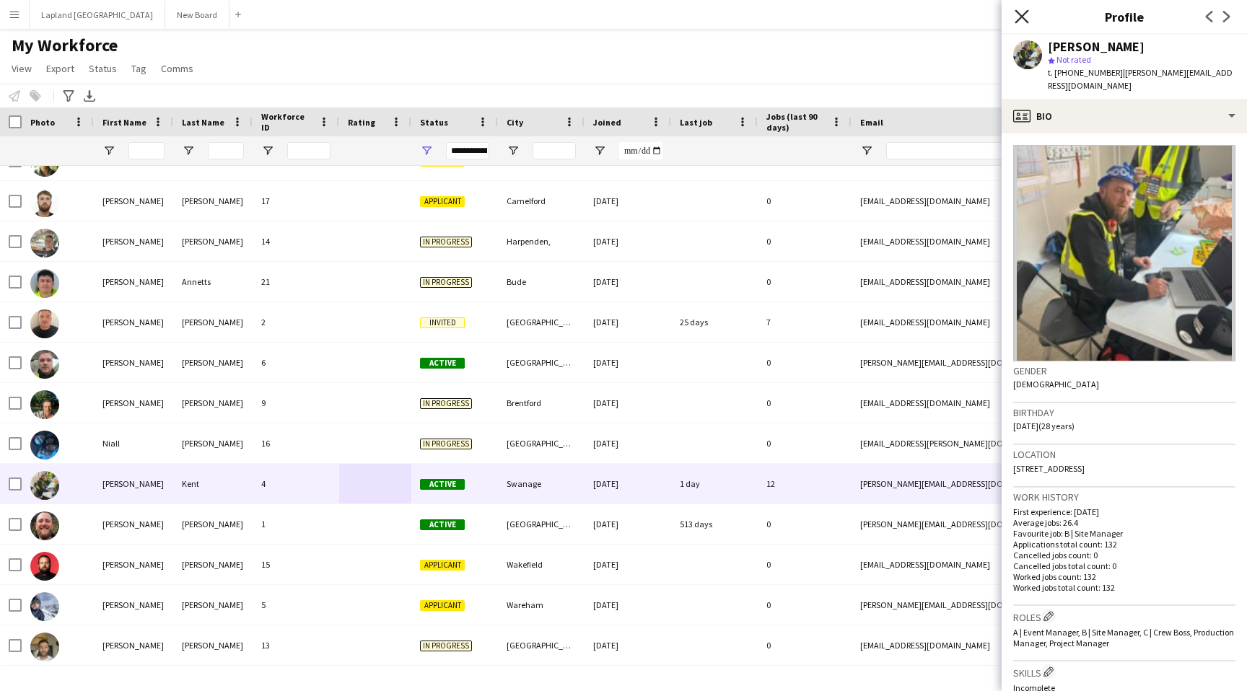
click at [1019, 14] on icon "Close pop-in" at bounding box center [1021, 16] width 14 height 14
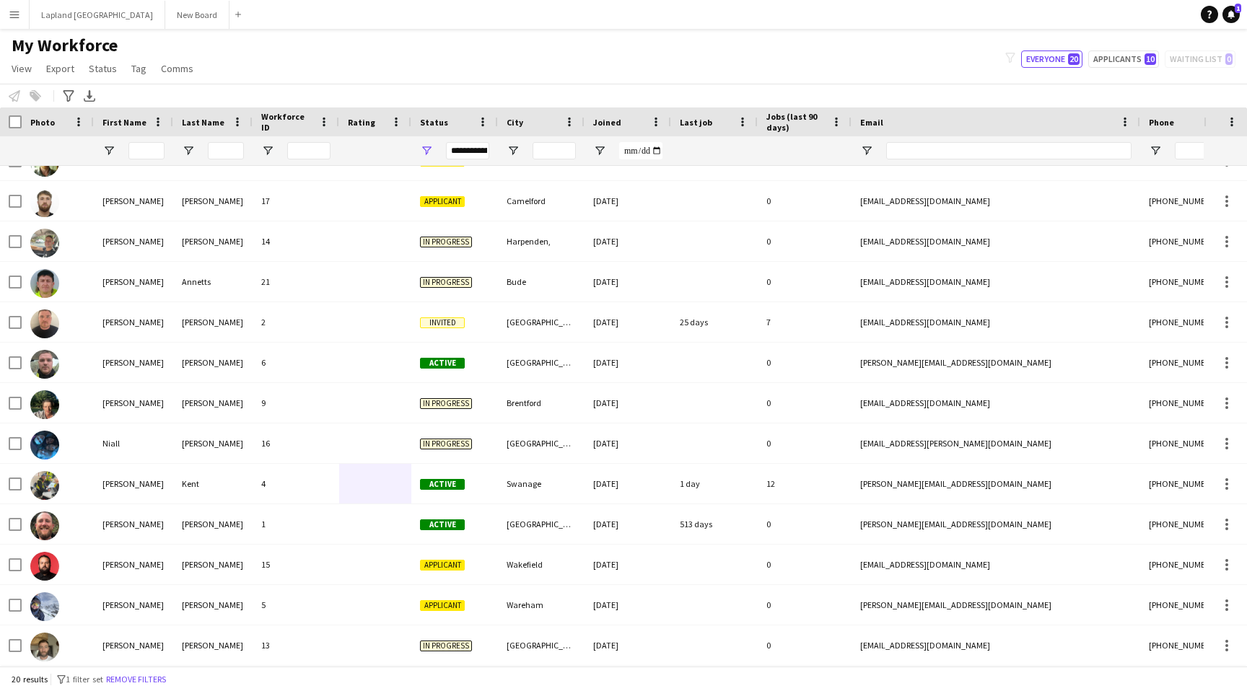
click at [19, 10] on app-icon "Menu" at bounding box center [15, 15] width 12 height 12
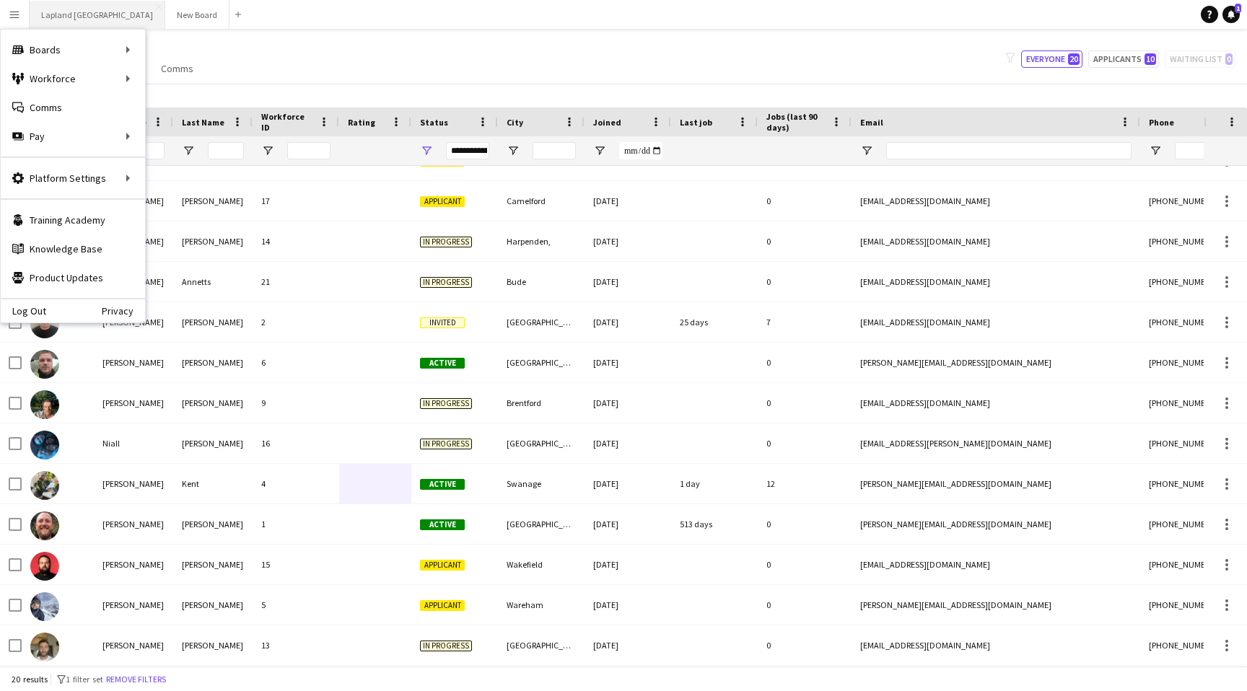
click at [69, 9] on button "Lapland UK Close" at bounding box center [98, 15] width 136 height 28
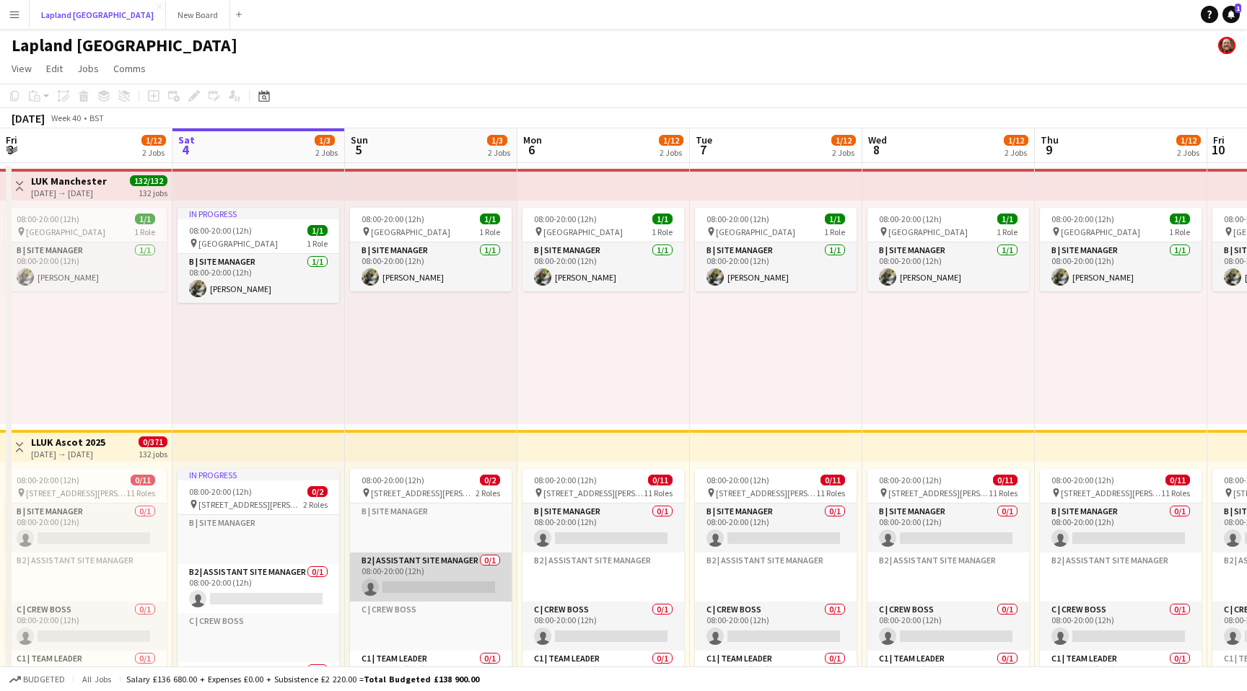
scroll to position [186, 0]
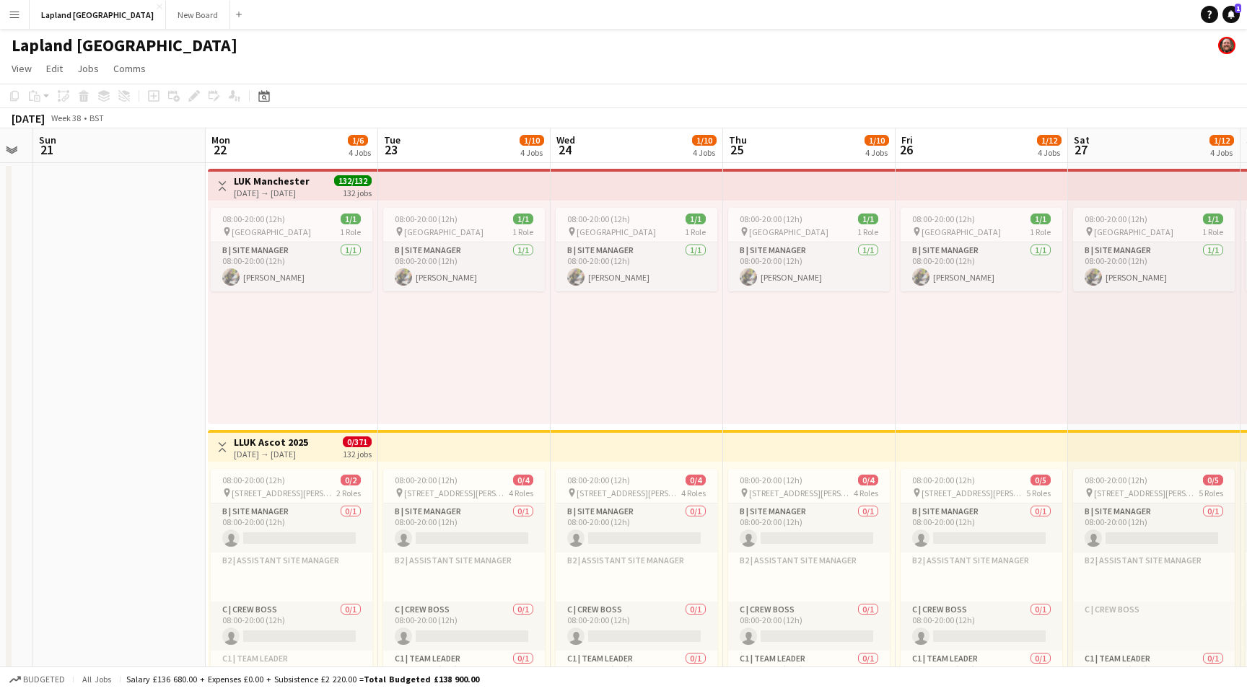
click at [273, 177] on h3 "LUK Manchester" at bounding box center [272, 181] width 76 height 13
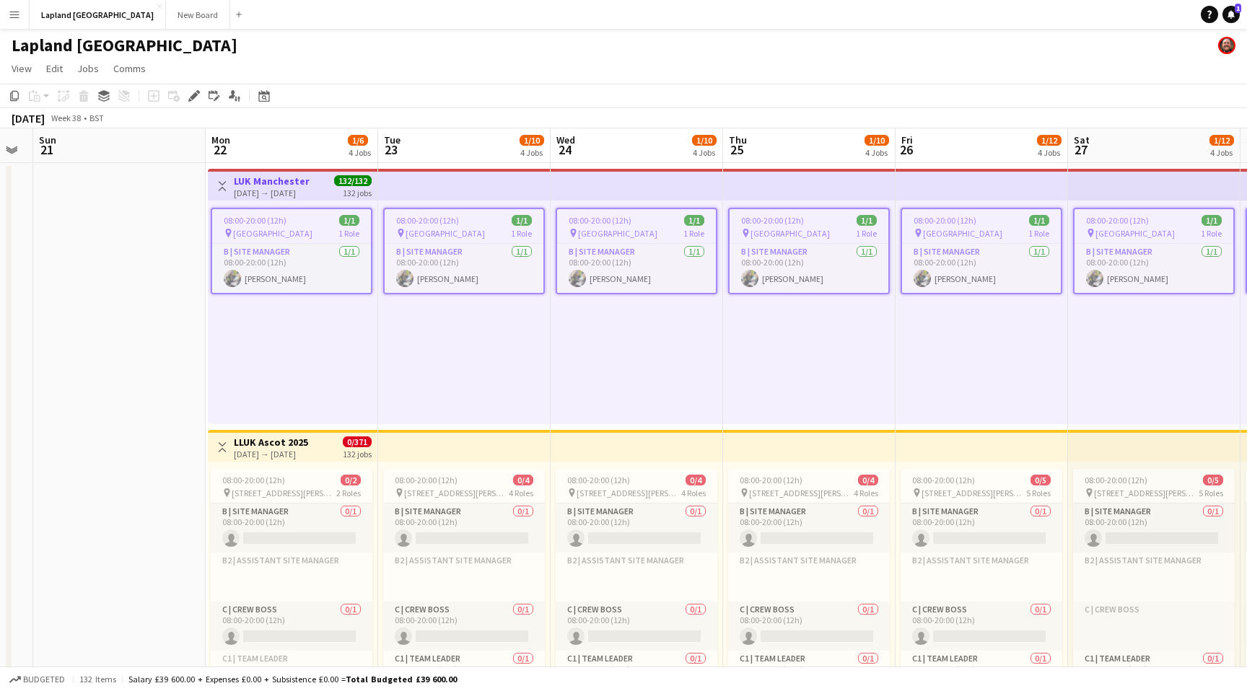
click at [288, 183] on h3 "LUK Manchester" at bounding box center [272, 181] width 76 height 13
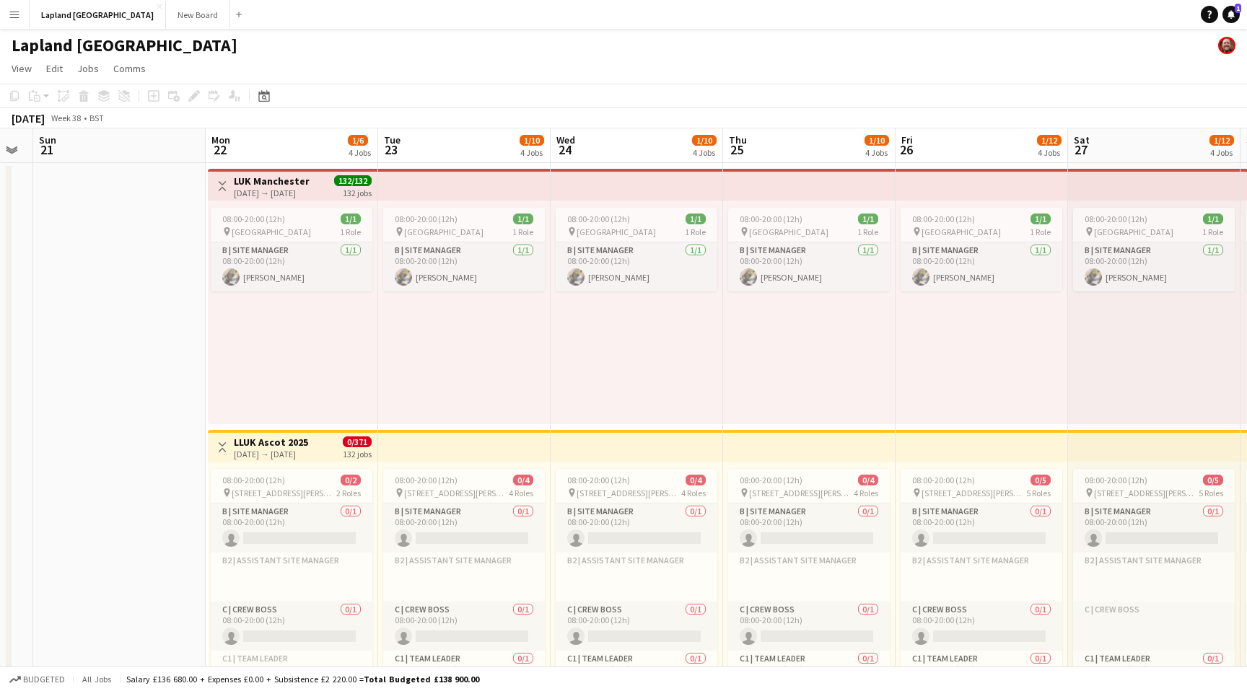
click at [288, 183] on h3 "LUK Manchester" at bounding box center [272, 181] width 76 height 13
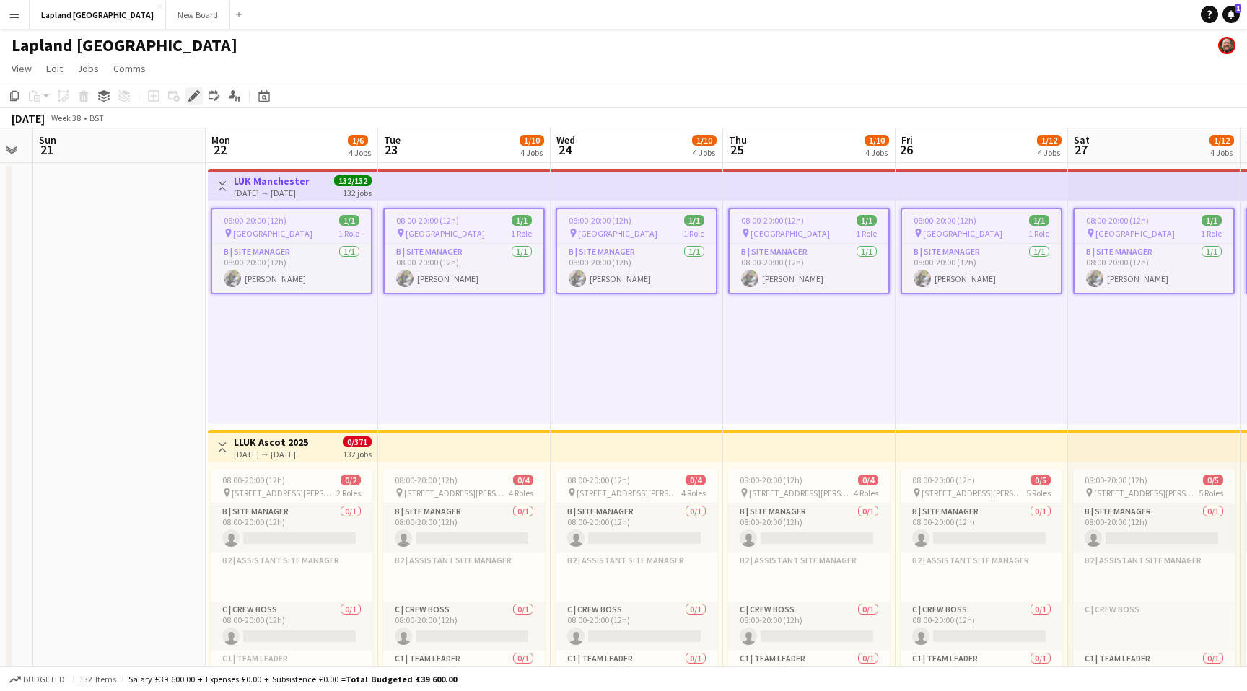
click at [198, 95] on icon at bounding box center [194, 96] width 8 height 8
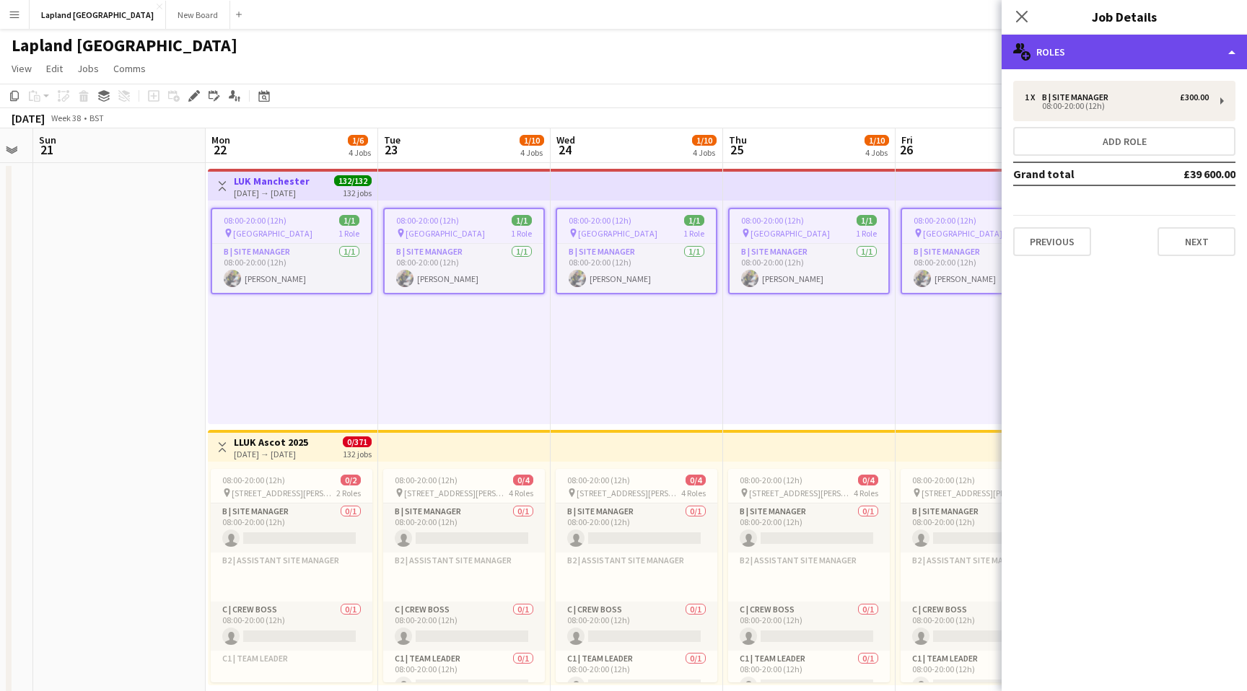
click at [1234, 56] on div "multiple-users-add Roles" at bounding box center [1123, 52] width 245 height 35
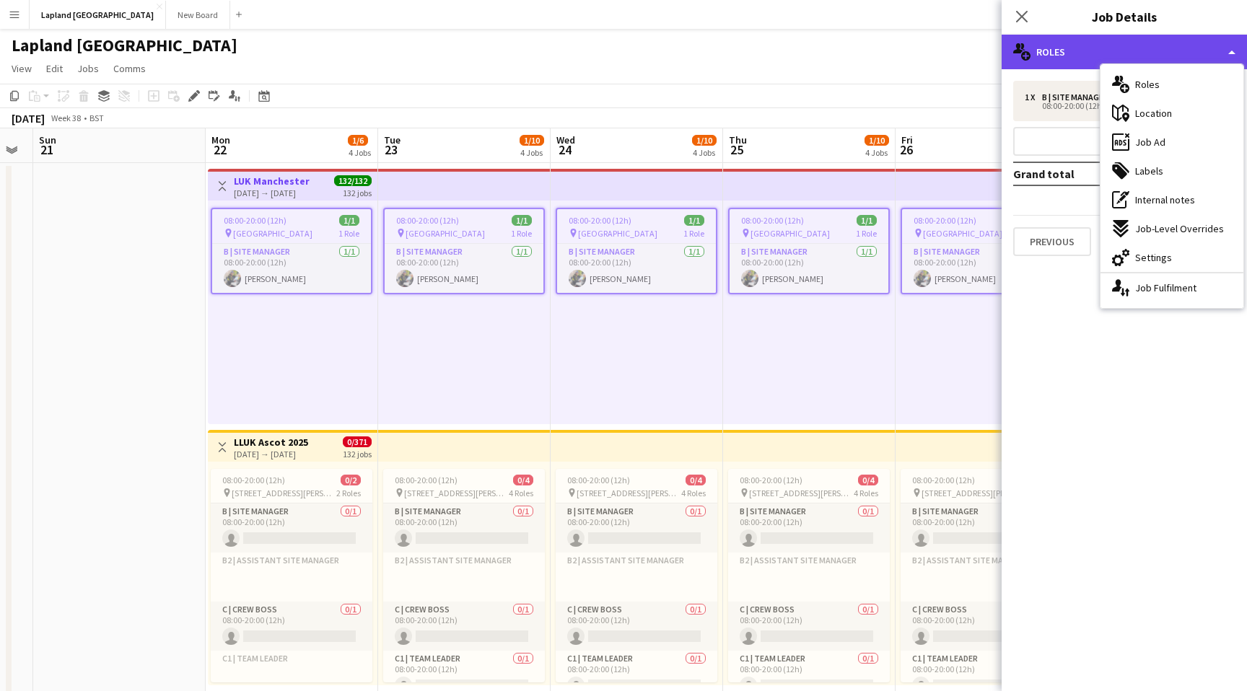
click at [1234, 56] on div "multiple-users-add Roles" at bounding box center [1123, 52] width 245 height 35
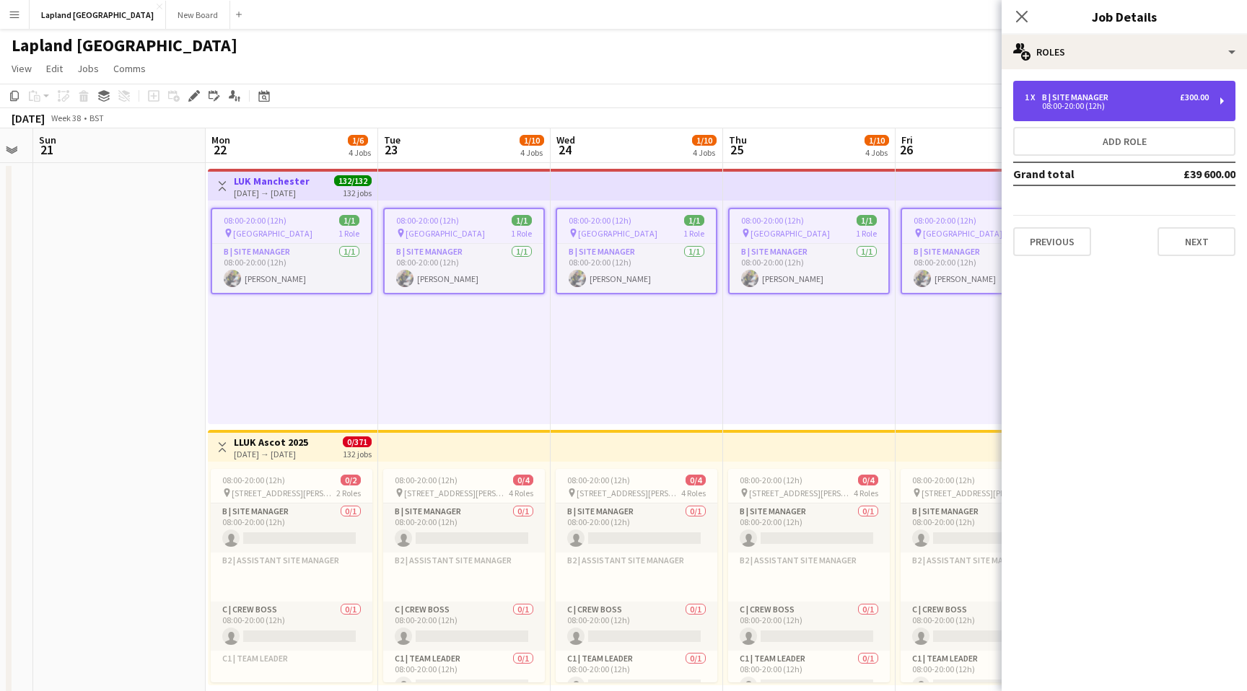
click at [1224, 107] on div "1 x B | Site Manager £300.00 08:00-20:00 (12h)" at bounding box center [1124, 101] width 222 height 40
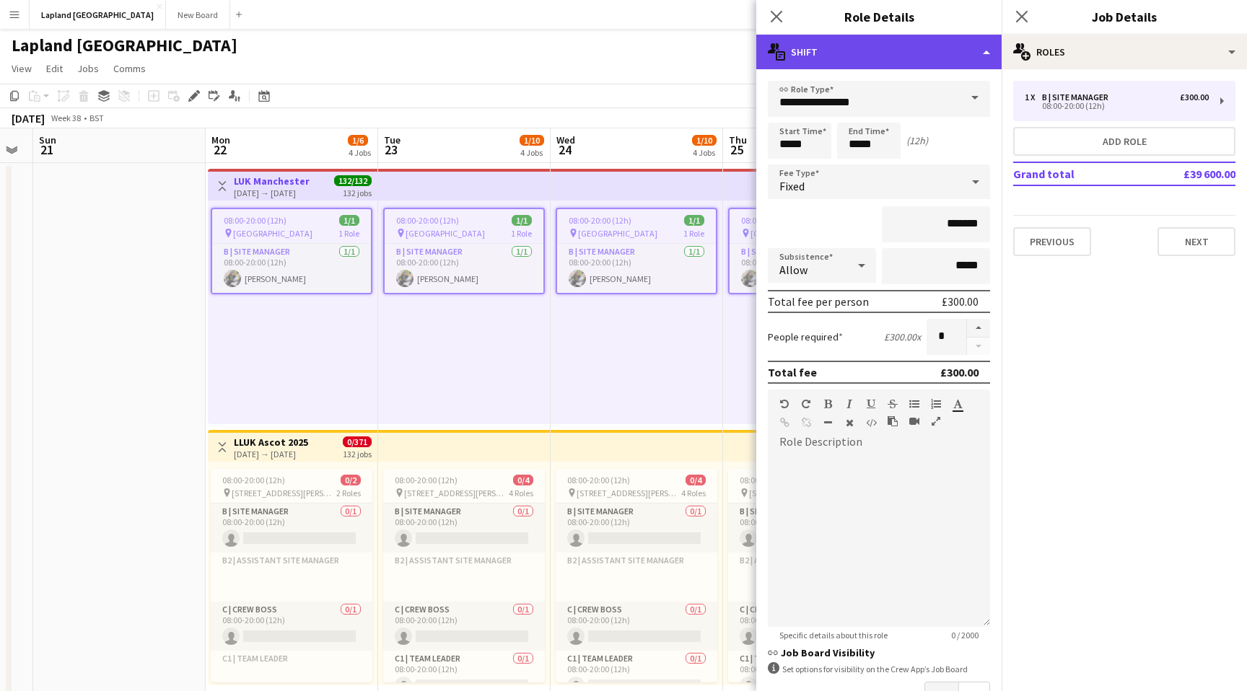
click at [983, 50] on div "multiple-actions-text Shift" at bounding box center [878, 52] width 245 height 35
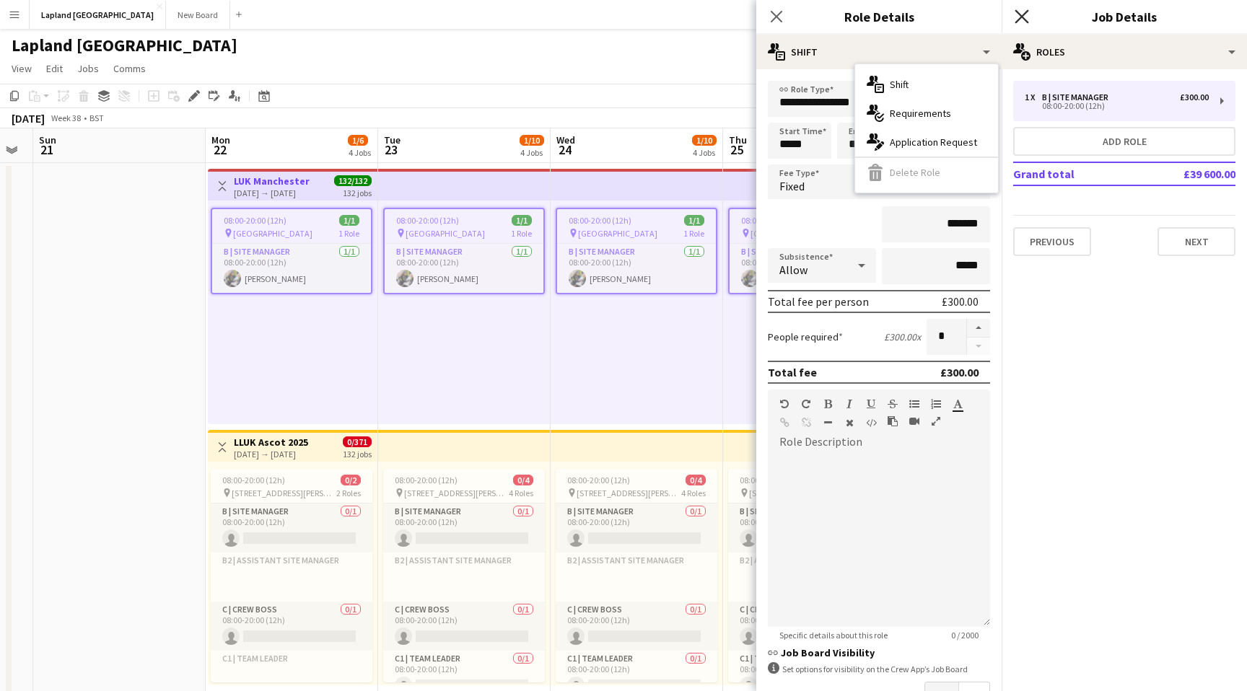
click at [1022, 18] on icon "Close pop-in" at bounding box center [1021, 16] width 14 height 14
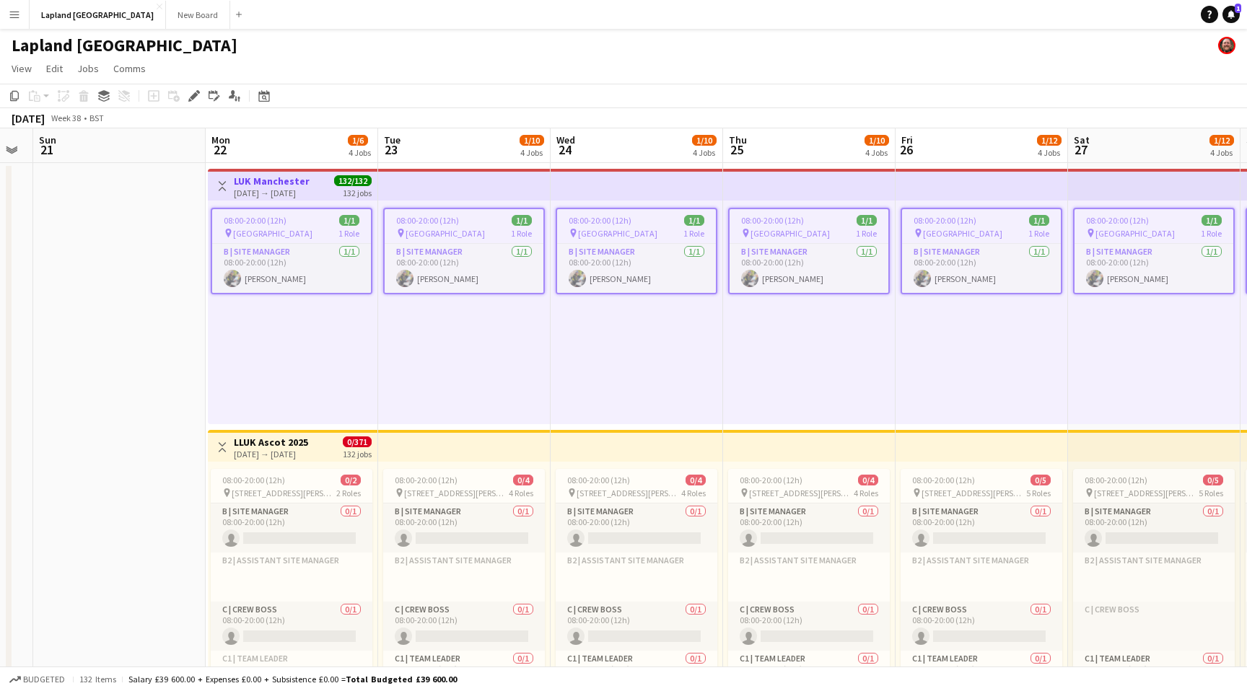
click at [664, 241] on app-job-card "08:00-20:00 (12h) 1/1 pin Manchester 1 Role B | Site Manager [DATE] 08:00-20:00…" at bounding box center [637, 251] width 162 height 87
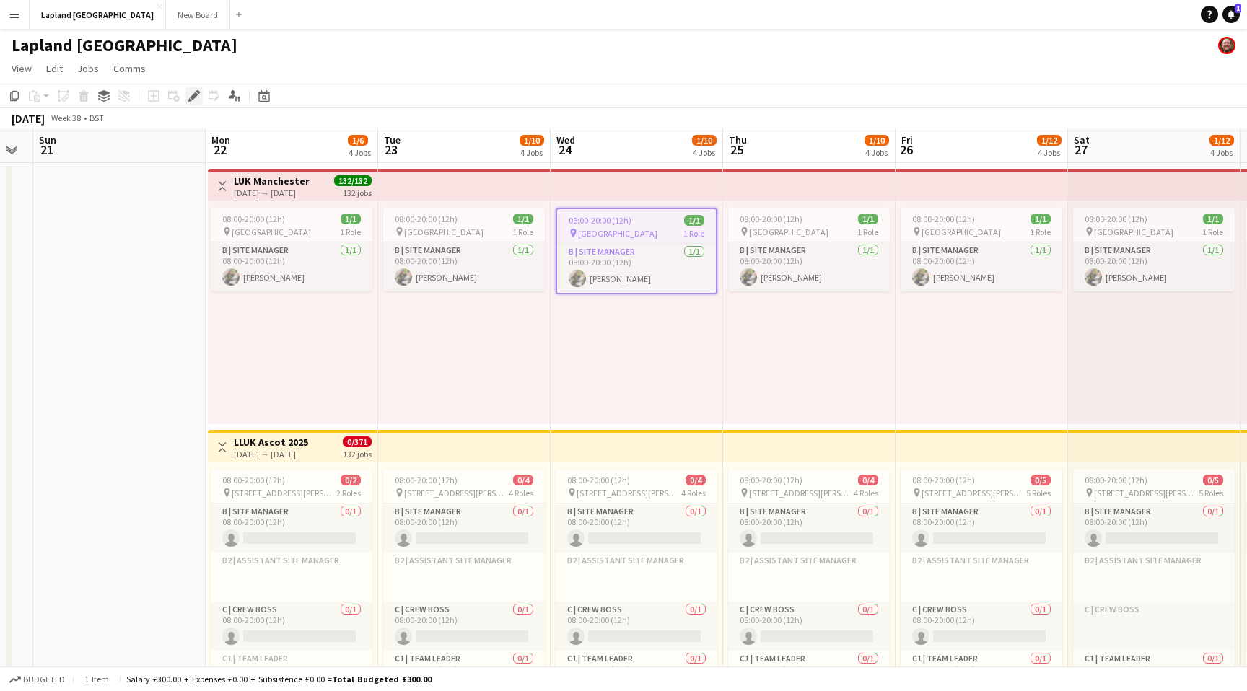
click at [196, 100] on icon "Edit" at bounding box center [194, 96] width 12 height 12
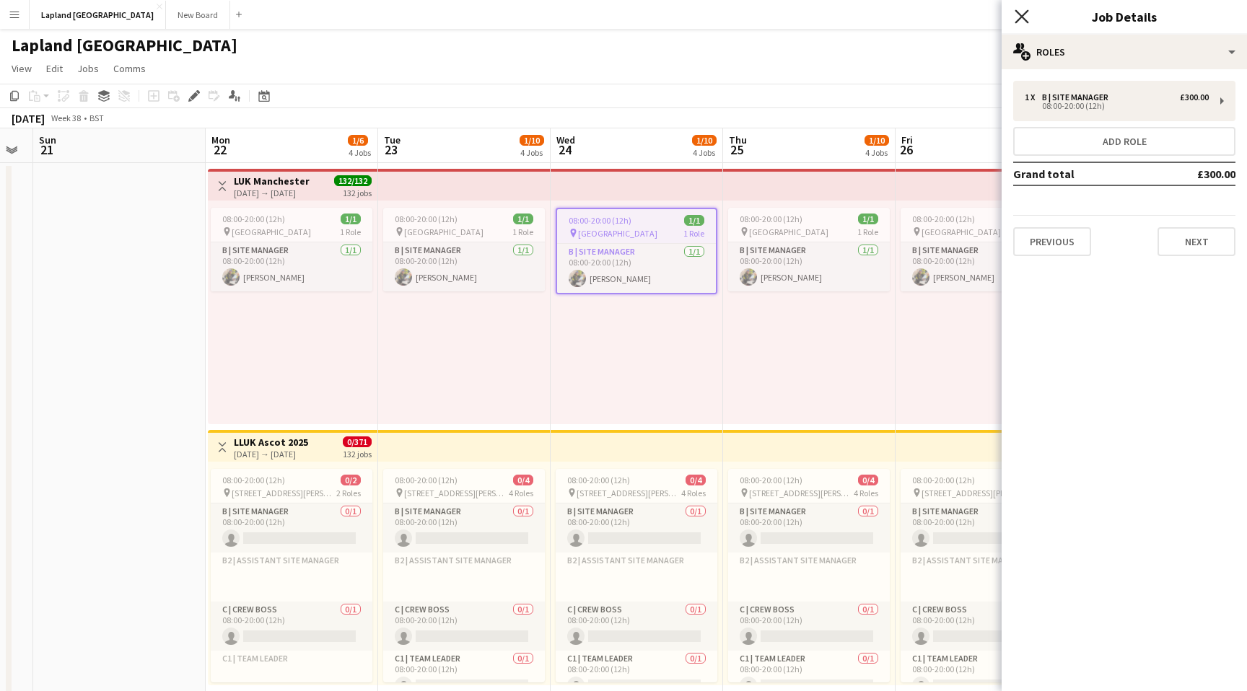
click at [1021, 14] on icon "Close pop-in" at bounding box center [1021, 16] width 14 height 14
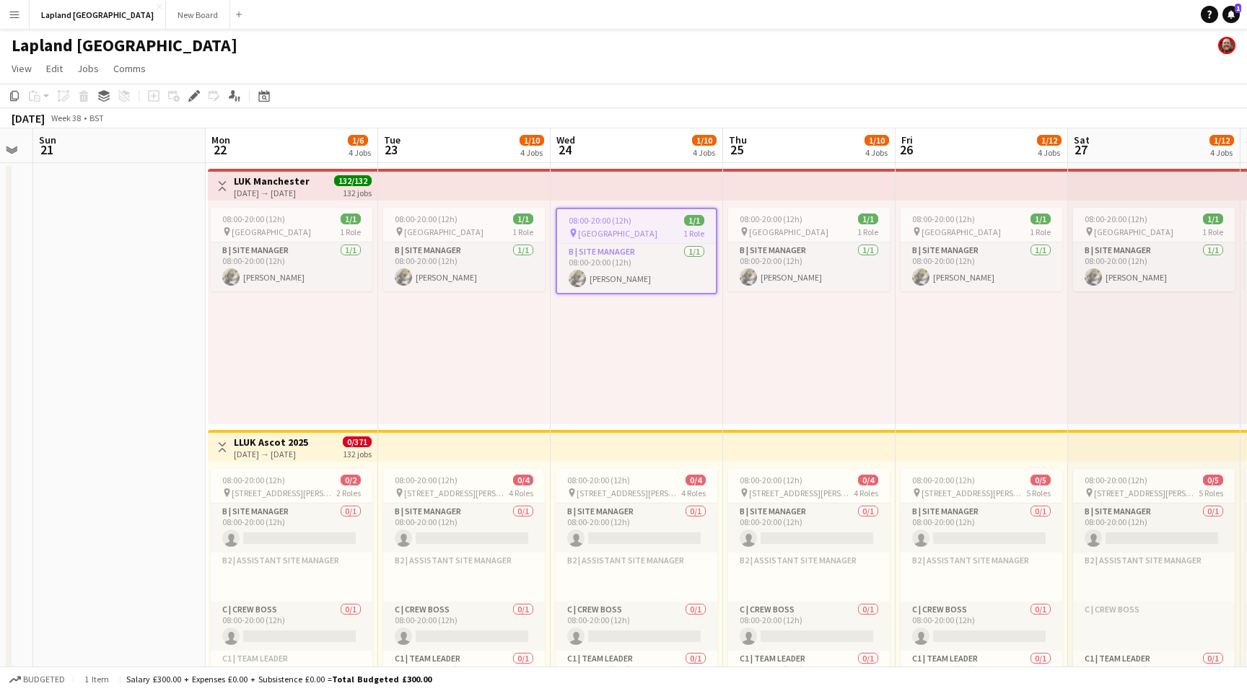
click at [748, 342] on div "08:00-20:00 (12h) 1/1 pin Manchester 1 Role B | Site Manager [DATE] 08:00-20:00…" at bounding box center [809, 313] width 172 height 224
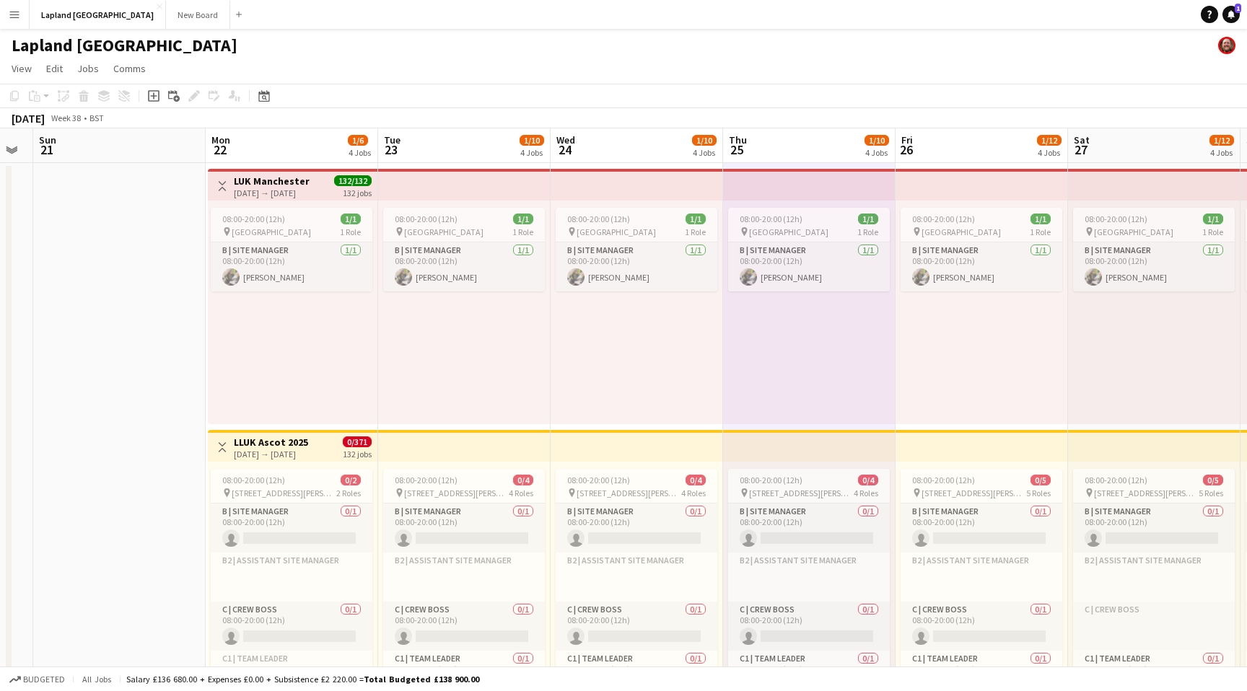
click at [615, 84] on app-toolbar "Copy Paste Paste Command V Paste with crew Command Shift V Paste linked Job [GE…" at bounding box center [623, 96] width 1247 height 25
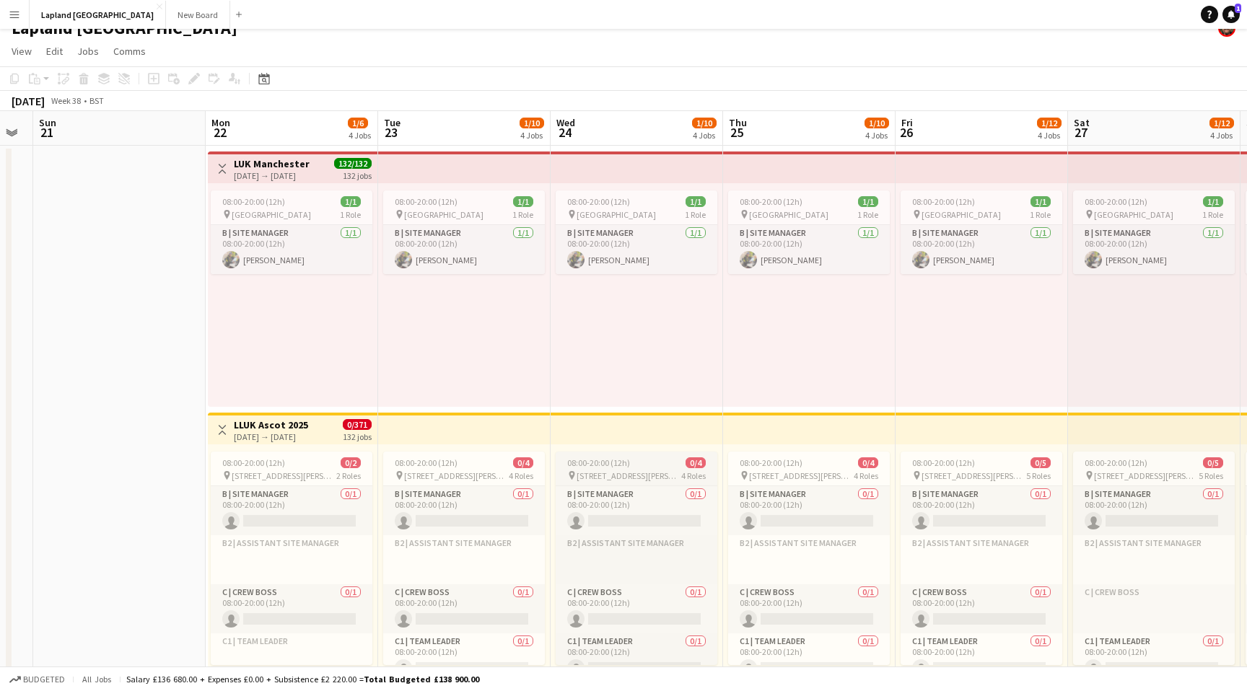
scroll to position [14, 0]
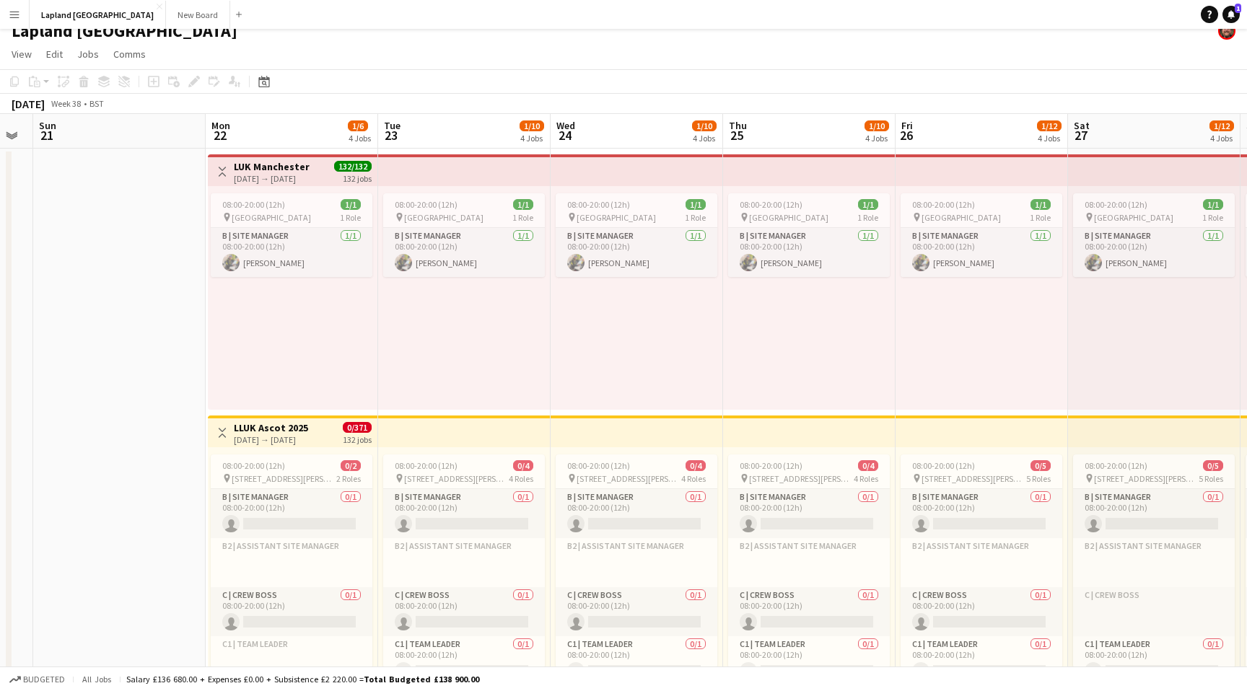
click at [284, 166] on h3 "LUK Manchester" at bounding box center [272, 166] width 76 height 13
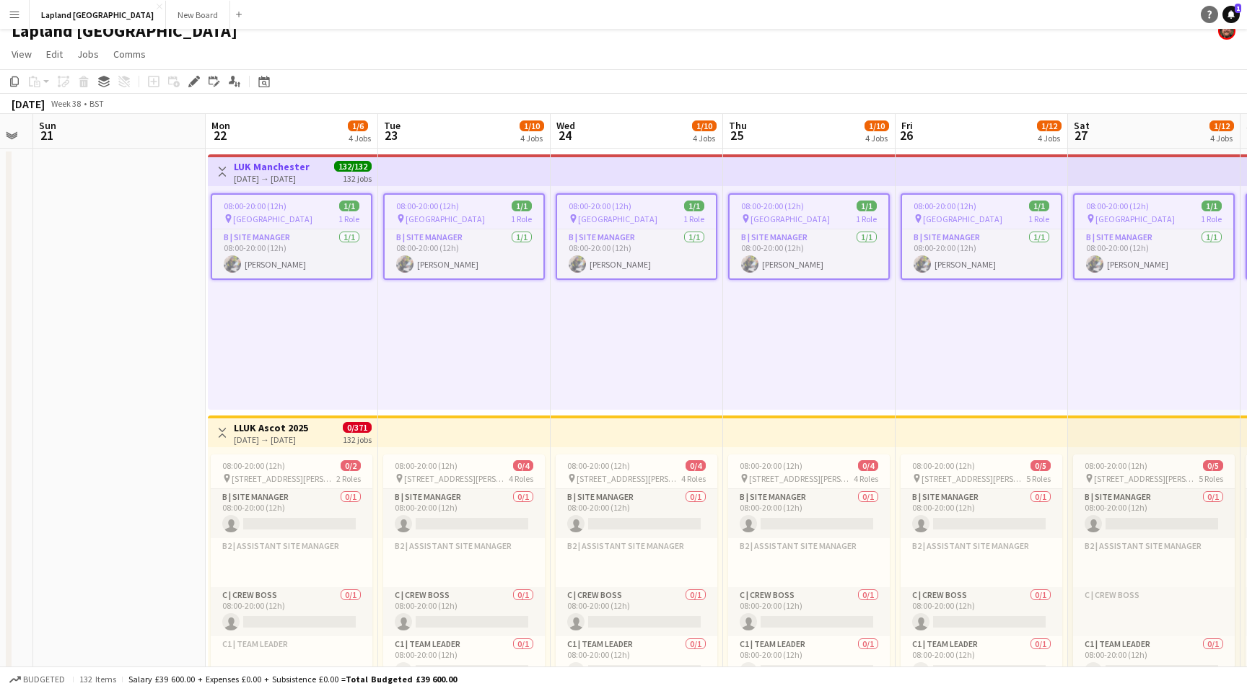
click at [1205, 12] on icon "Help" at bounding box center [1209, 14] width 9 height 9
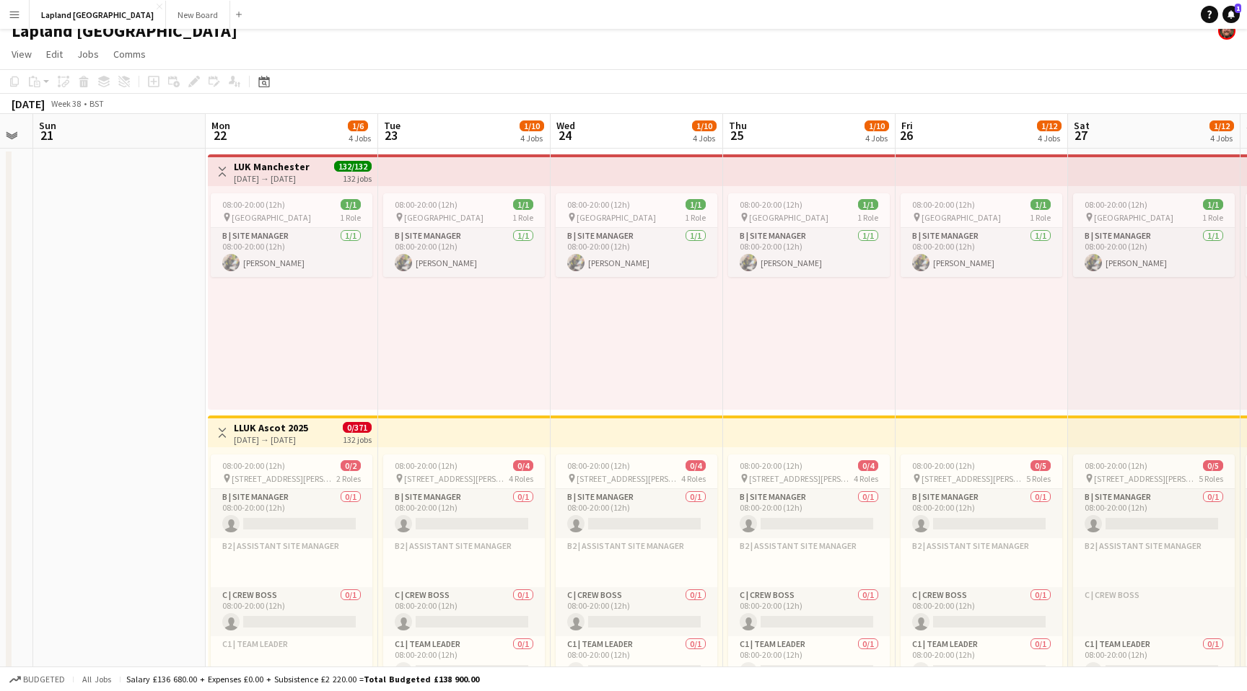
click at [13, 15] on app-icon "Menu" at bounding box center [15, 15] width 12 height 12
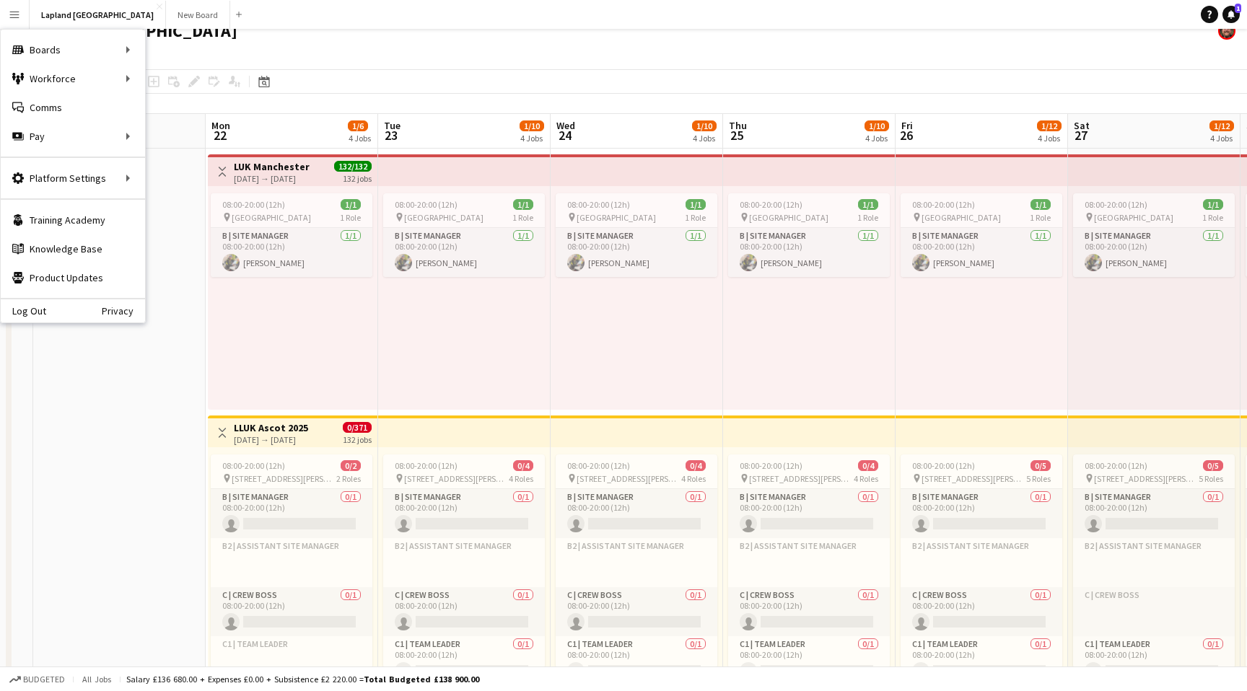
click at [12, 10] on app-icon "Menu" at bounding box center [15, 15] width 12 height 12
click at [267, 79] on icon at bounding box center [263, 82] width 11 height 12
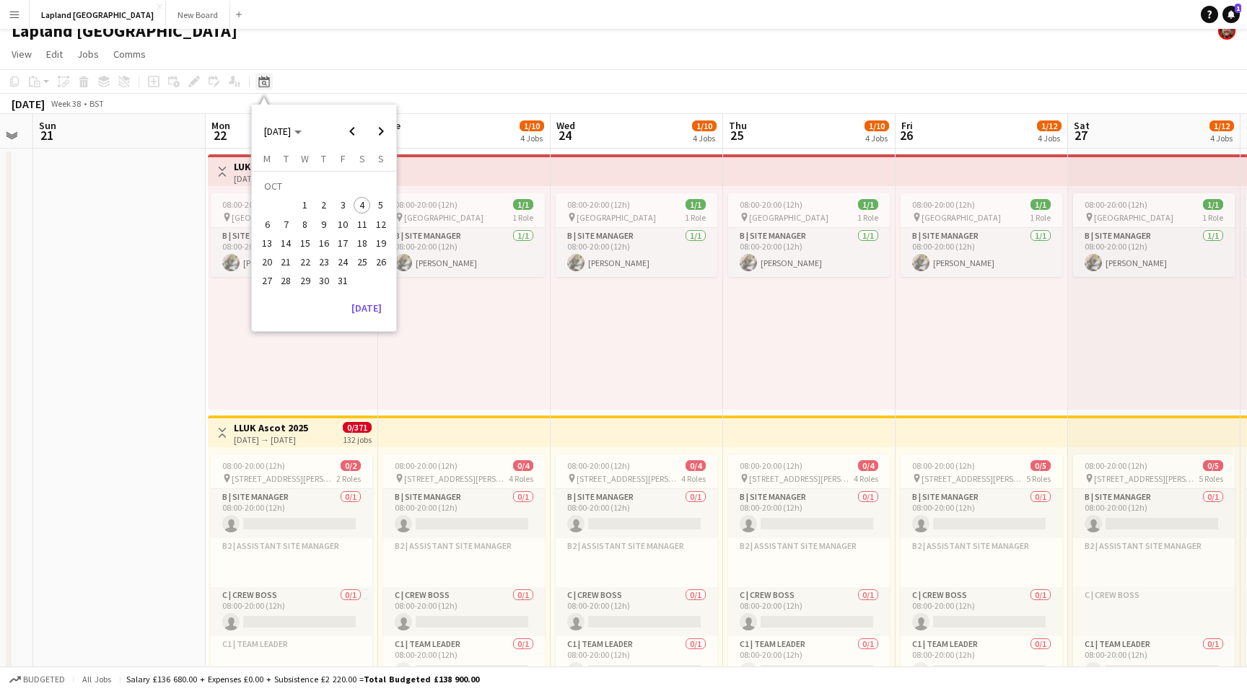
click at [267, 79] on icon at bounding box center [263, 82] width 11 height 12
click at [14, 13] on app-icon "Menu" at bounding box center [15, 15] width 12 height 12
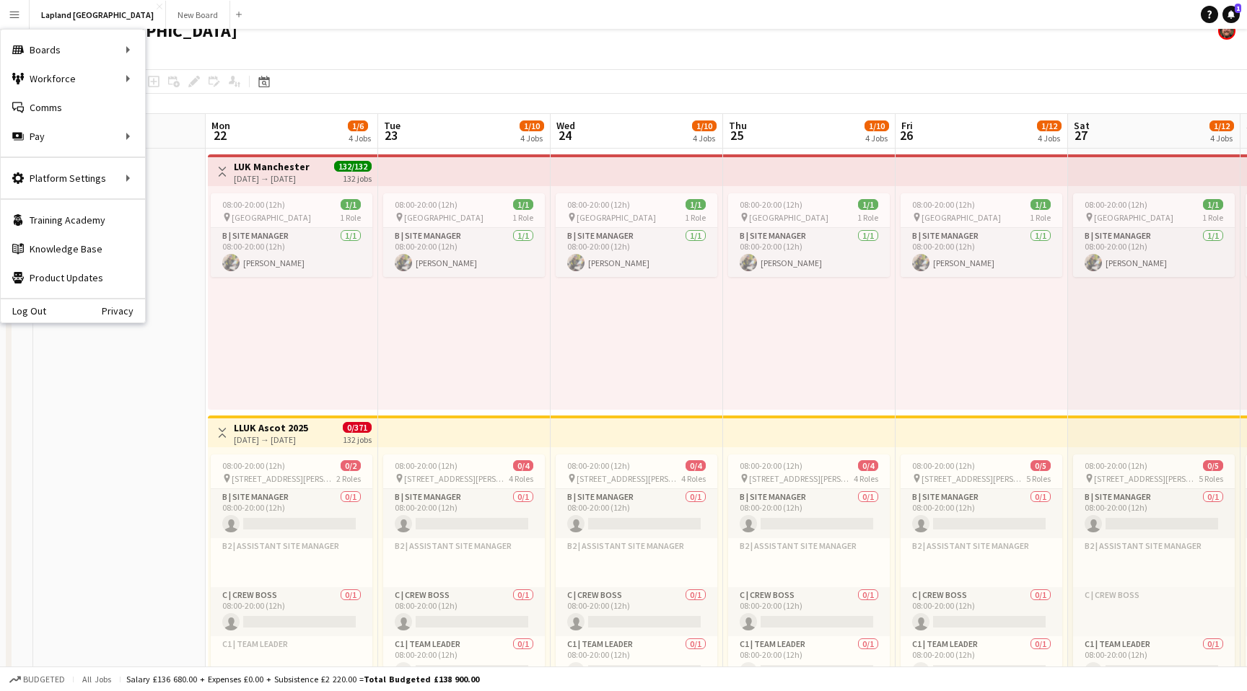
click at [803, 62] on app-page-menu "View Day view expanded Day view collapsed Month view Date picker Jump to [DATE]…" at bounding box center [623, 55] width 1247 height 27
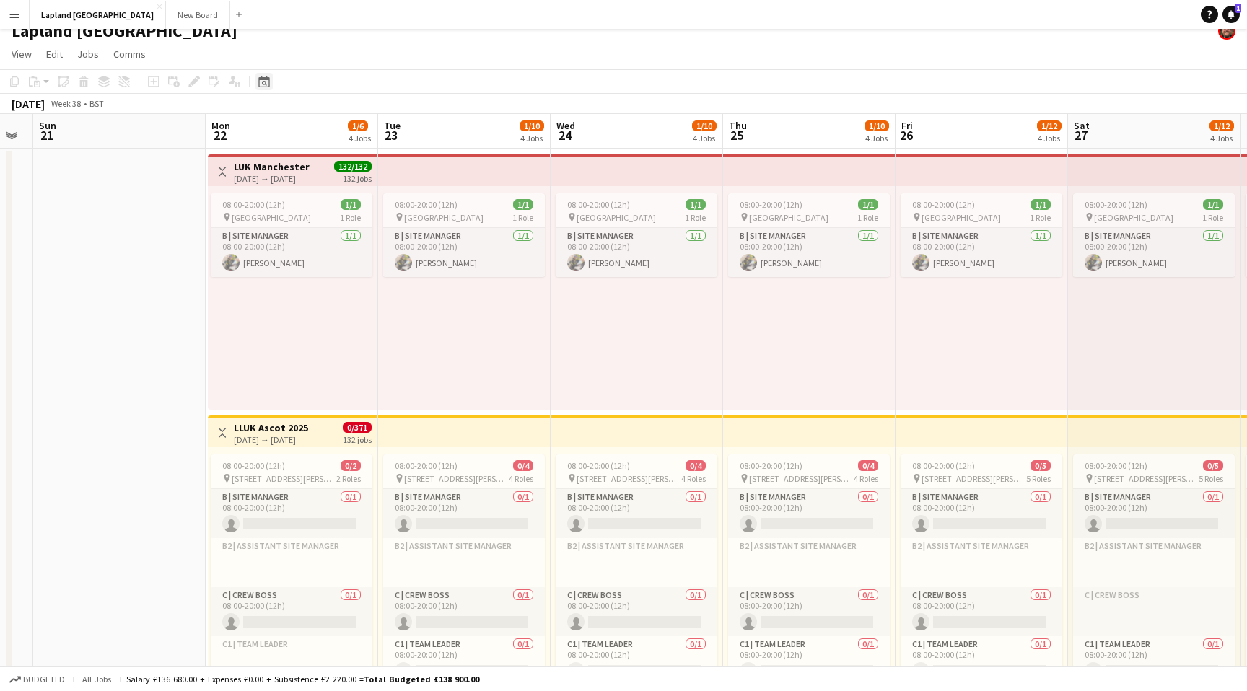
click at [261, 82] on icon "Date picker" at bounding box center [264, 82] width 12 height 12
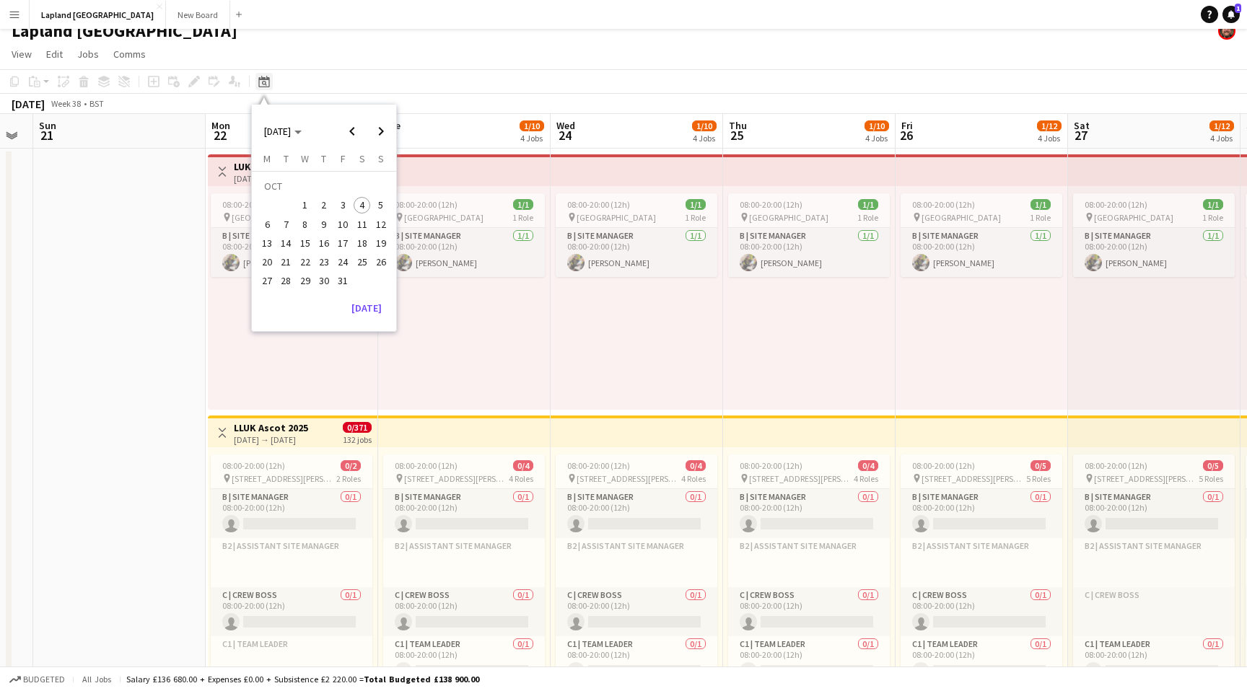
click at [261, 82] on icon "Date picker" at bounding box center [264, 82] width 12 height 12
click at [139, 55] on span "Comms" at bounding box center [129, 54] width 32 height 13
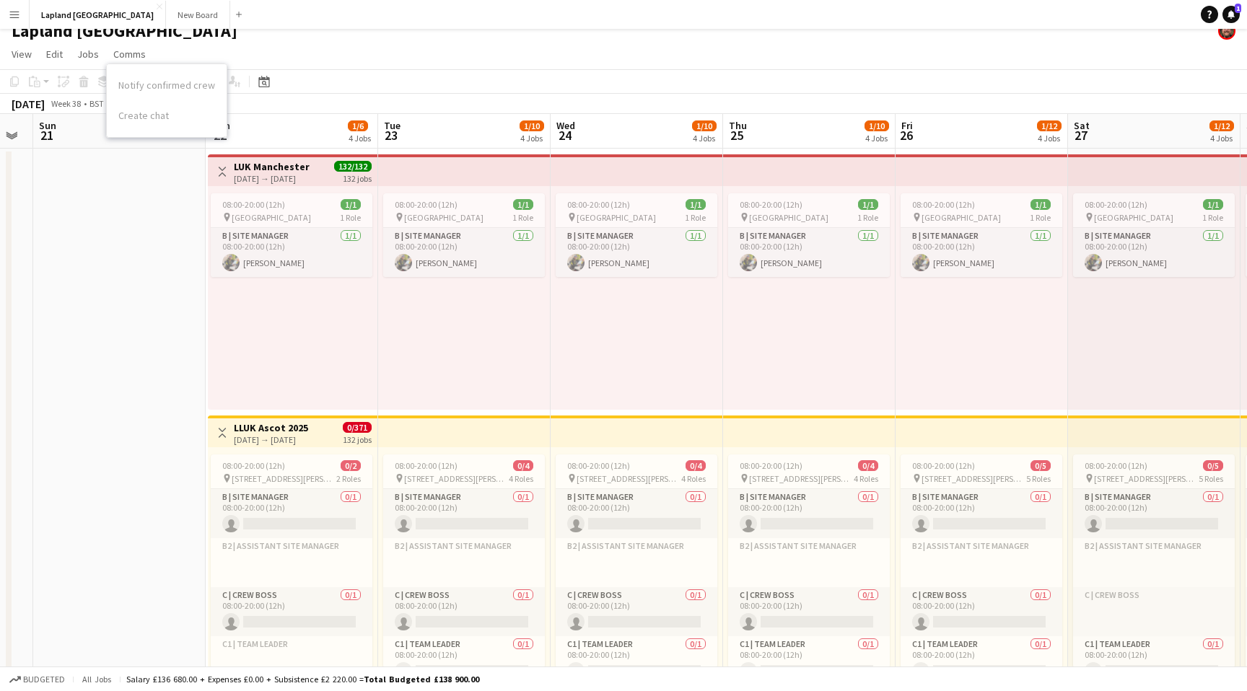
scroll to position [0, 0]
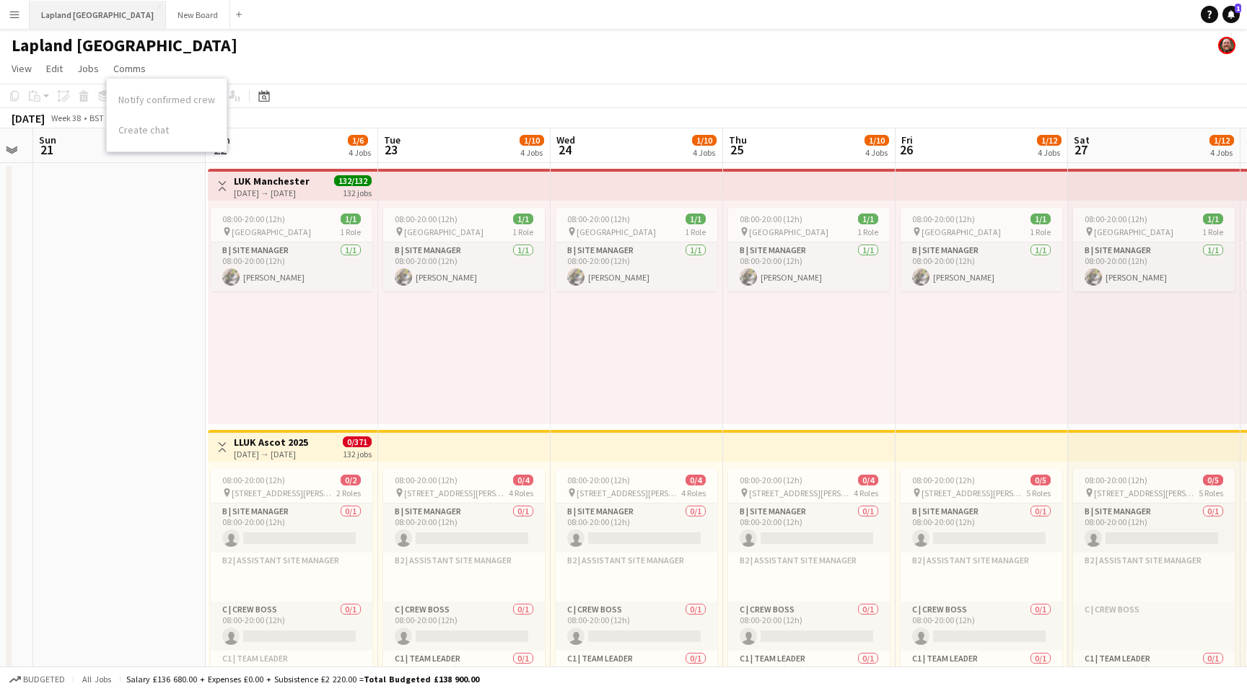
click at [58, 14] on button "Lapland UK Close" at bounding box center [98, 15] width 136 height 28
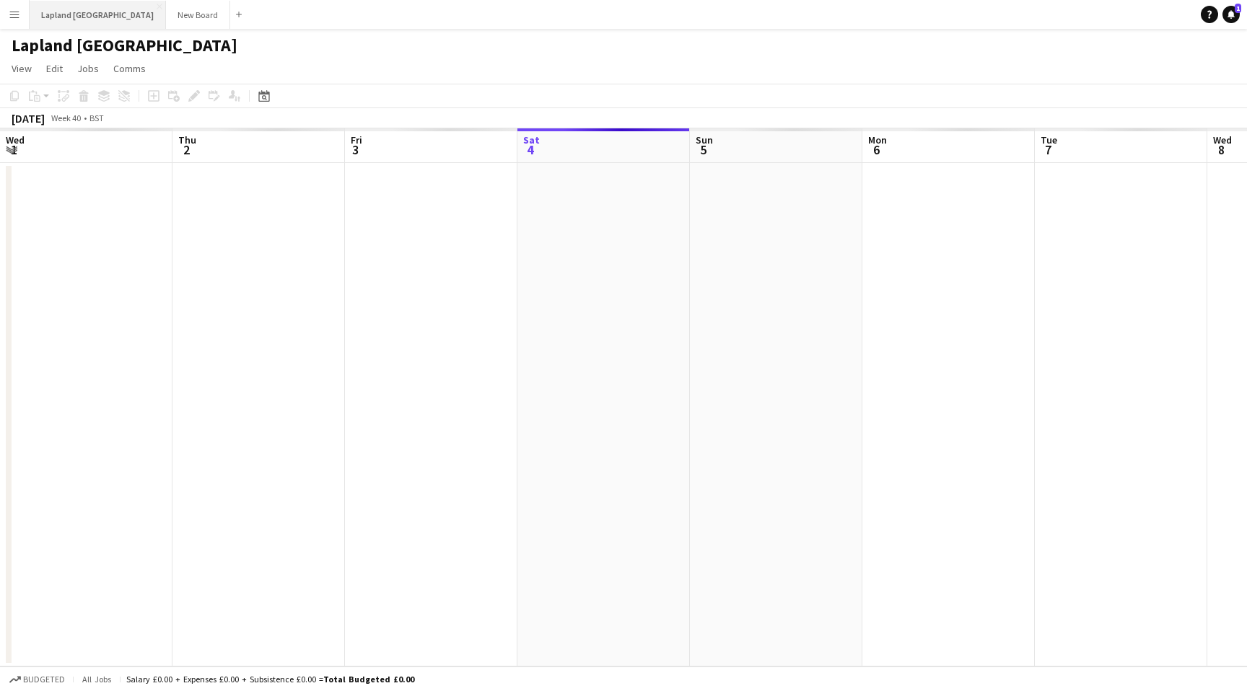
scroll to position [0, 345]
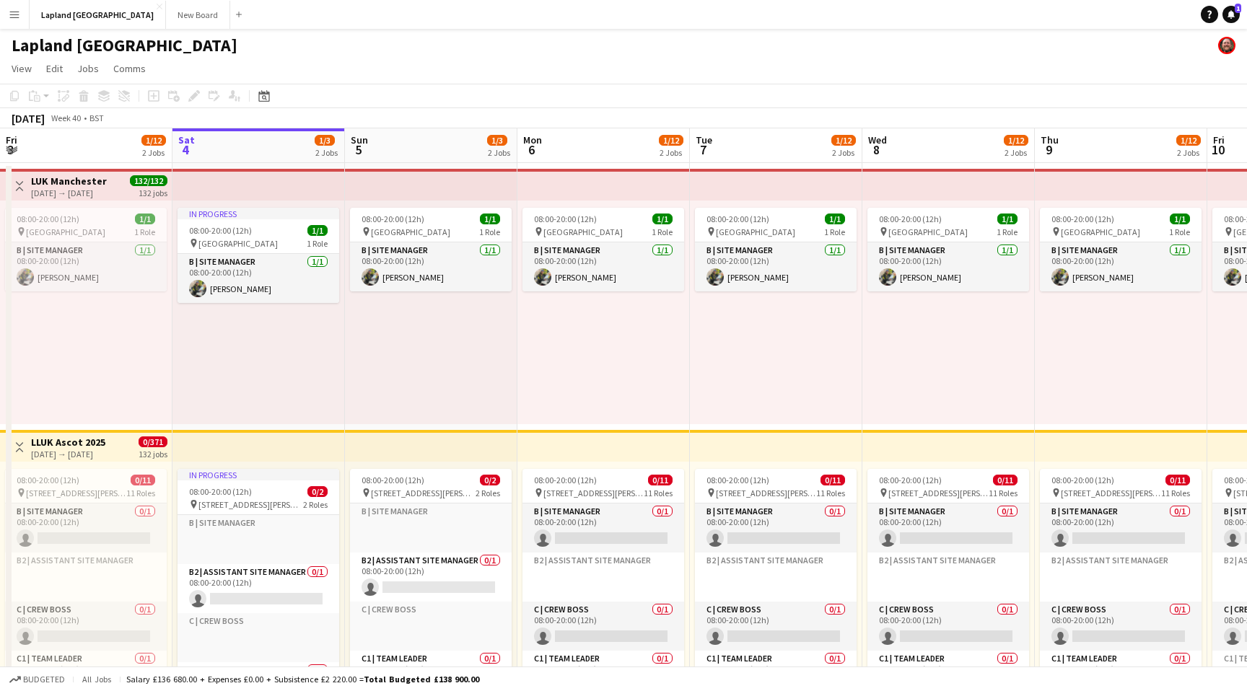
click at [1227, 48] on app-user-avatar at bounding box center [1226, 45] width 17 height 17
click at [1227, 46] on app-user-avatar at bounding box center [1226, 45] width 17 height 17
click at [1227, 40] on app-user-avatar at bounding box center [1226, 45] width 17 height 17
click at [15, 12] on app-icon "Menu" at bounding box center [15, 15] width 12 height 12
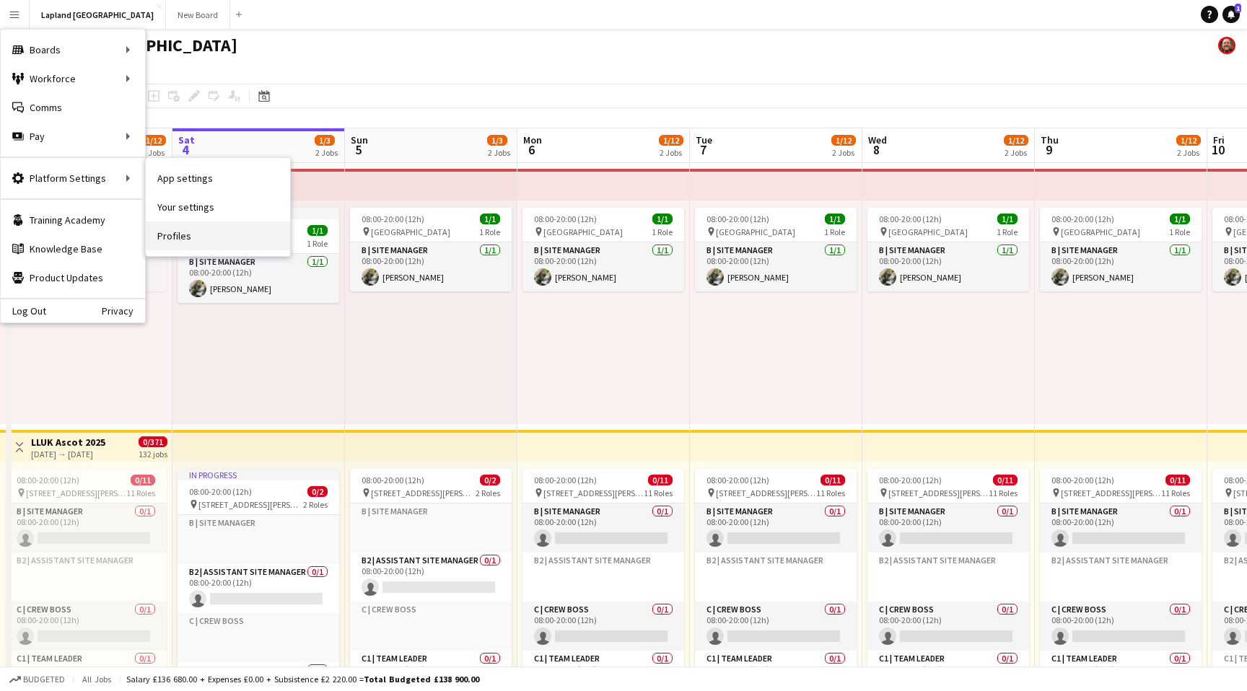
click at [168, 242] on link "Profiles" at bounding box center [218, 235] width 144 height 29
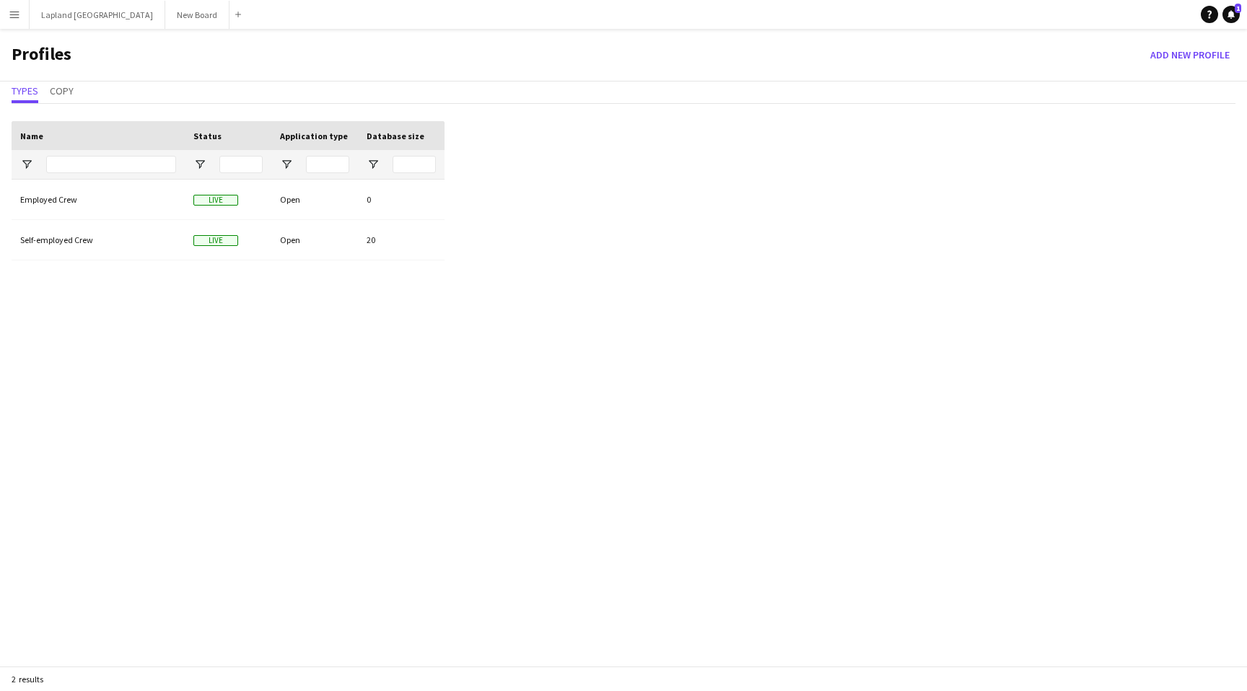
click at [14, 13] on app-icon "Menu" at bounding box center [15, 15] width 12 height 12
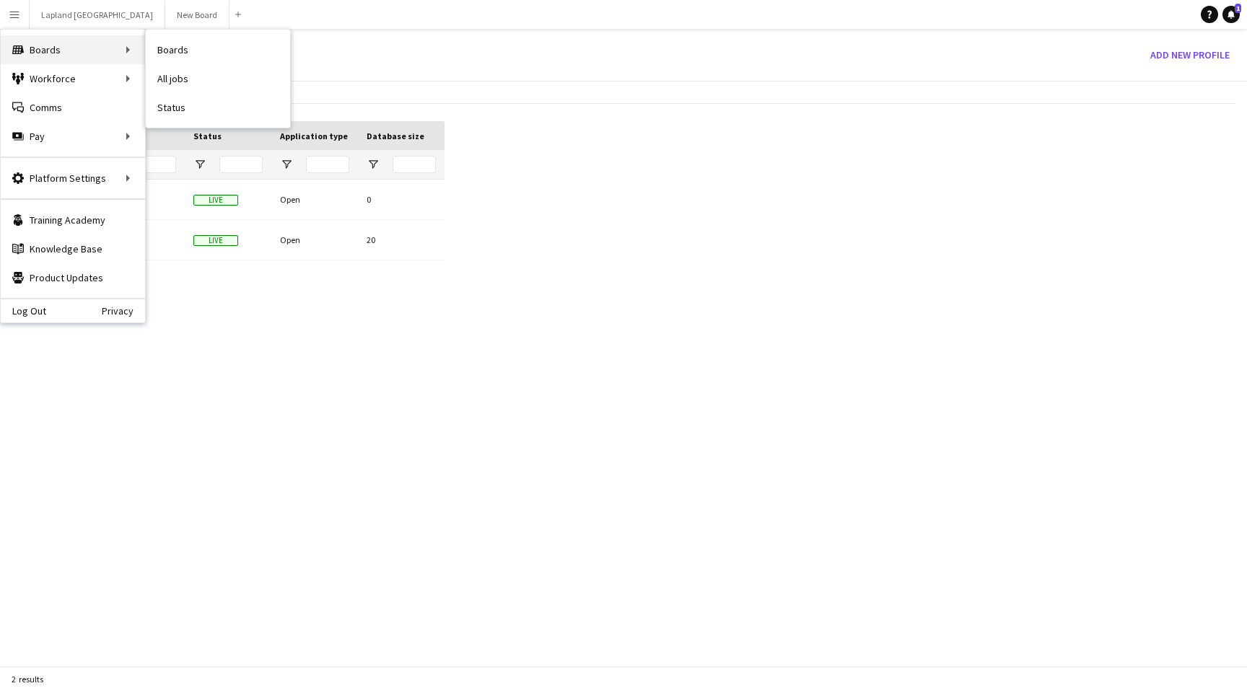
click at [45, 47] on div "Boards Boards" at bounding box center [73, 49] width 144 height 29
click at [117, 48] on div "Boards Boards" at bounding box center [73, 49] width 144 height 29
click at [57, 9] on button "Lapland UK Close" at bounding box center [98, 15] width 136 height 28
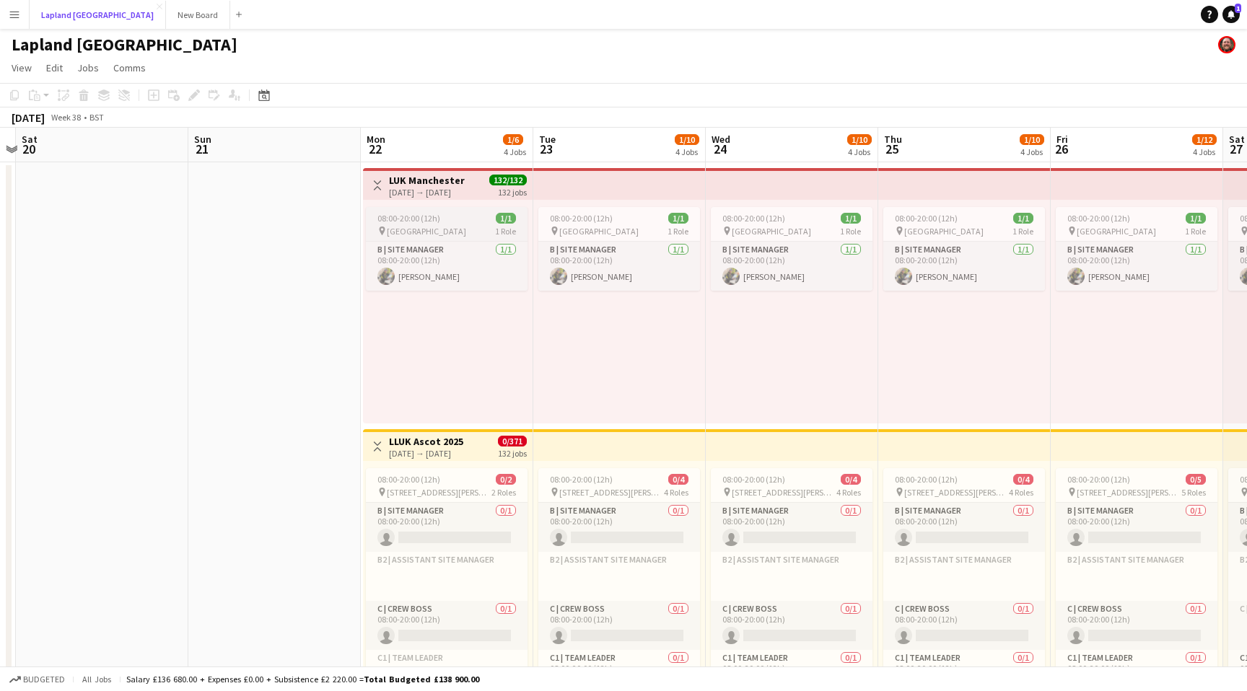
scroll to position [0, 514]
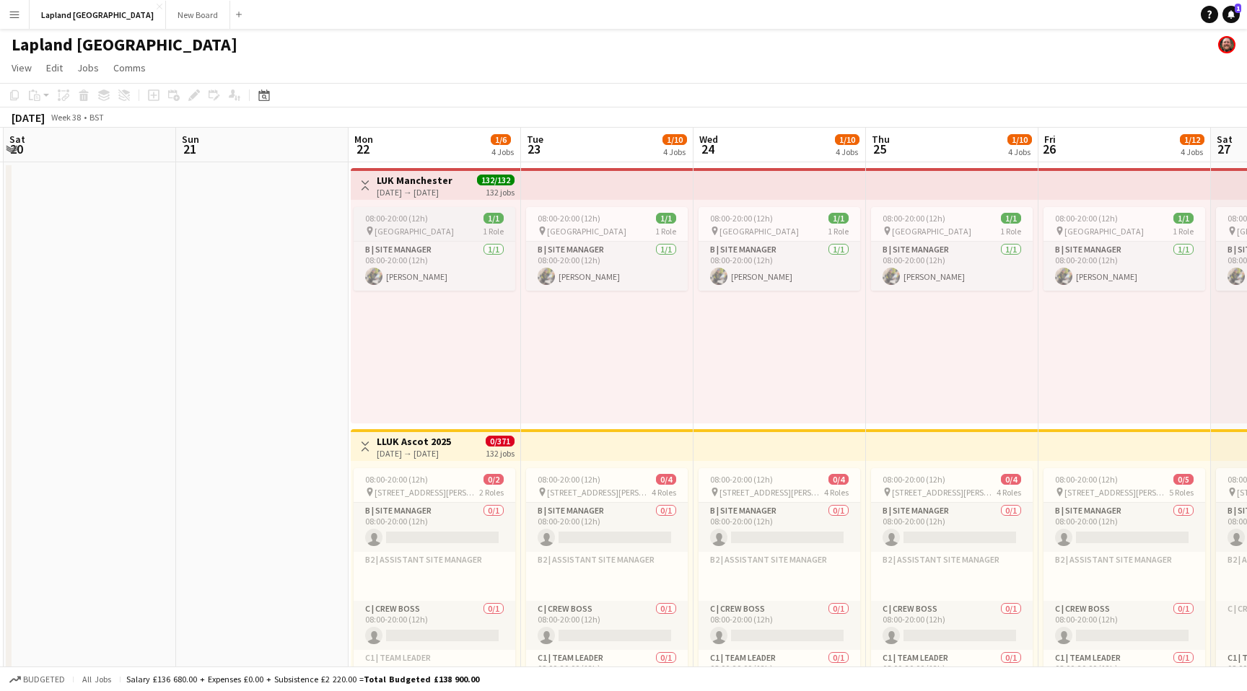
click at [445, 227] on div "pin Manchester 1 Role" at bounding box center [435, 231] width 162 height 12
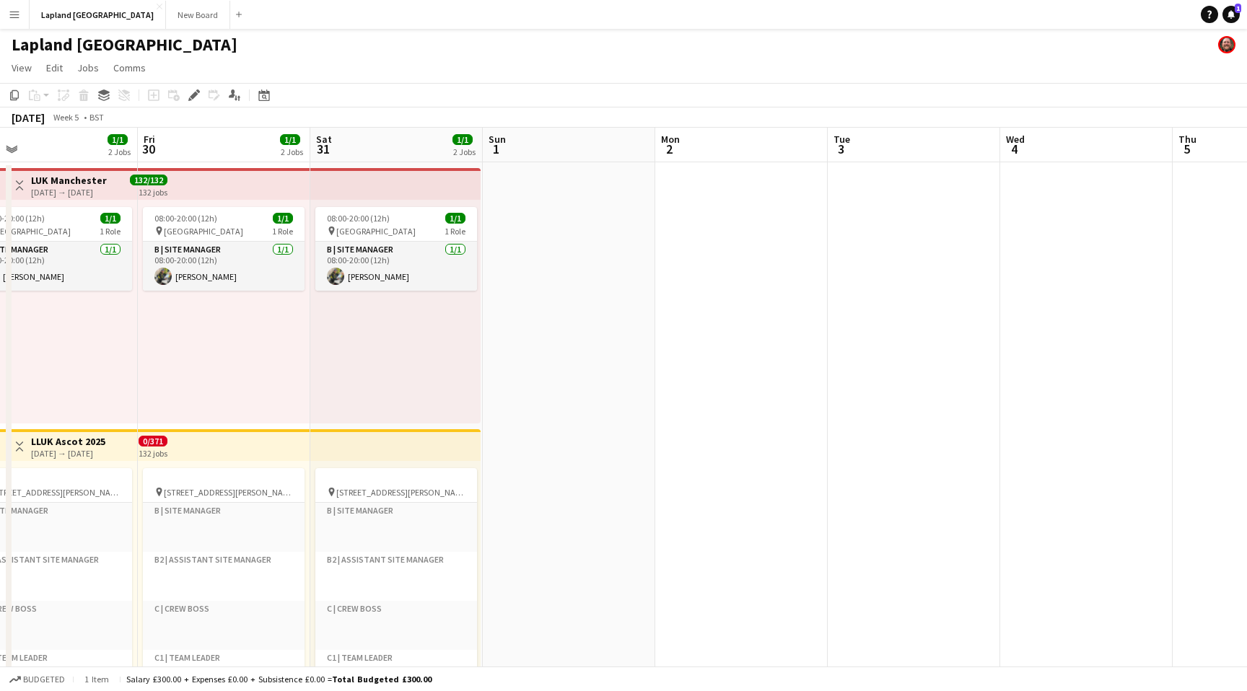
scroll to position [0, 695]
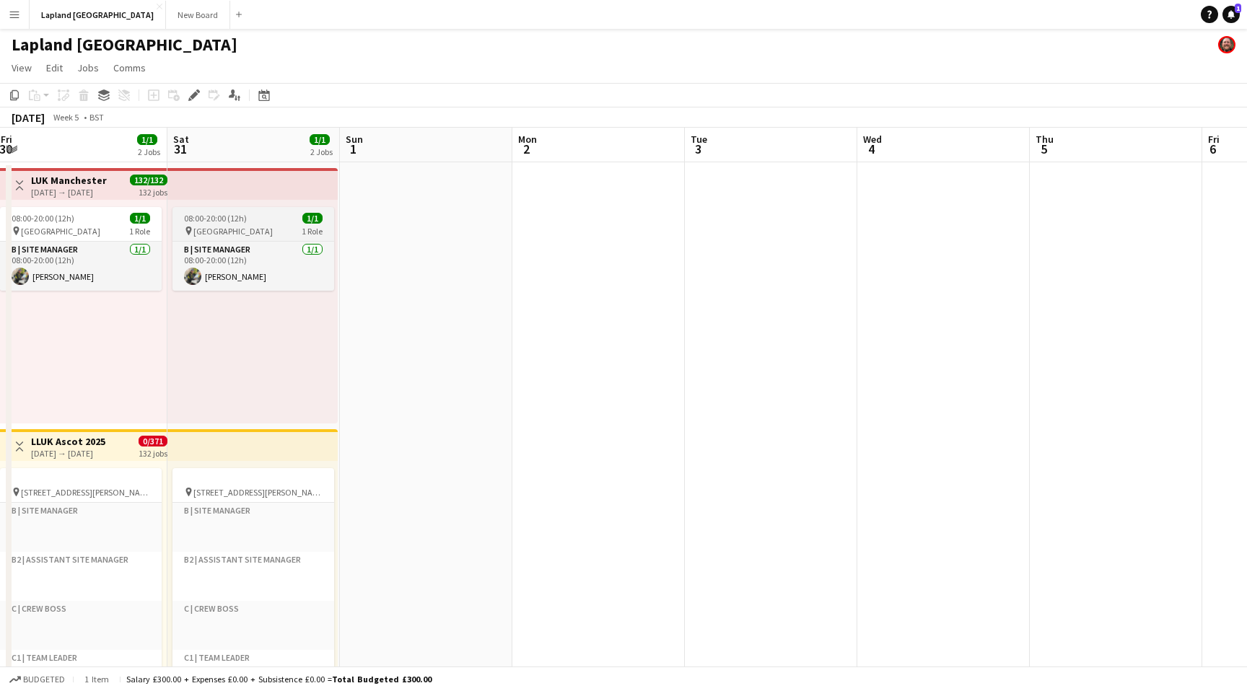
click at [247, 215] on div "08:00-20:00 (12h) 1/1" at bounding box center [253, 218] width 162 height 11
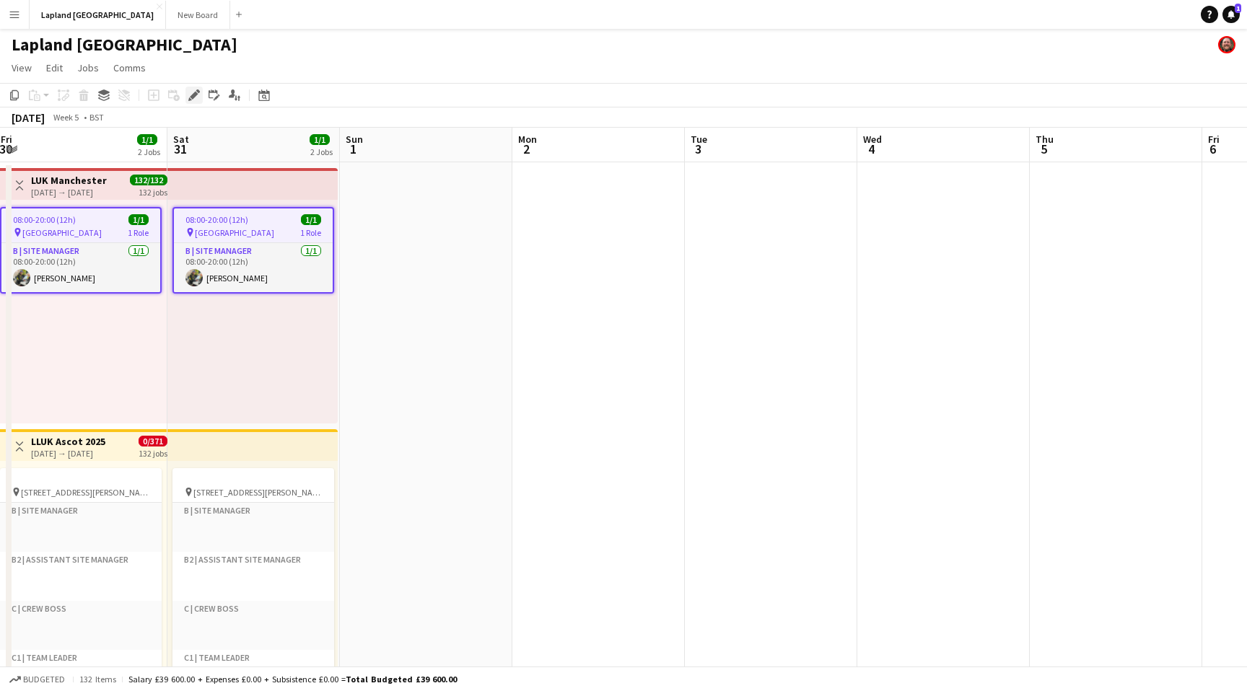
click at [197, 94] on icon at bounding box center [194, 96] width 8 height 8
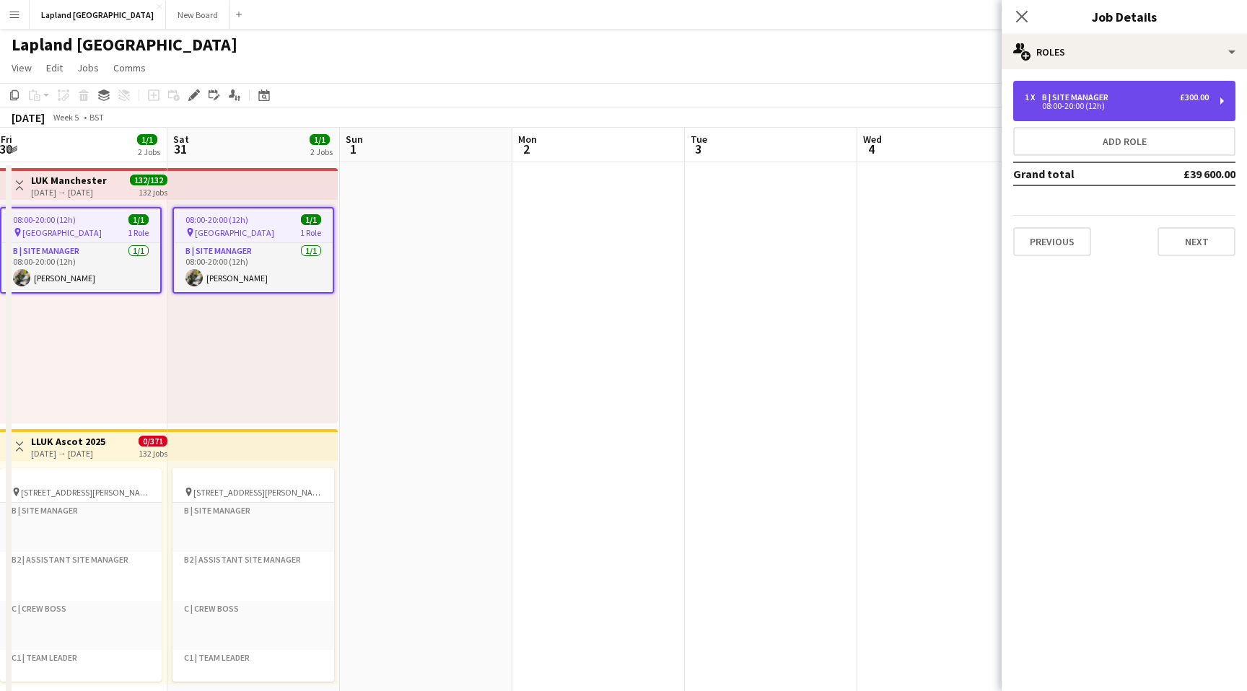
click at [1211, 93] on div "1 x B | Site Manager £300.00 08:00-20:00 (12h)" at bounding box center [1124, 101] width 222 height 40
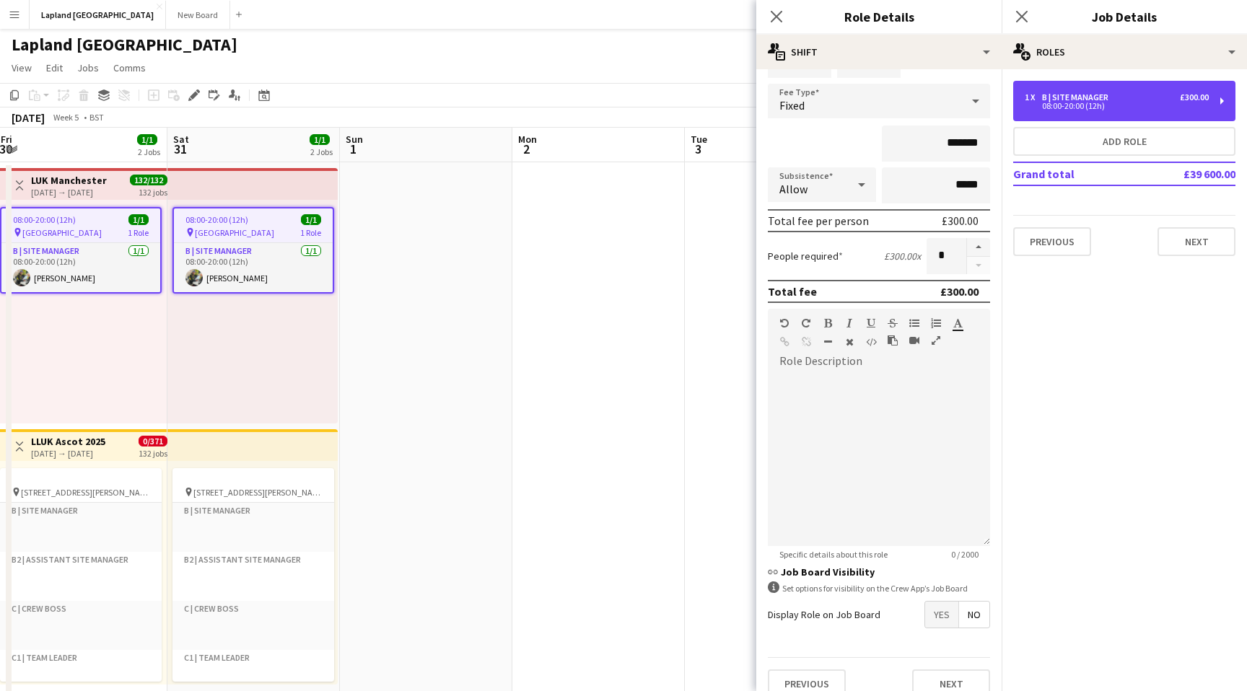
scroll to position [100, 0]
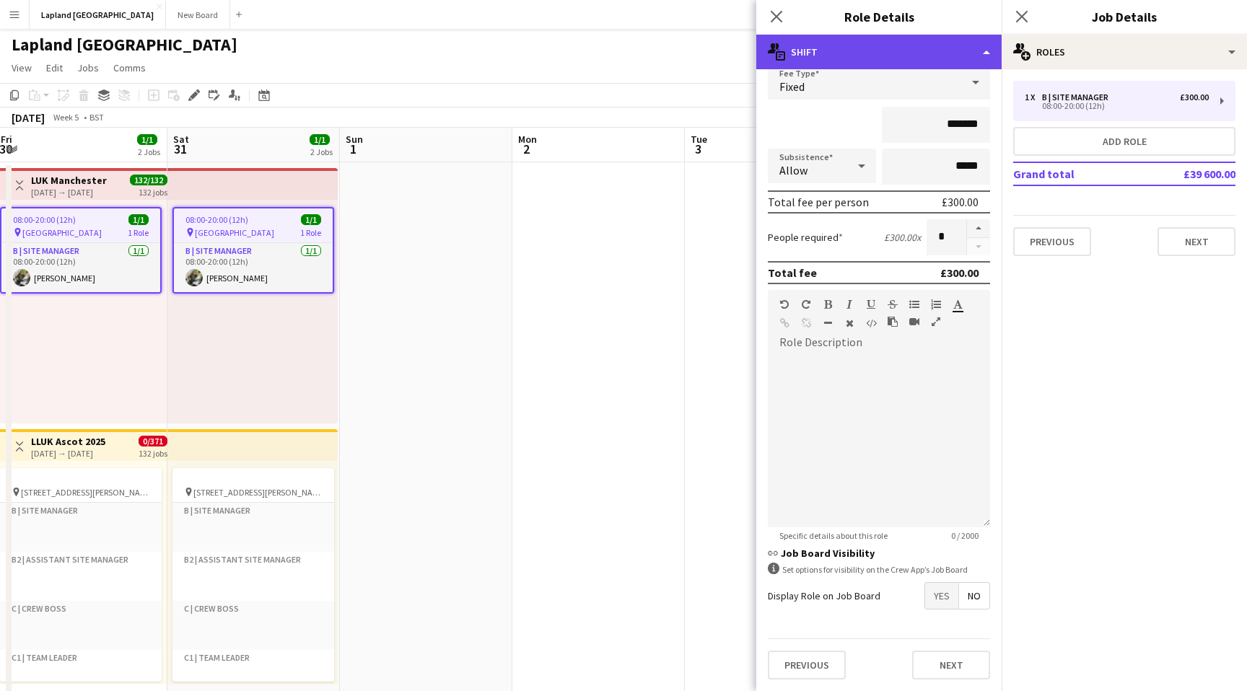
click at [978, 48] on div "multiple-actions-text Shift" at bounding box center [878, 52] width 245 height 35
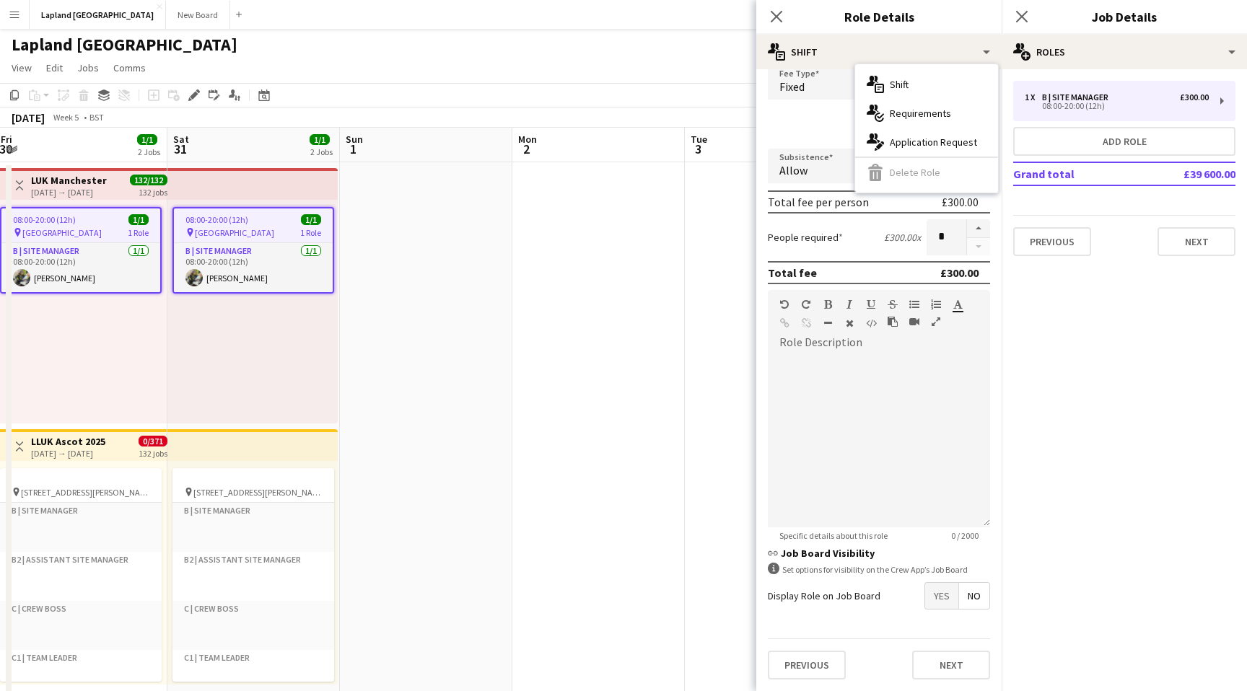
click at [819, 126] on div "*******" at bounding box center [879, 125] width 222 height 36
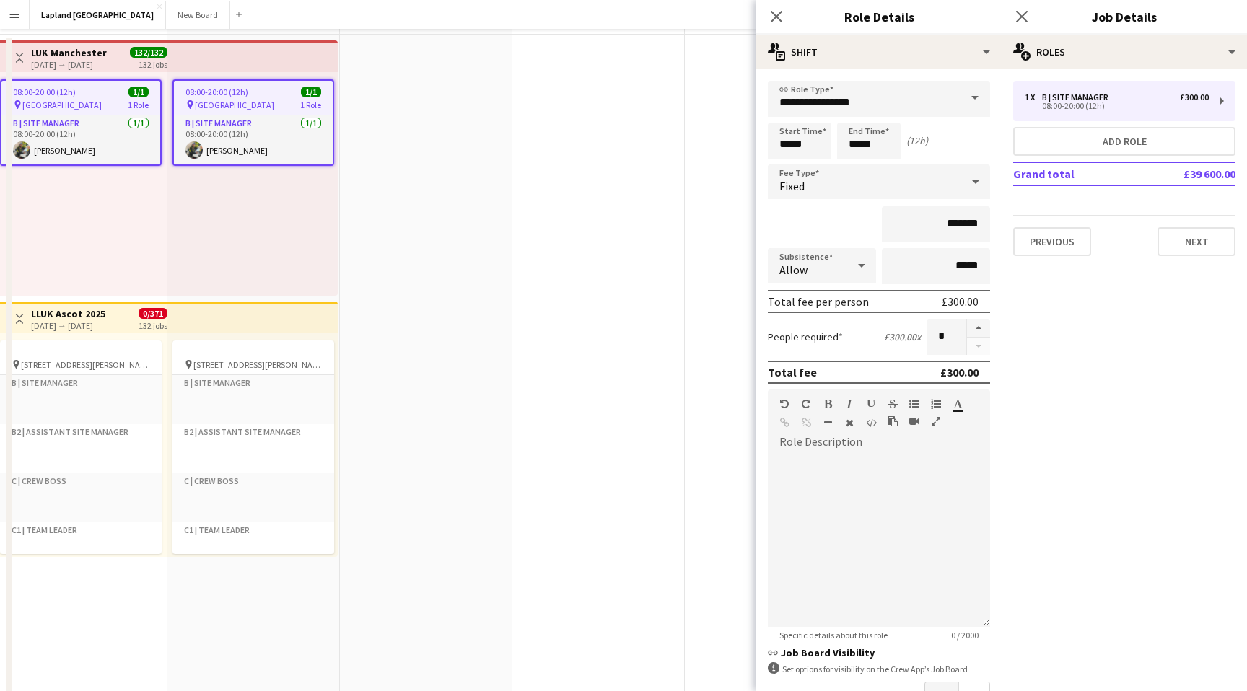
scroll to position [0, 0]
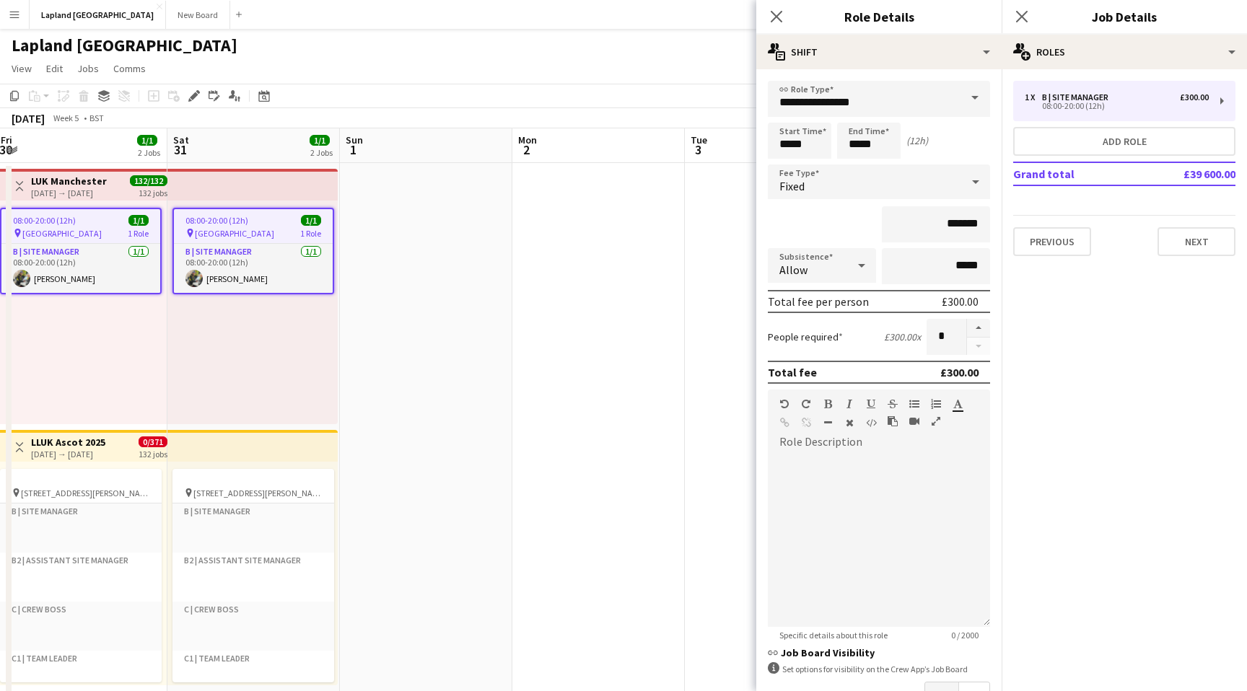
click at [977, 346] on div at bounding box center [978, 337] width 24 height 36
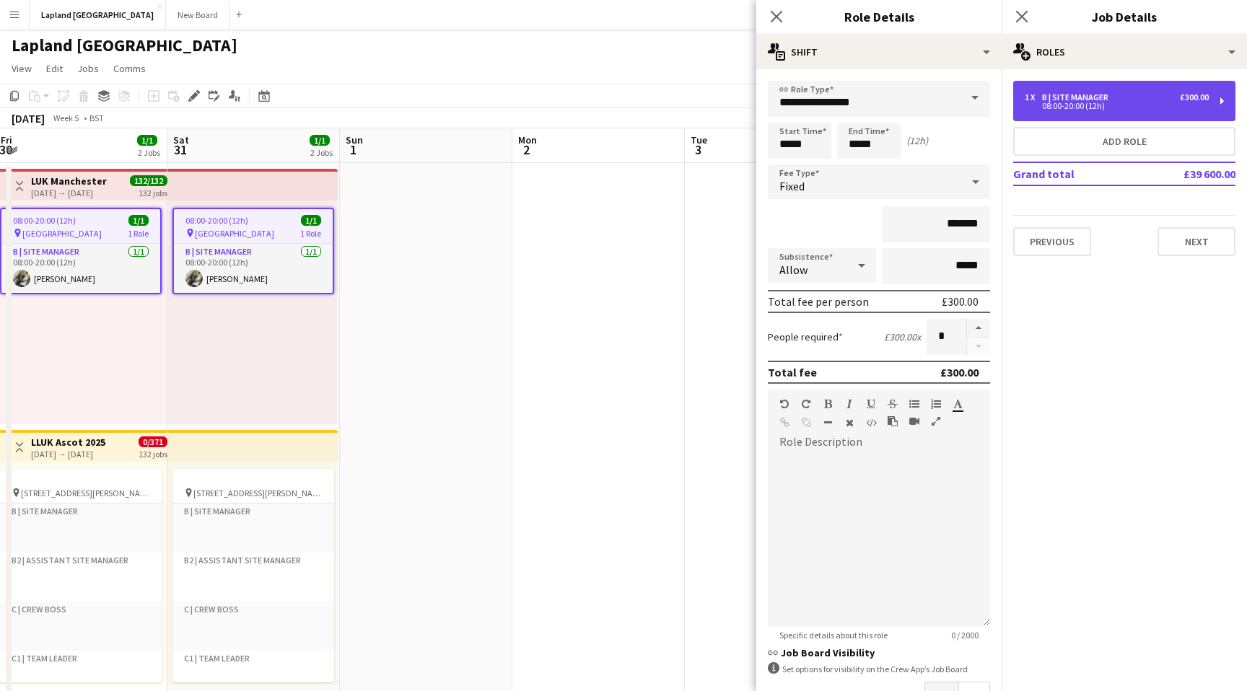
click at [1226, 102] on div "1 x B | Site Manager £300.00 08:00-20:00 (12h)" at bounding box center [1124, 101] width 222 height 40
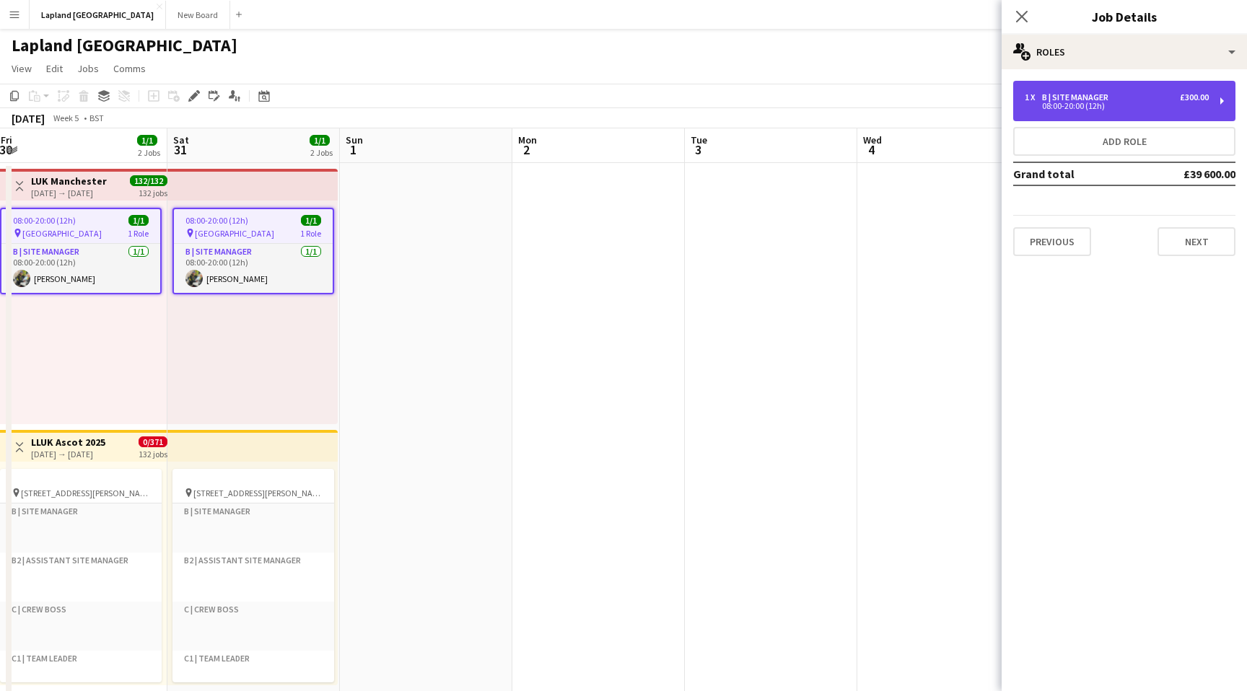
click at [1226, 102] on div "1 x B | Site Manager £300.00 08:00-20:00 (12h)" at bounding box center [1124, 101] width 222 height 40
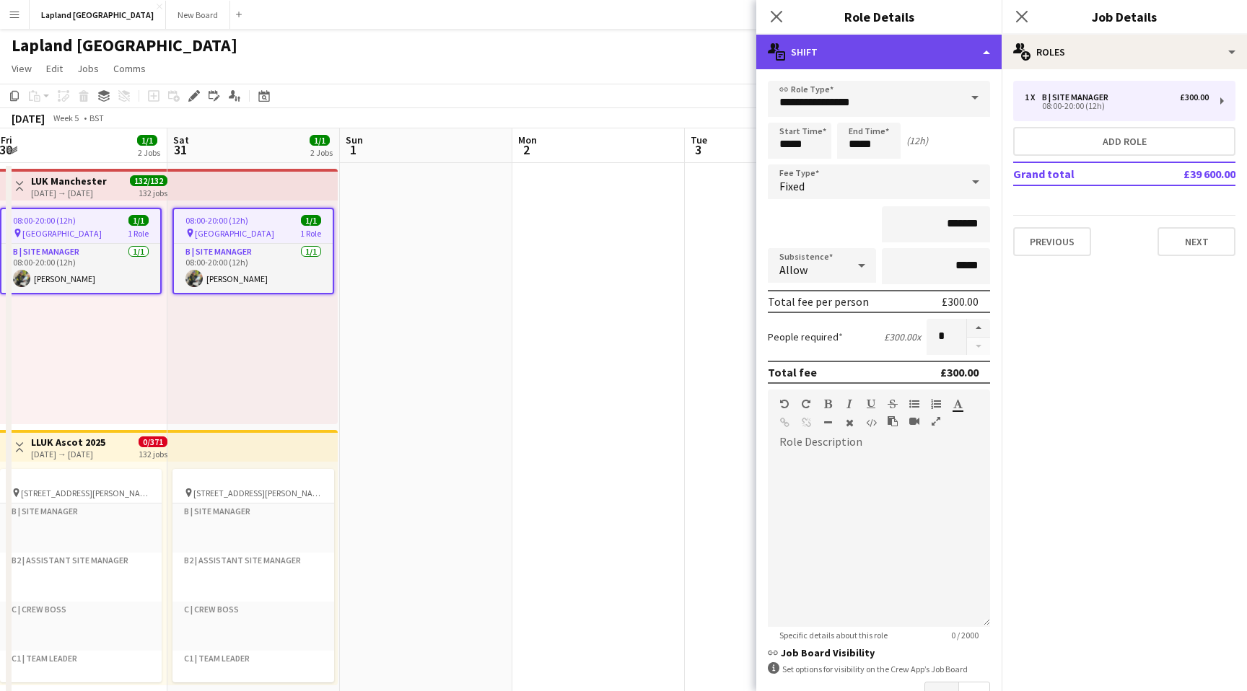
click at [971, 48] on div "multiple-actions-text Shift" at bounding box center [878, 52] width 245 height 35
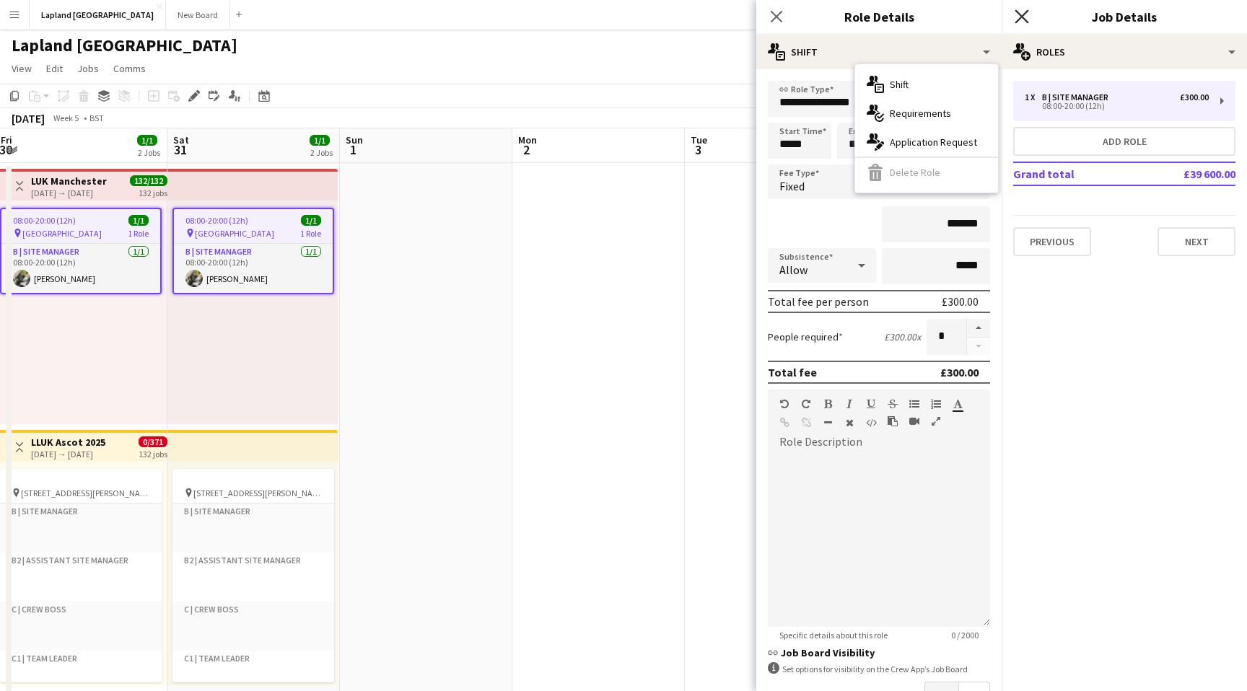
click at [1020, 17] on icon at bounding box center [1021, 16] width 14 height 14
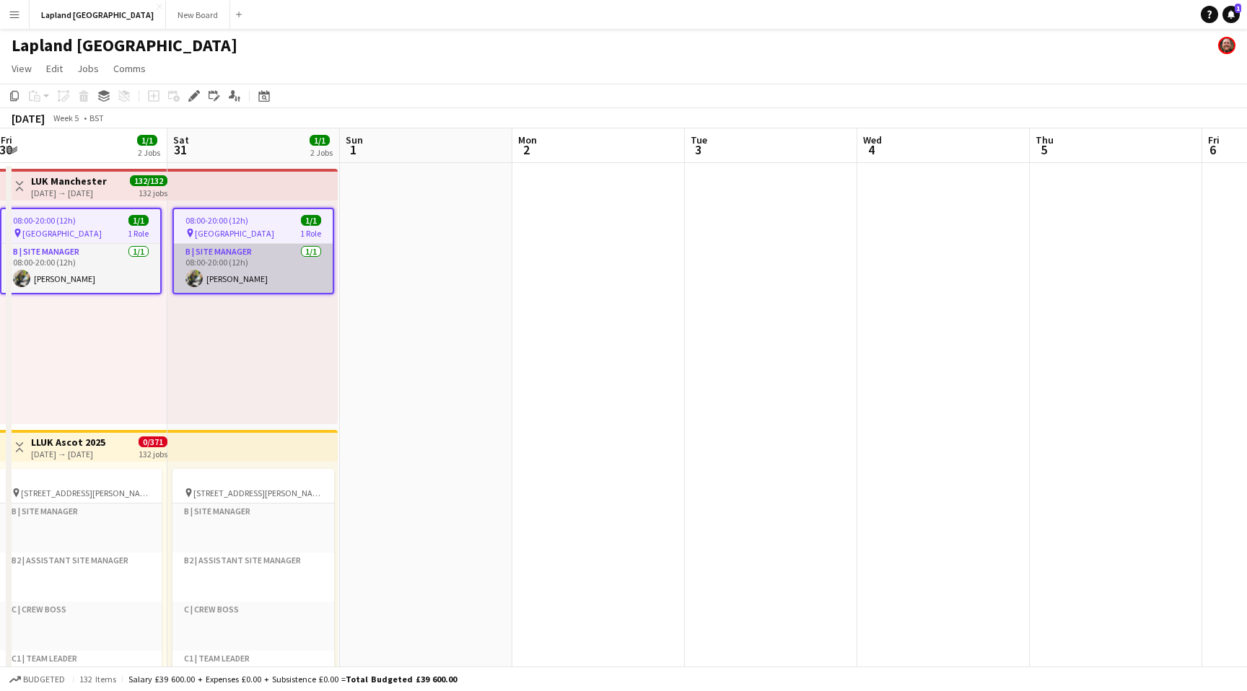
click at [280, 267] on app-card-role "B | Site Manager [DATE] 08:00-20:00 (12h) [PERSON_NAME]" at bounding box center [253, 268] width 159 height 49
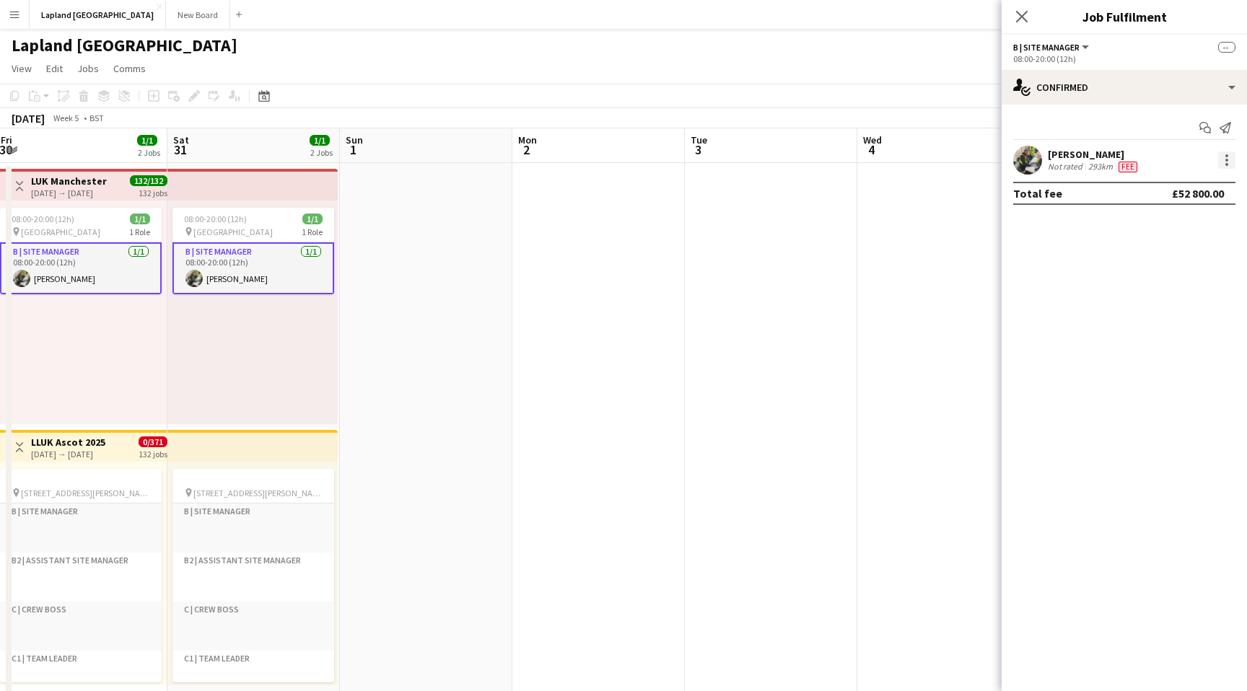
click at [1227, 157] on div at bounding box center [1226, 160] width 17 height 17
click at [1226, 159] on div at bounding box center [623, 345] width 1247 height 691
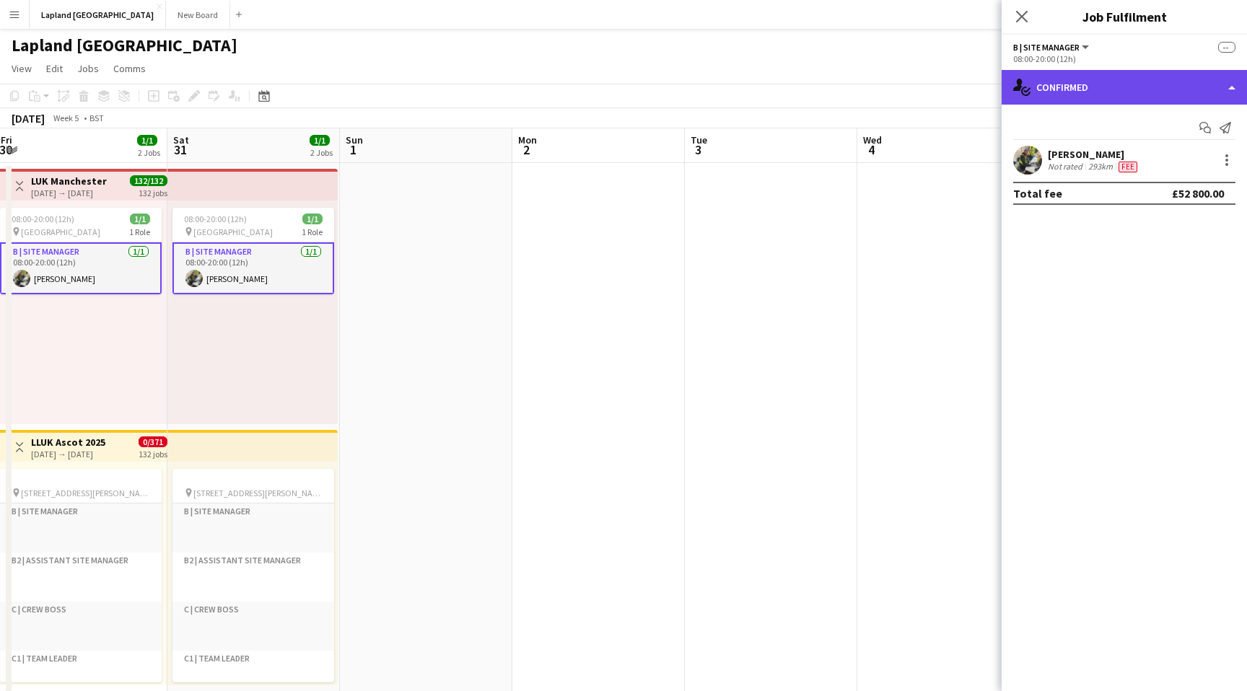
click at [1234, 86] on div "single-neutral-actions-check-2 Confirmed" at bounding box center [1123, 87] width 245 height 35
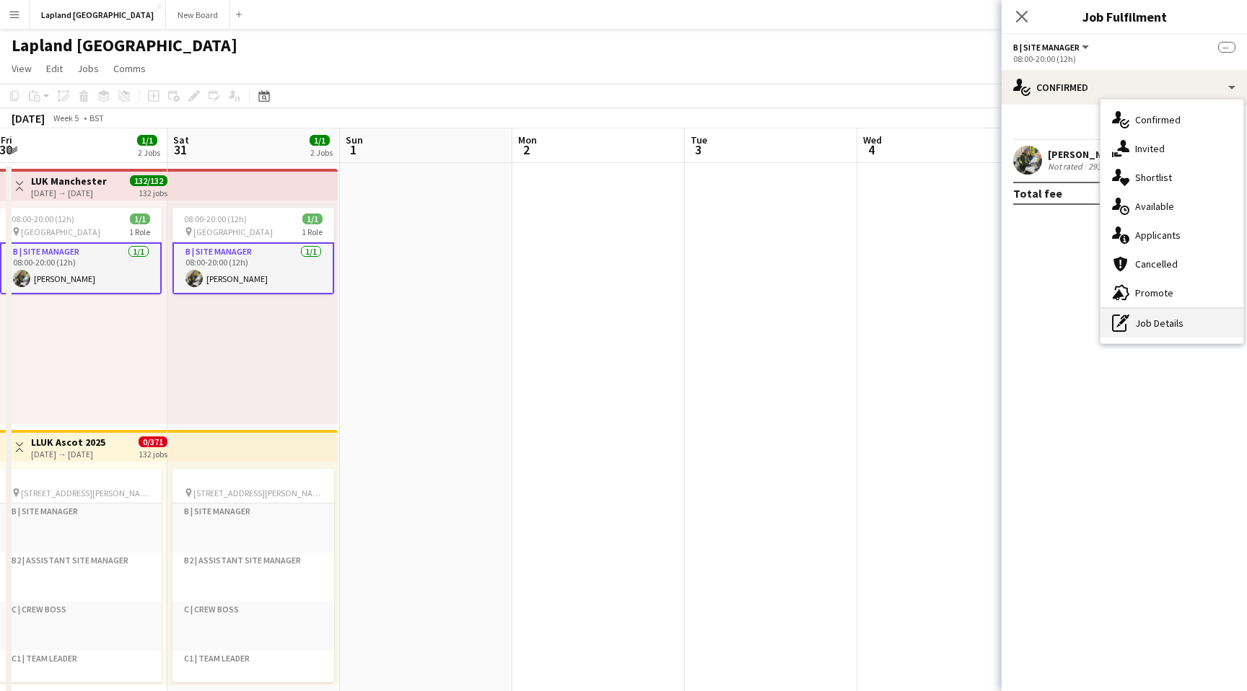
click at [1161, 317] on div "pen-write Job Details" at bounding box center [1171, 323] width 143 height 29
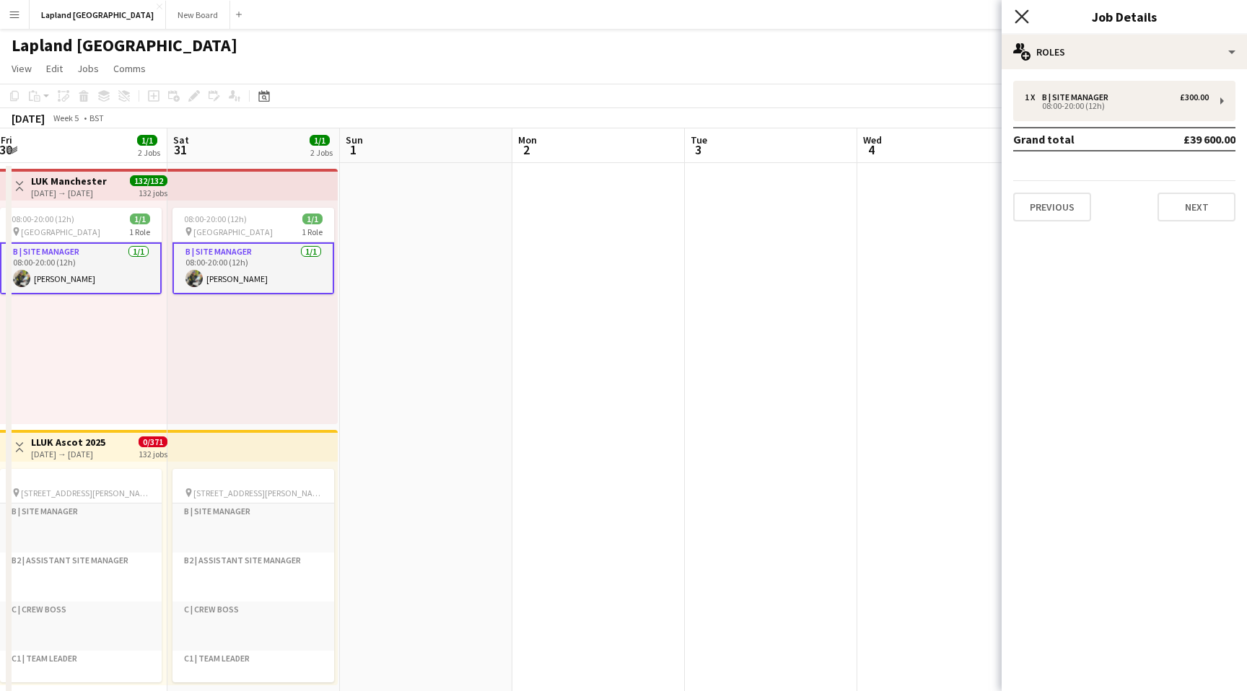
click at [1016, 9] on icon at bounding box center [1021, 16] width 14 height 14
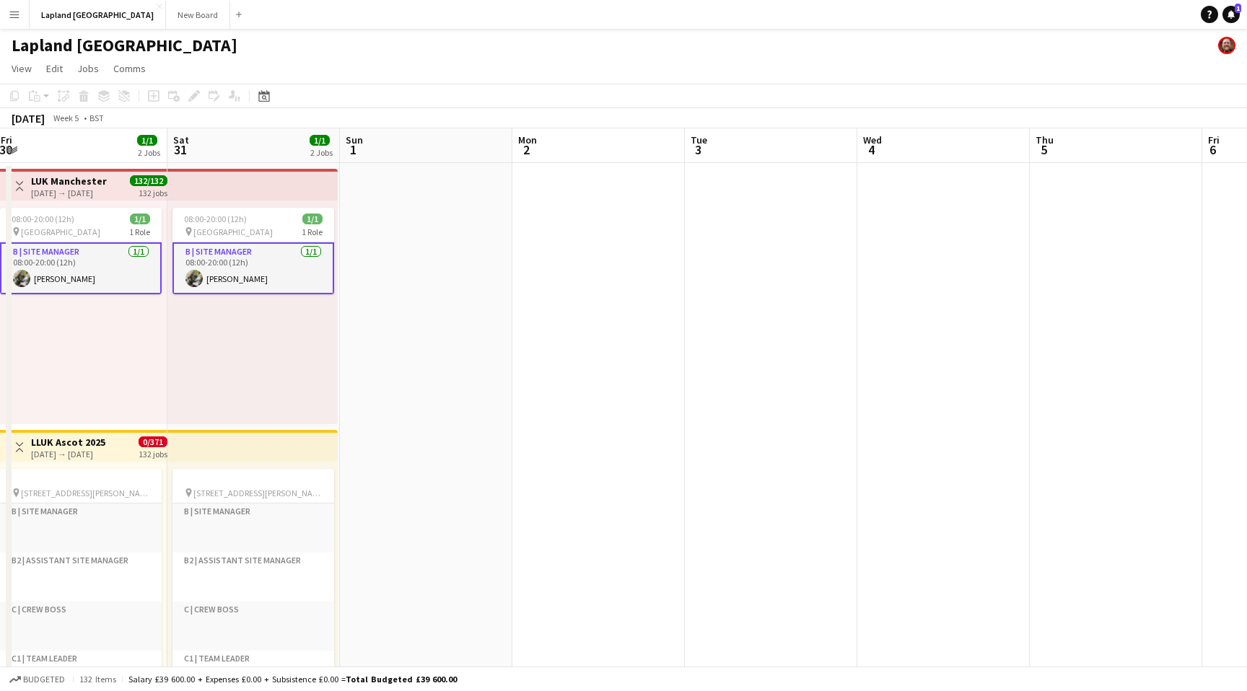
click at [293, 262] on app-card-role "B | Site Manager [DATE] 08:00-20:00 (12h) [PERSON_NAME]" at bounding box center [253, 268] width 162 height 52
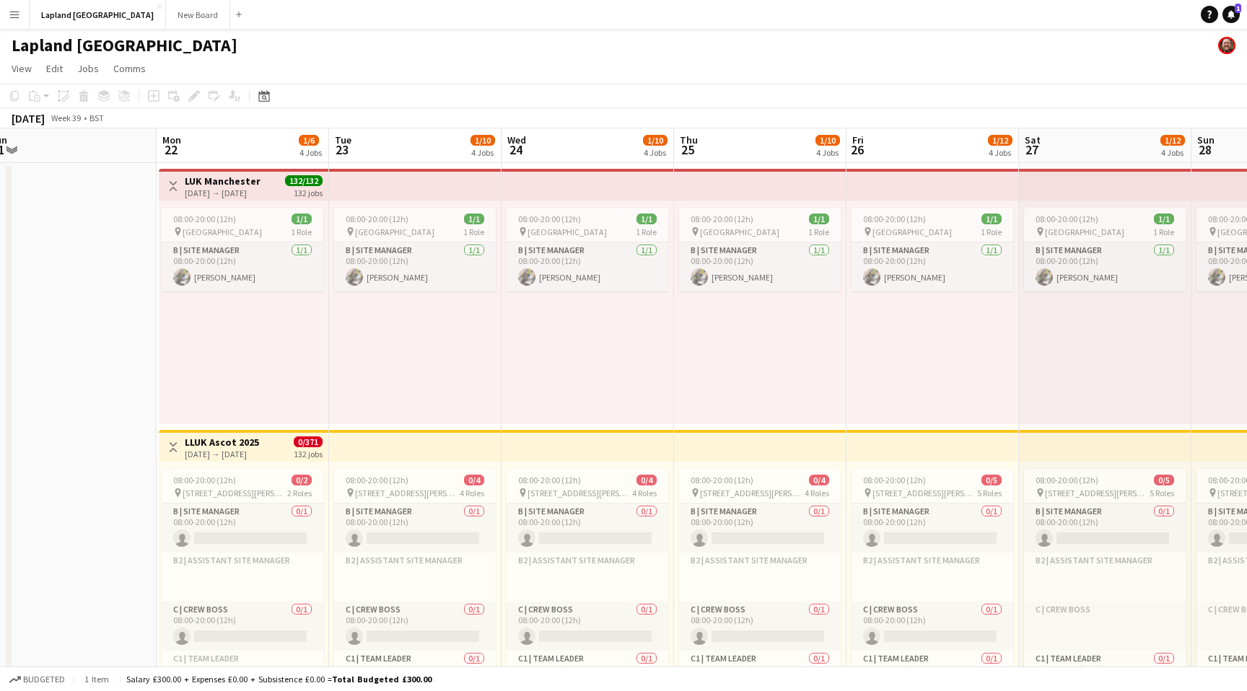
scroll to position [0, 408]
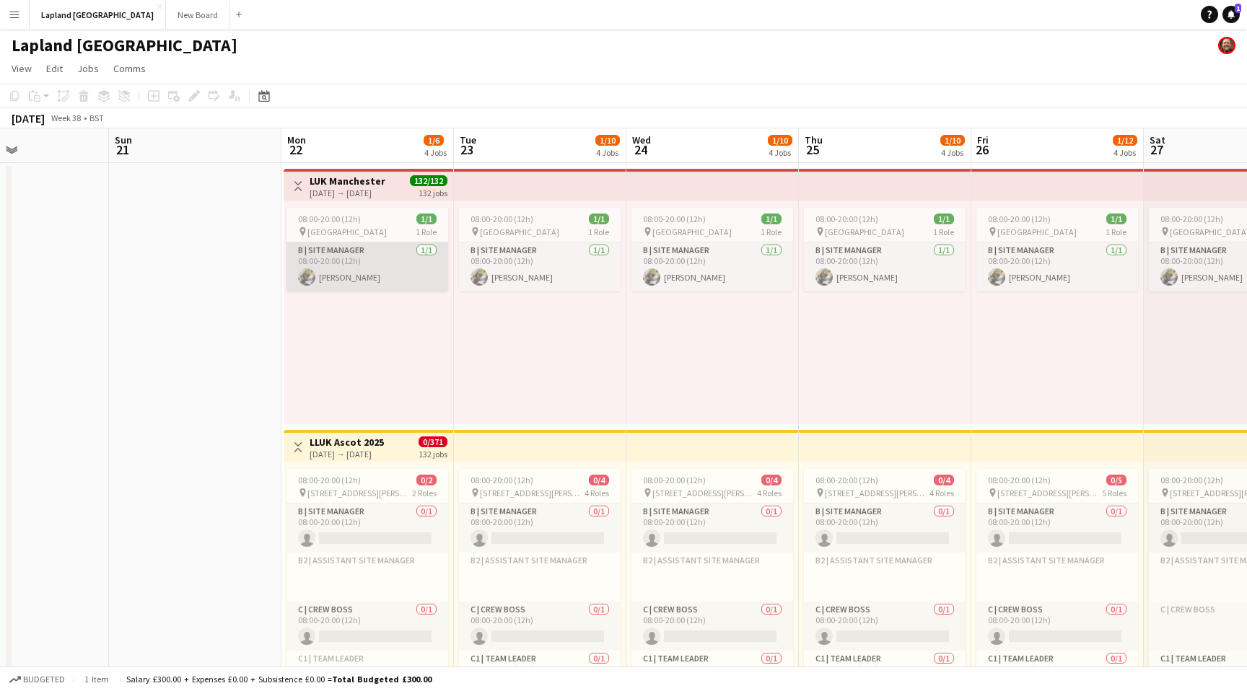
click at [346, 264] on app-card-role "B | Site Manager [DATE] 08:00-20:00 (12h) [PERSON_NAME]" at bounding box center [367, 266] width 162 height 49
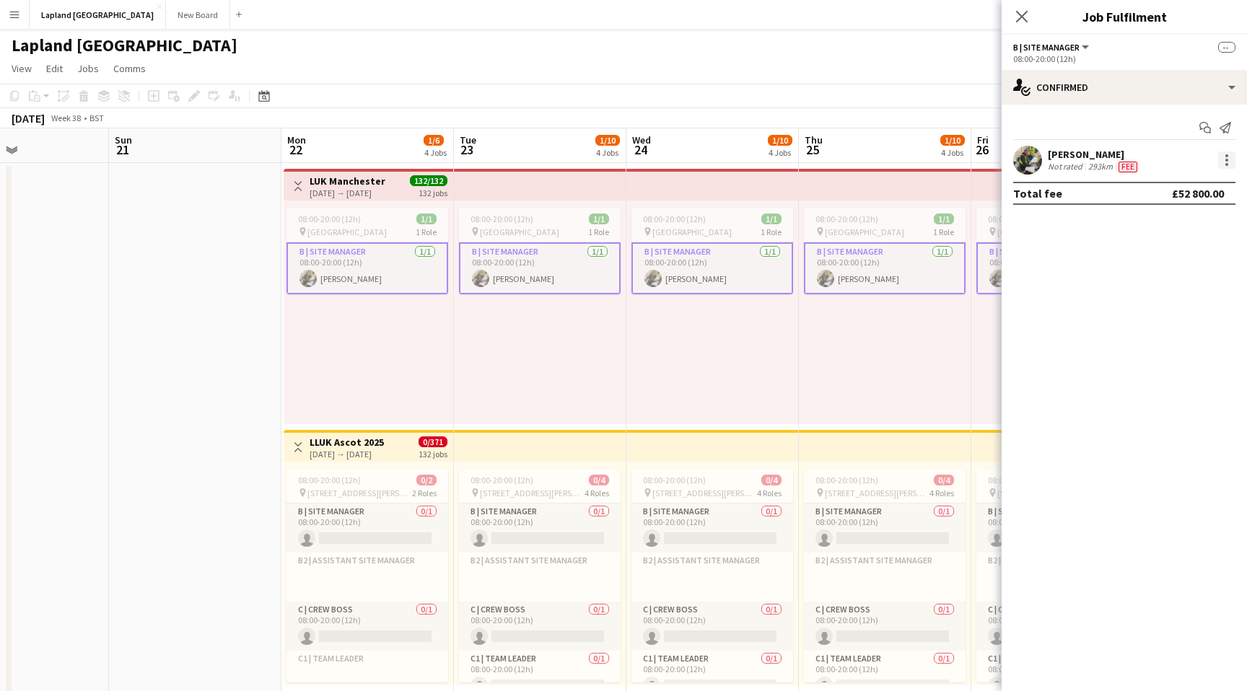
click at [1227, 159] on div at bounding box center [1226, 160] width 3 height 3
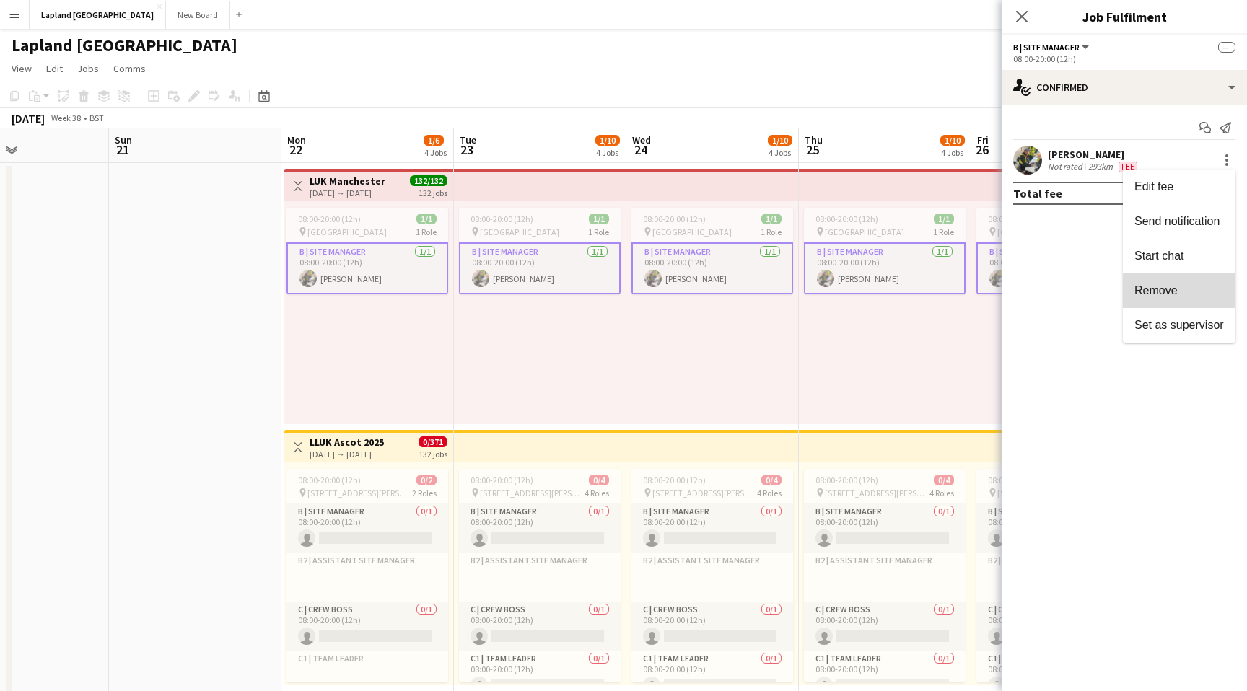
click at [1175, 284] on span "Remove" at bounding box center [1155, 290] width 43 height 12
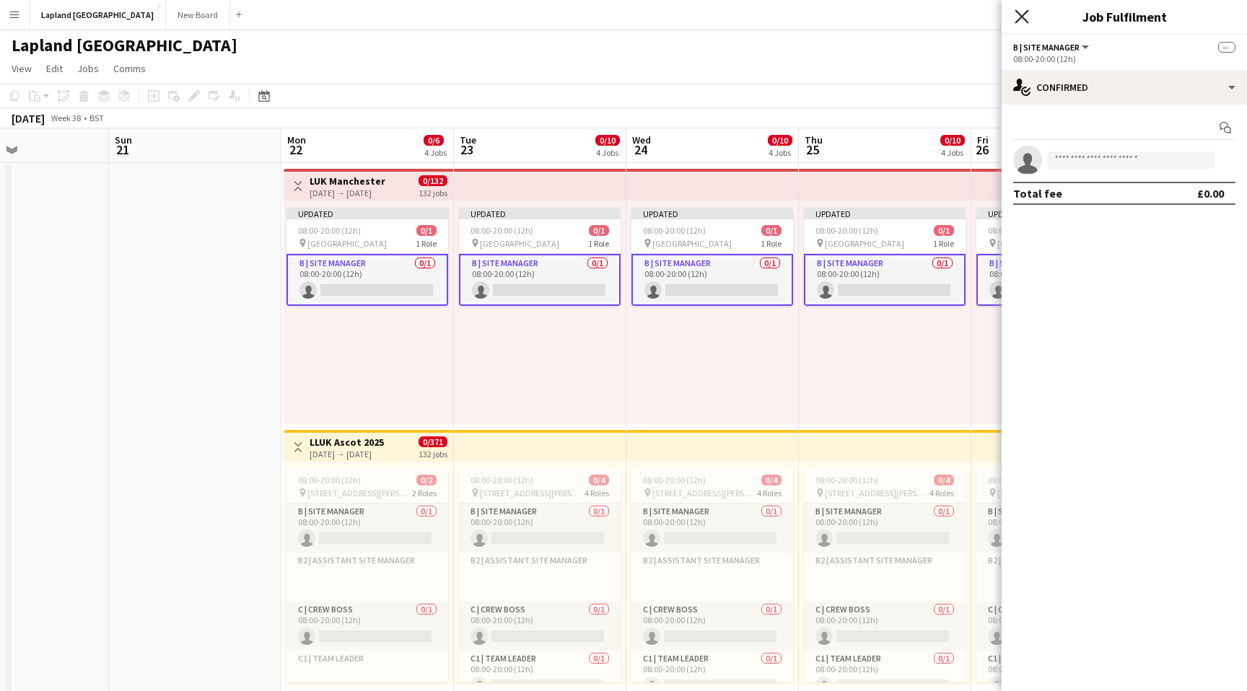
click at [1025, 15] on icon "Close pop-in" at bounding box center [1021, 16] width 14 height 14
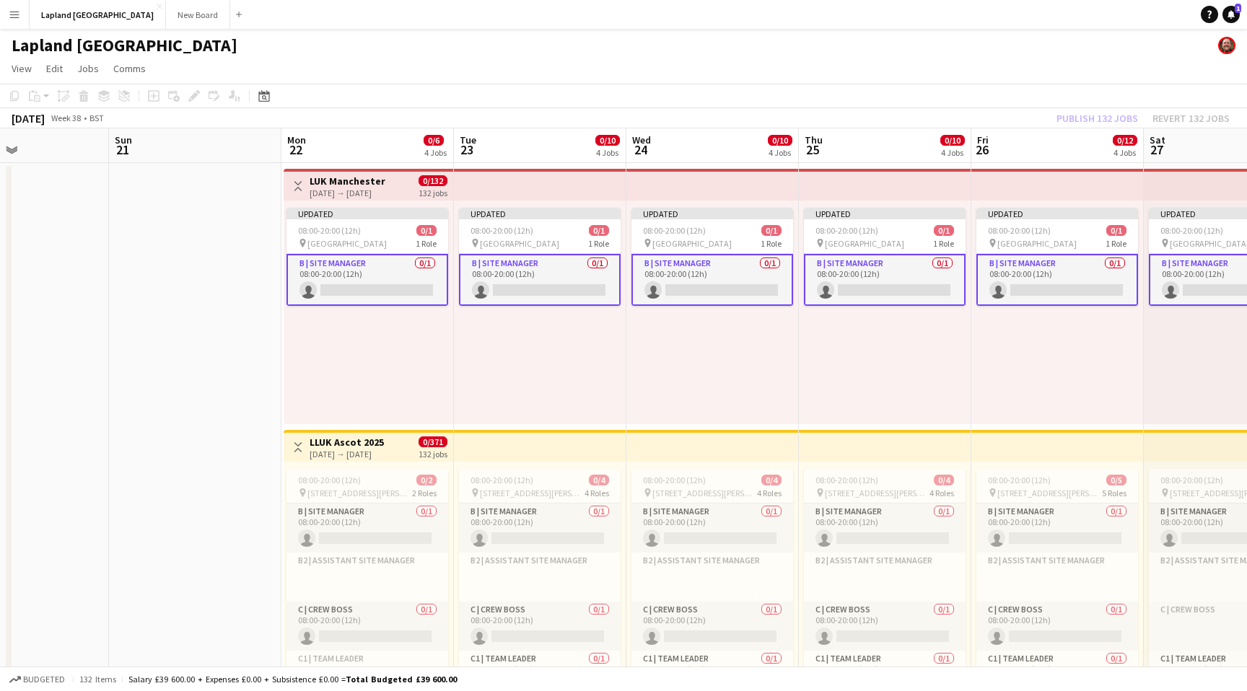
click at [861, 80] on app-page-menu "View Day view expanded Day view collapsed Month view Date picker Jump to [DATE]…" at bounding box center [623, 69] width 1247 height 27
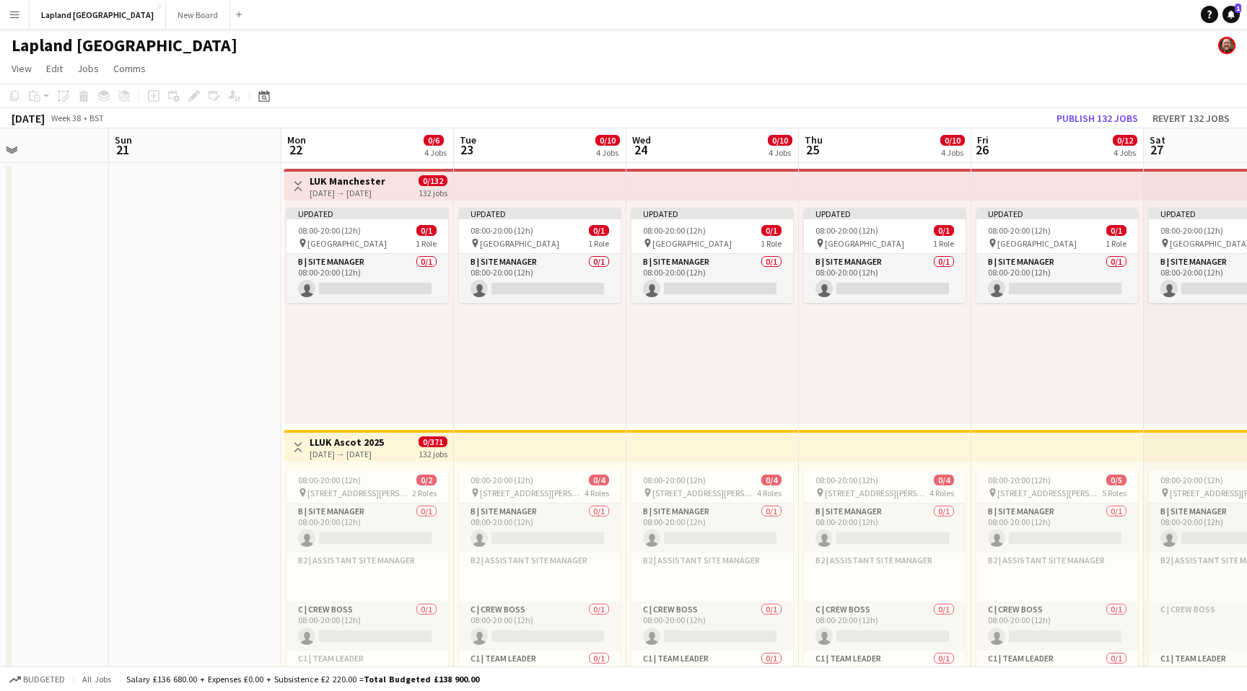
scroll to position [0, 408]
click at [892, 392] on div "Updated 08:00-20:00 (12h) 0/1 pin Manchester 1 Role B | Site Manager 0/1 08:00-…" at bounding box center [885, 313] width 172 height 224
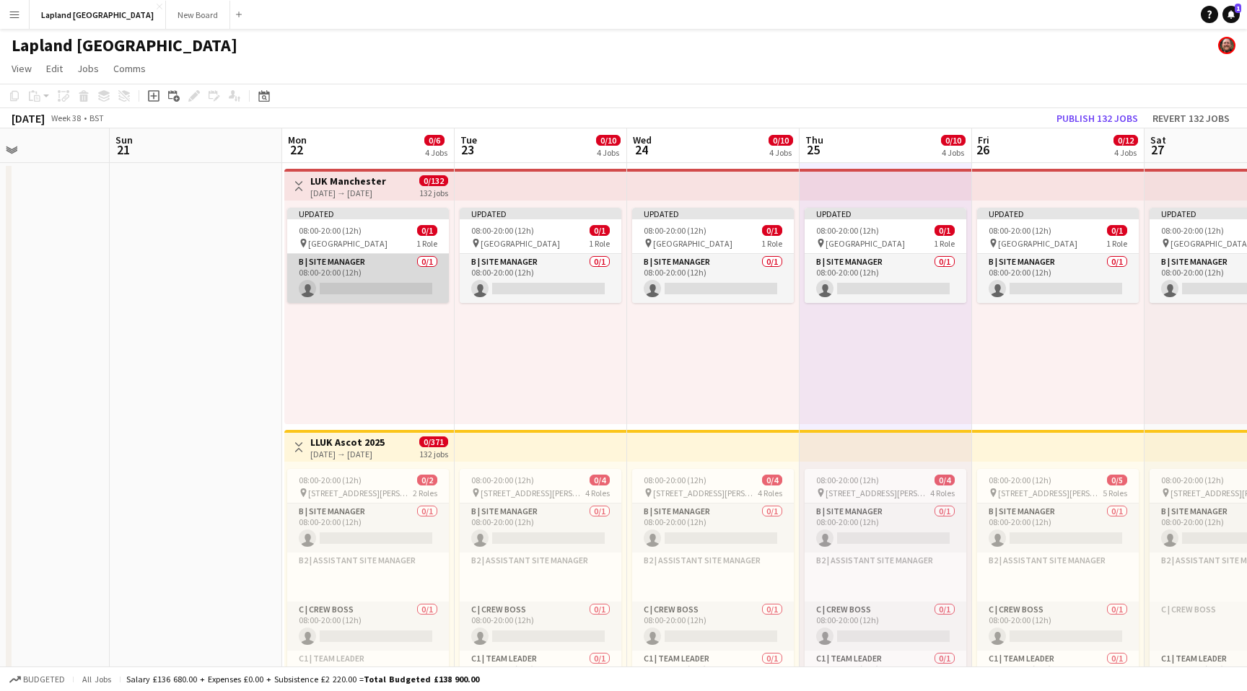
click at [351, 266] on app-card-role "B | Site Manager 0/1 08:00-20:00 (12h) single-neutral-actions" at bounding box center [368, 278] width 162 height 49
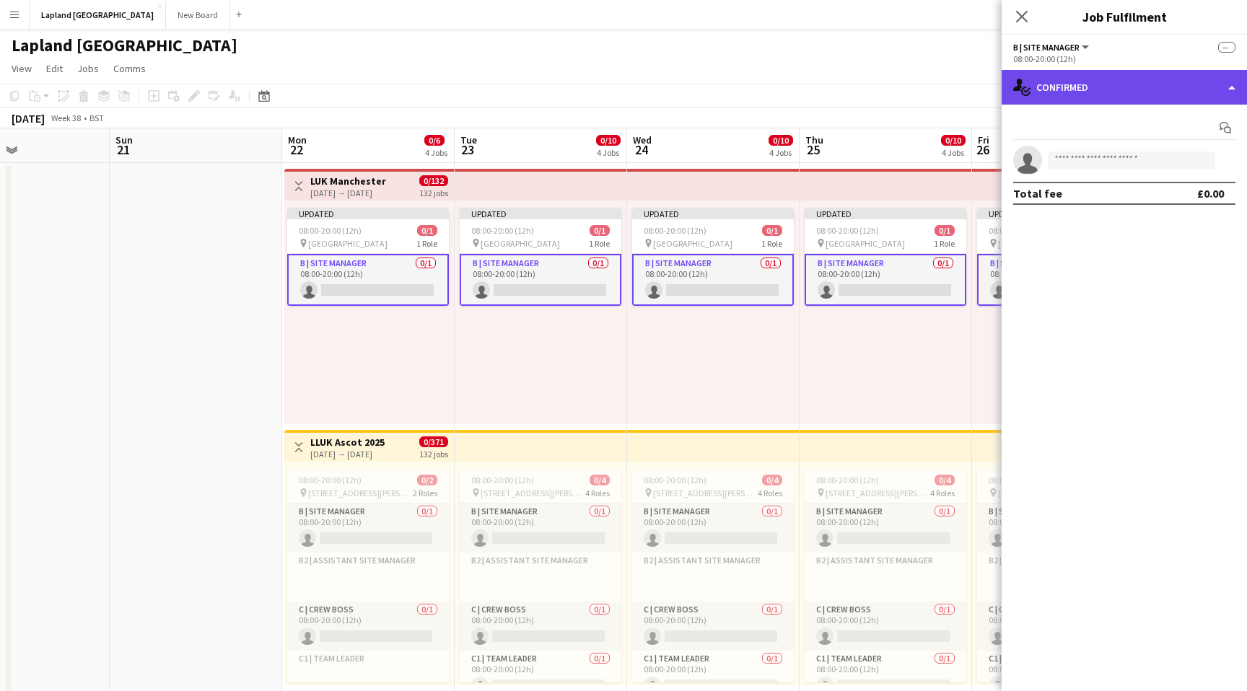
click at [1220, 91] on div "single-neutral-actions-check-2 Confirmed" at bounding box center [1123, 87] width 245 height 35
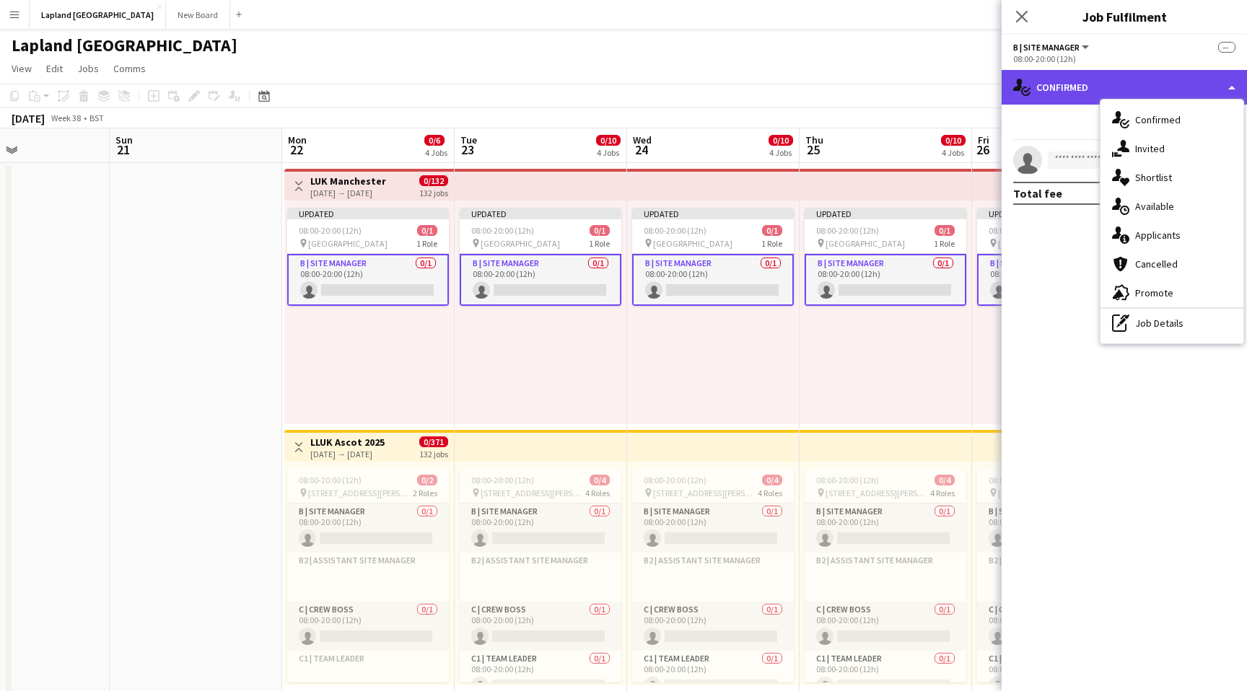
click at [1071, 89] on div "single-neutral-actions-check-2 Confirmed" at bounding box center [1123, 87] width 245 height 35
click at [361, 185] on h3 "LUK Manchester" at bounding box center [348, 181] width 76 height 13
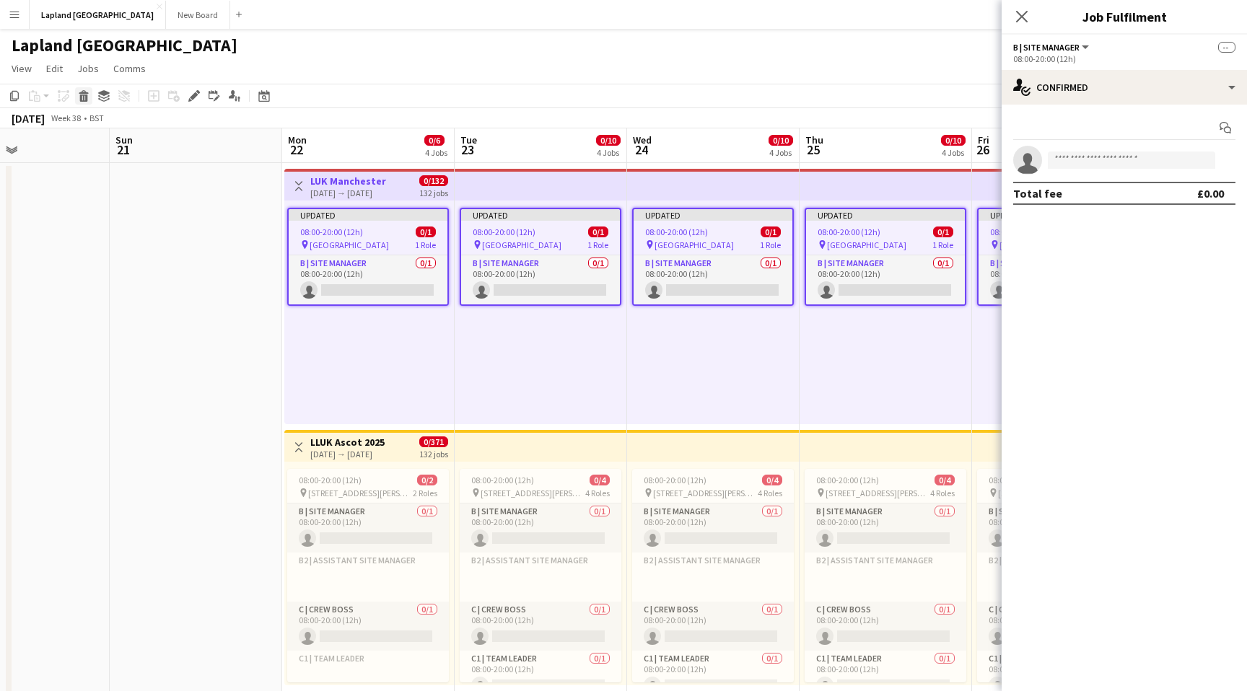
click at [85, 97] on icon at bounding box center [84, 98] width 8 height 7
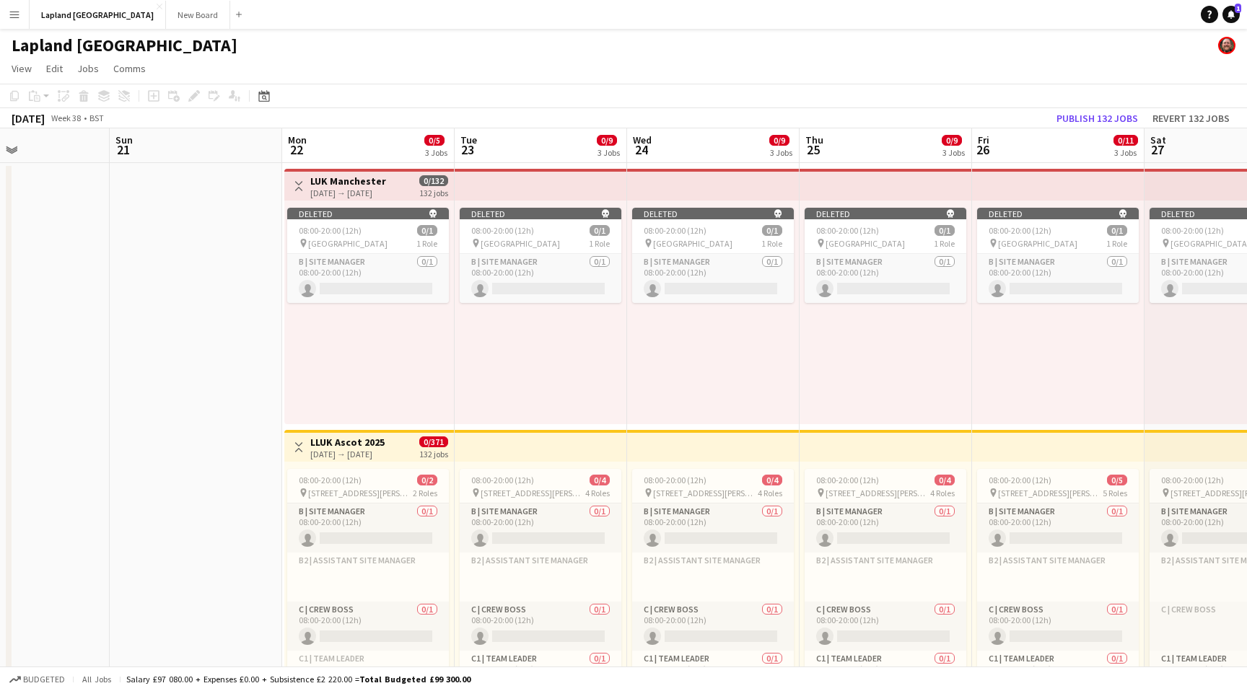
click at [956, 84] on app-toolbar "Copy Paste Paste Command V Paste with crew Command Shift V Paste linked Job [GE…" at bounding box center [623, 96] width 1247 height 25
click at [1112, 113] on button "Publish 132 jobs" at bounding box center [1096, 118] width 93 height 19
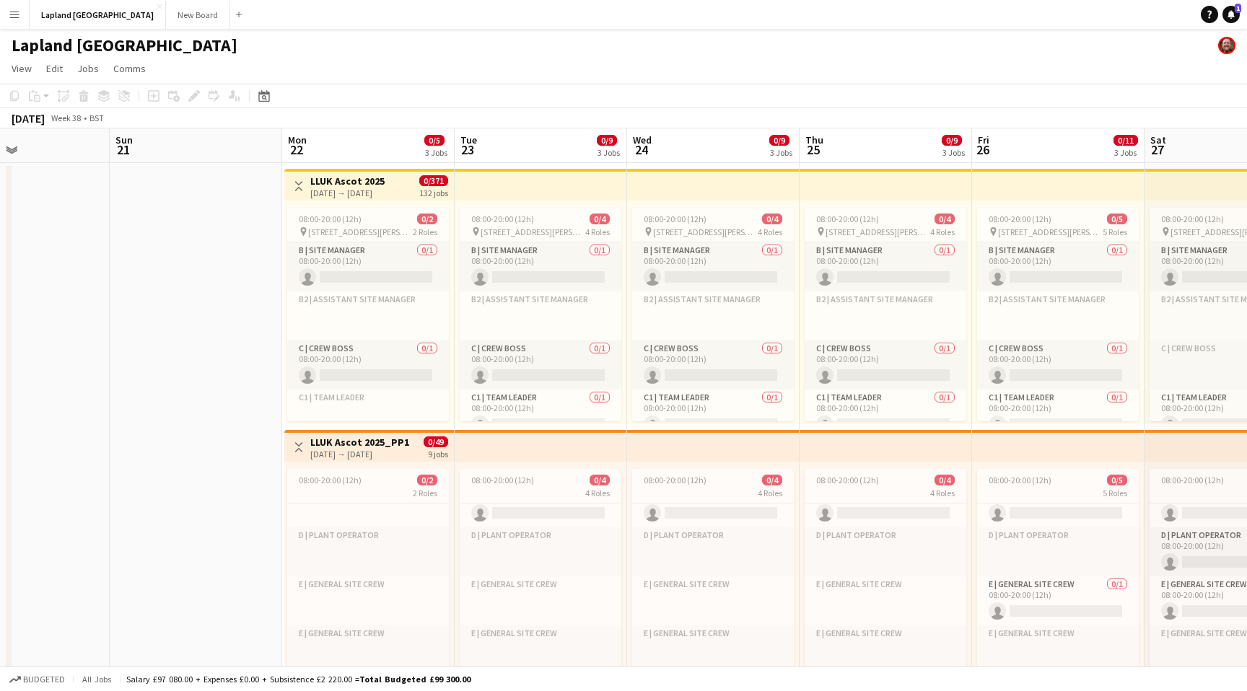
scroll to position [186, 0]
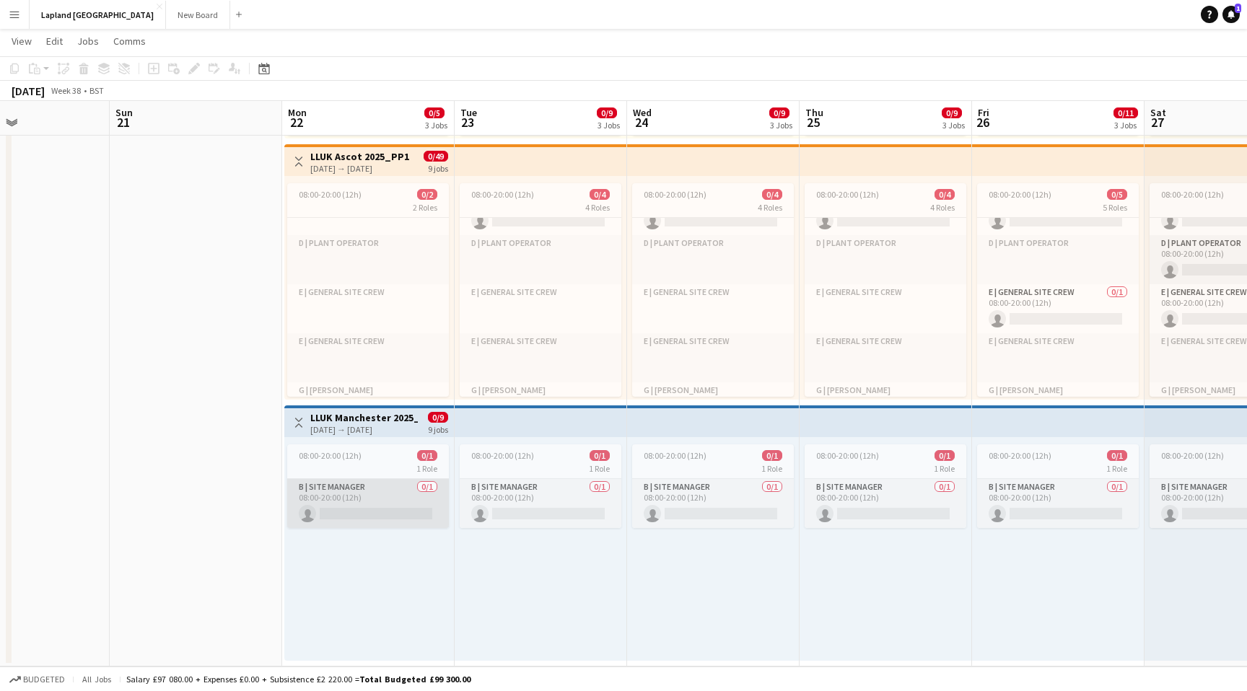
click at [361, 496] on app-card-role "B | Site Manager 0/1 08:00-20:00 (12h) single-neutral-actions" at bounding box center [368, 503] width 162 height 49
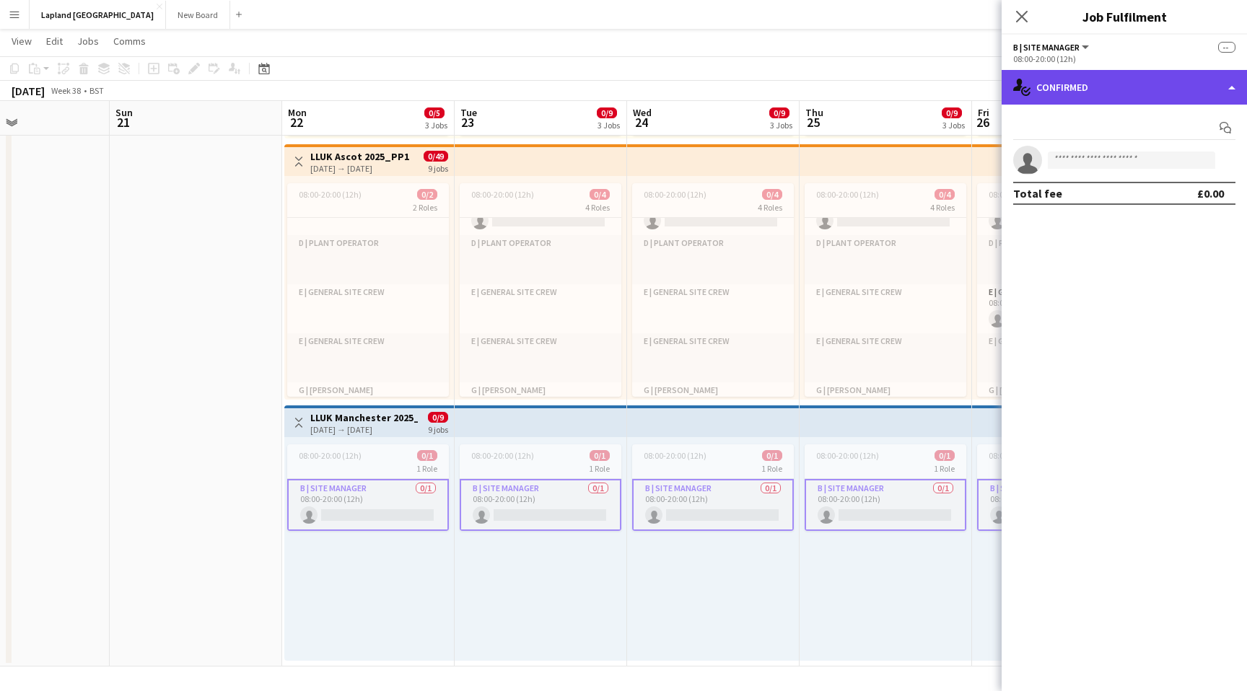
click at [1232, 89] on div "single-neutral-actions-check-2 Confirmed" at bounding box center [1123, 87] width 245 height 35
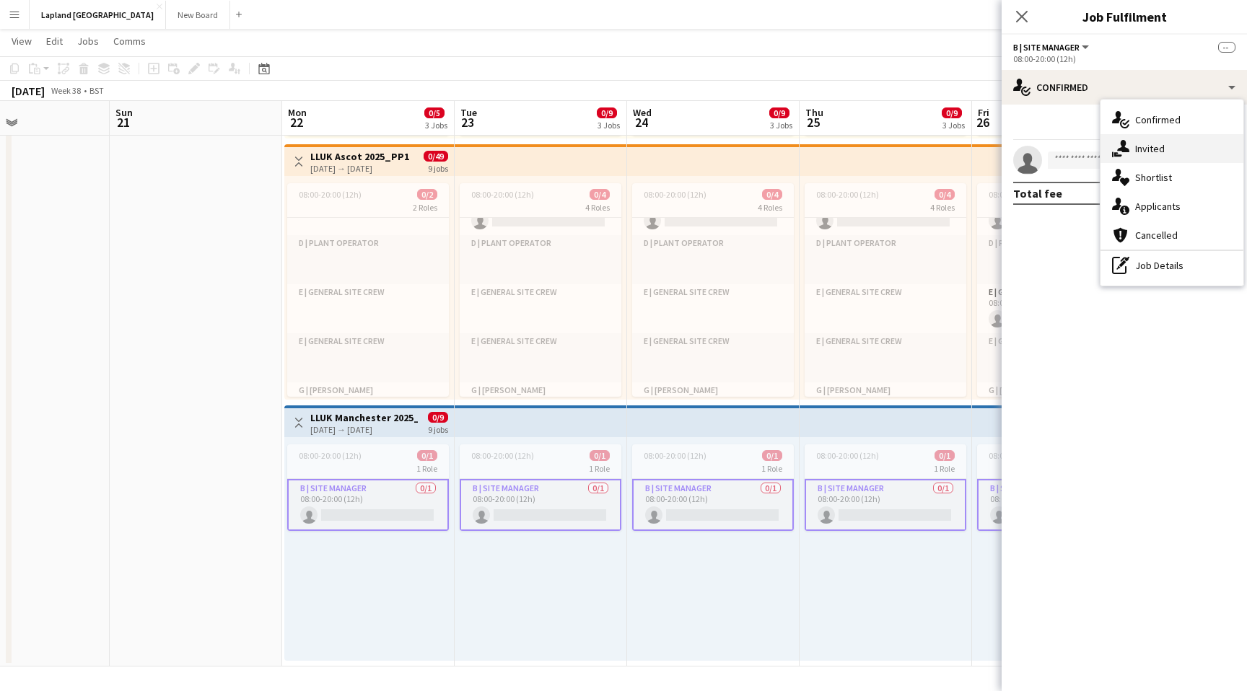
click at [1167, 152] on div "single-neutral-actions-share-1 Invited" at bounding box center [1171, 148] width 143 height 29
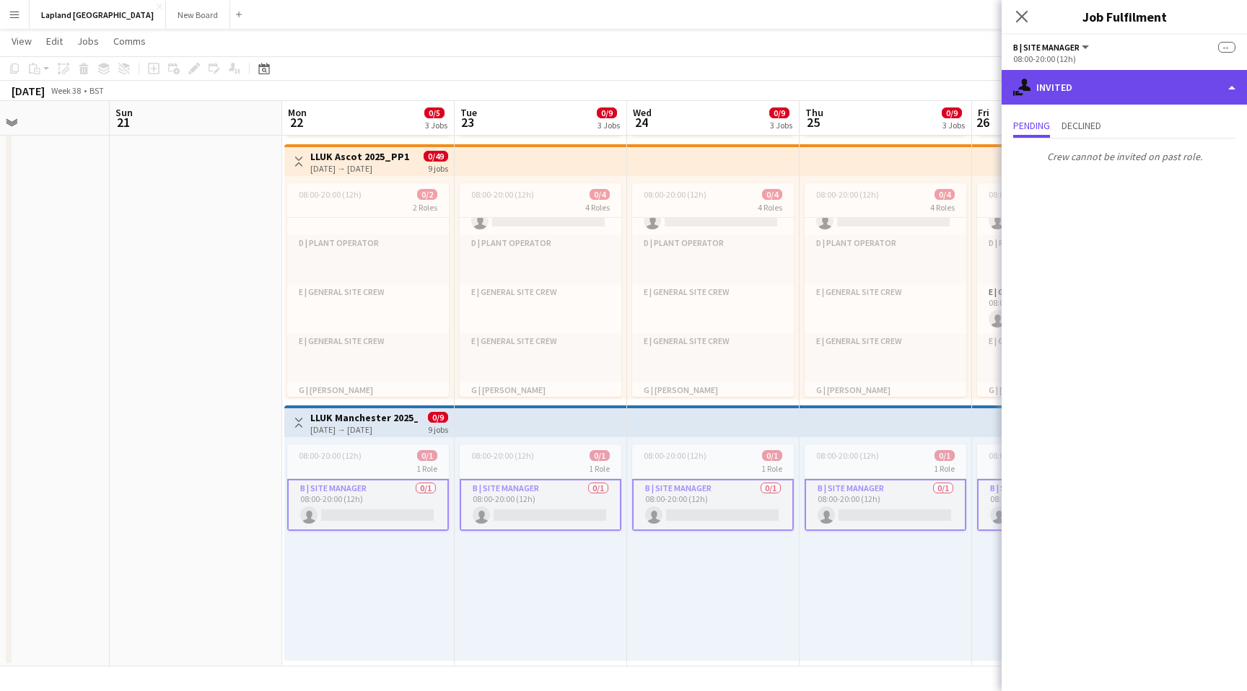
click at [1232, 92] on div "single-neutral-actions-share-1 Invited" at bounding box center [1123, 87] width 245 height 35
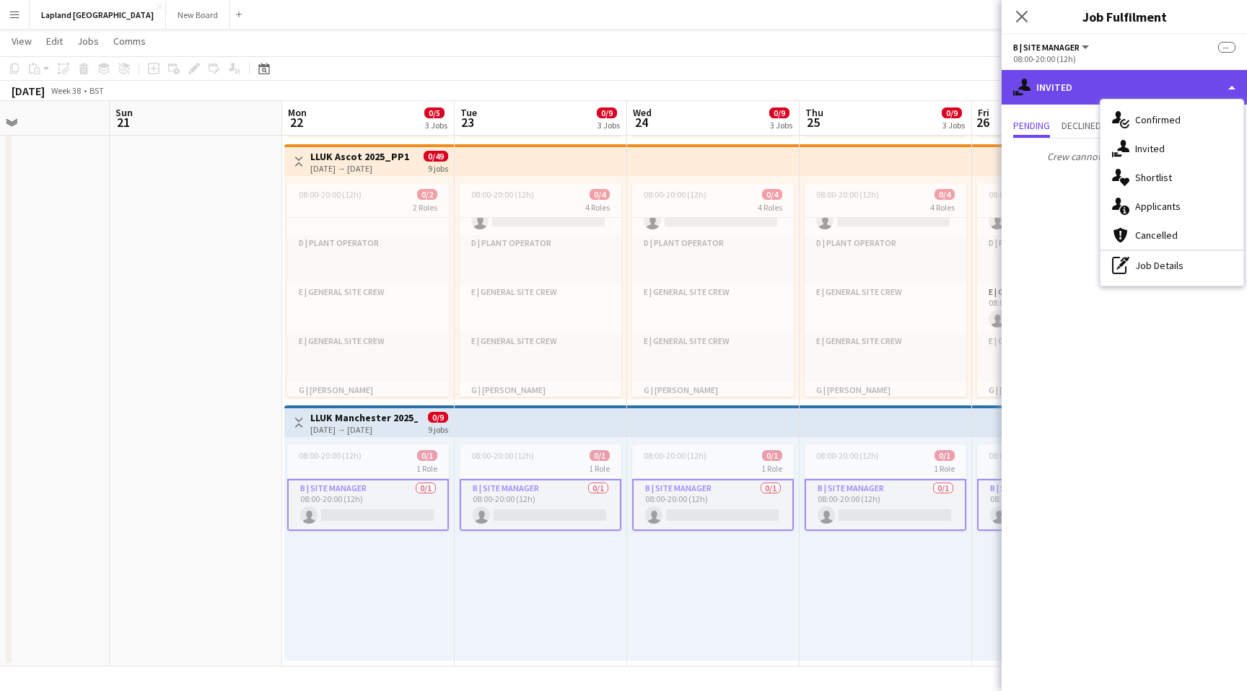
click at [1232, 92] on div "single-neutral-actions-share-1 Invited" at bounding box center [1123, 87] width 245 height 35
click at [1056, 237] on mat-expansion-panel "user-plus Invited Pending Declined Crew cannot be invited on past role." at bounding box center [1123, 398] width 245 height 587
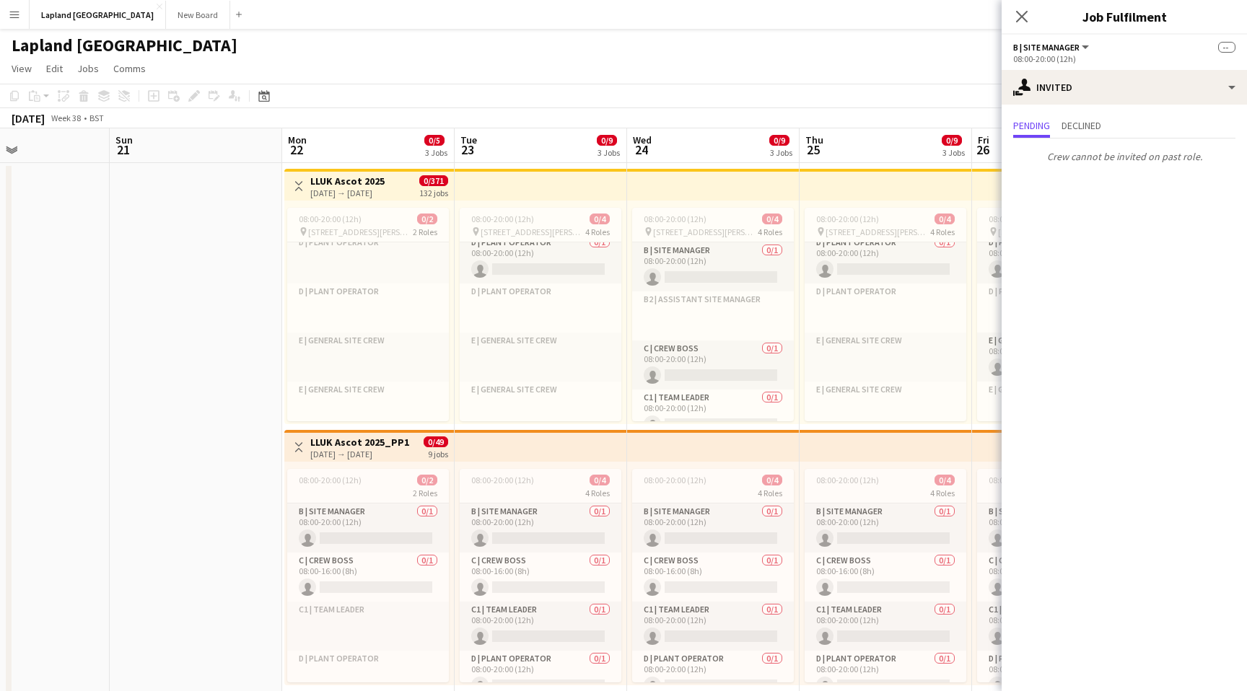
scroll to position [253, 0]
